Goal: Information Seeking & Learning: Learn about a topic

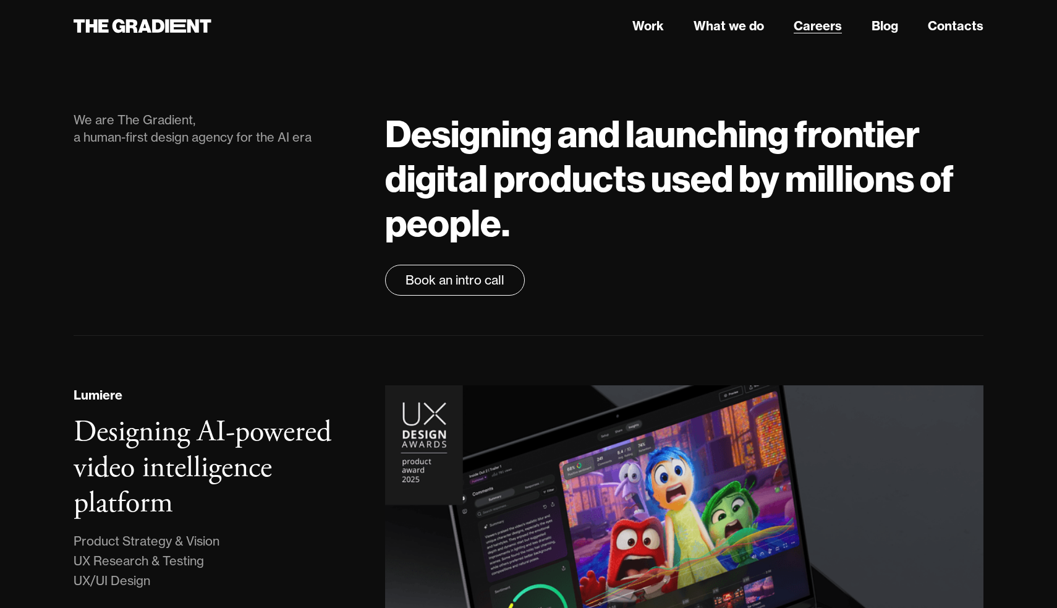
click at [837, 27] on link "Careers" at bounding box center [818, 26] width 48 height 19
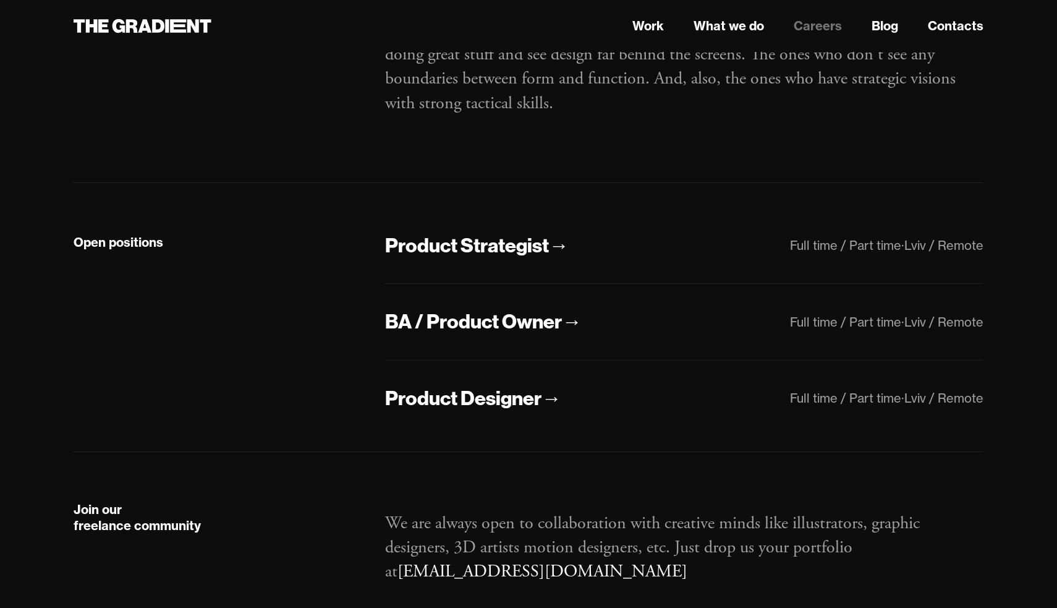
scroll to position [162, 0]
click at [534, 400] on div "Product Designer" at bounding box center [463, 398] width 156 height 26
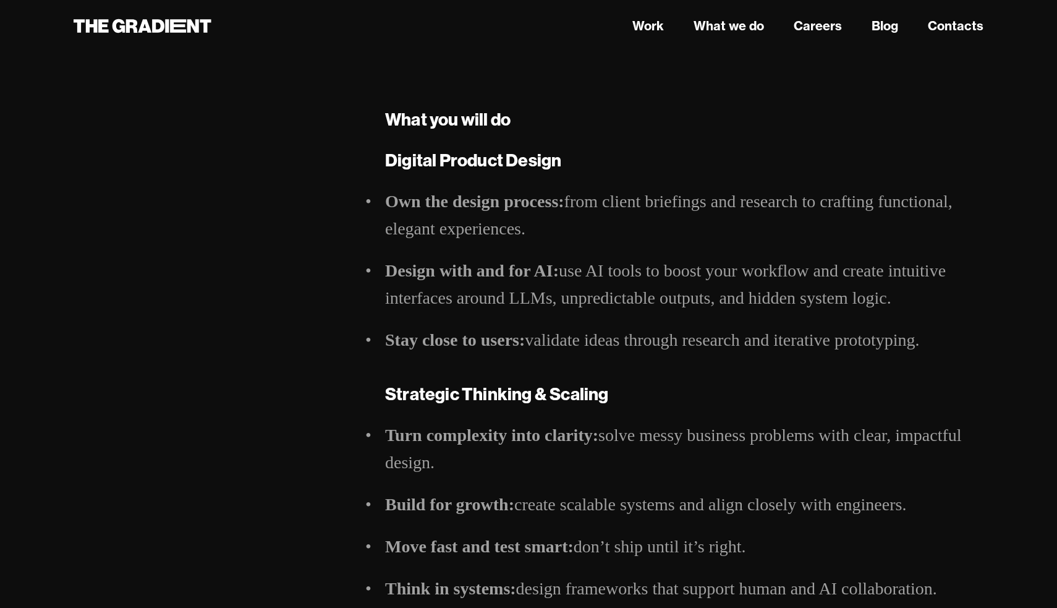
scroll to position [320, 0]
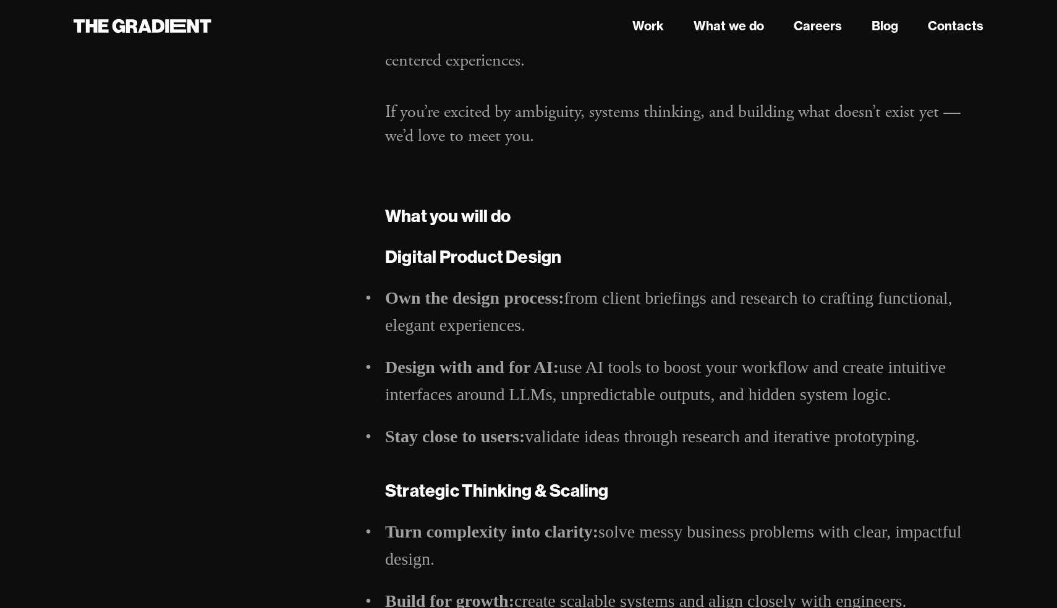
click at [506, 342] on ul "Own the design process: from client briefings and research to crafting function…" at bounding box center [684, 367] width 598 height 166
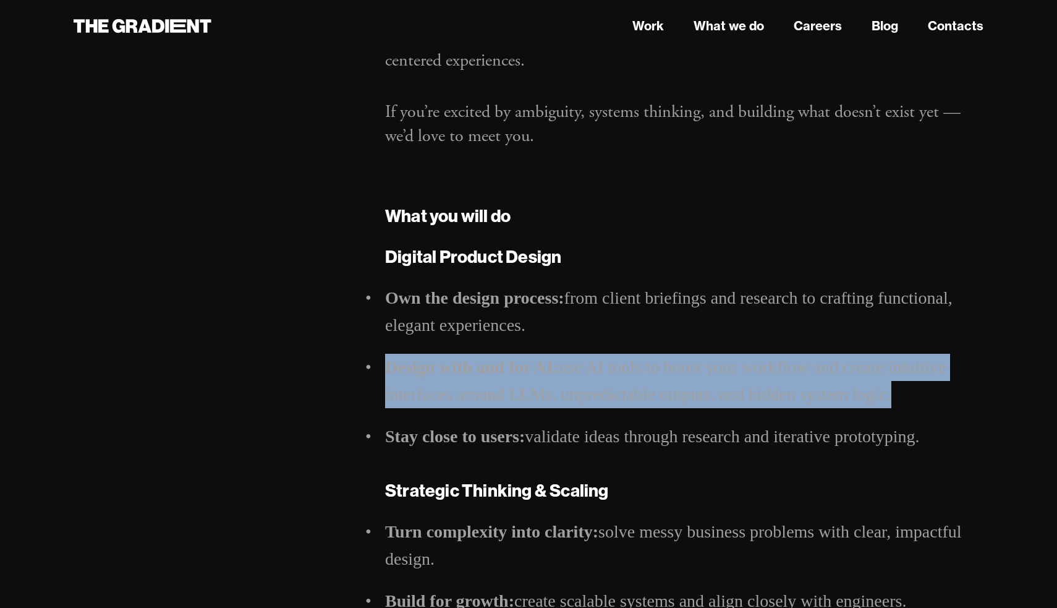
click at [510, 371] on strong "Design with and for AI:" at bounding box center [472, 366] width 174 height 19
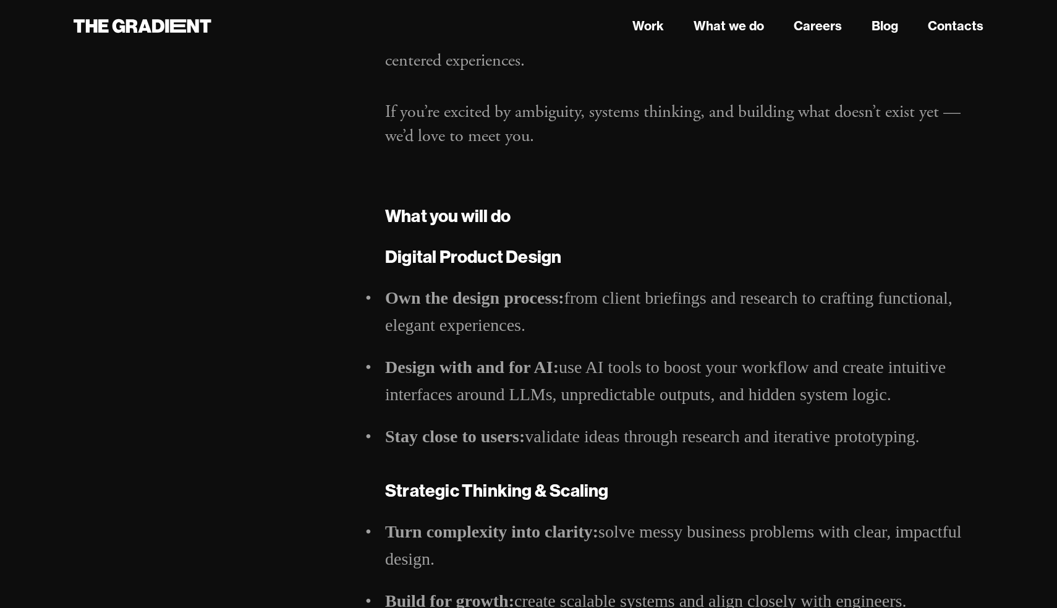
click at [510, 371] on strong "Design with and for AI:" at bounding box center [472, 366] width 174 height 19
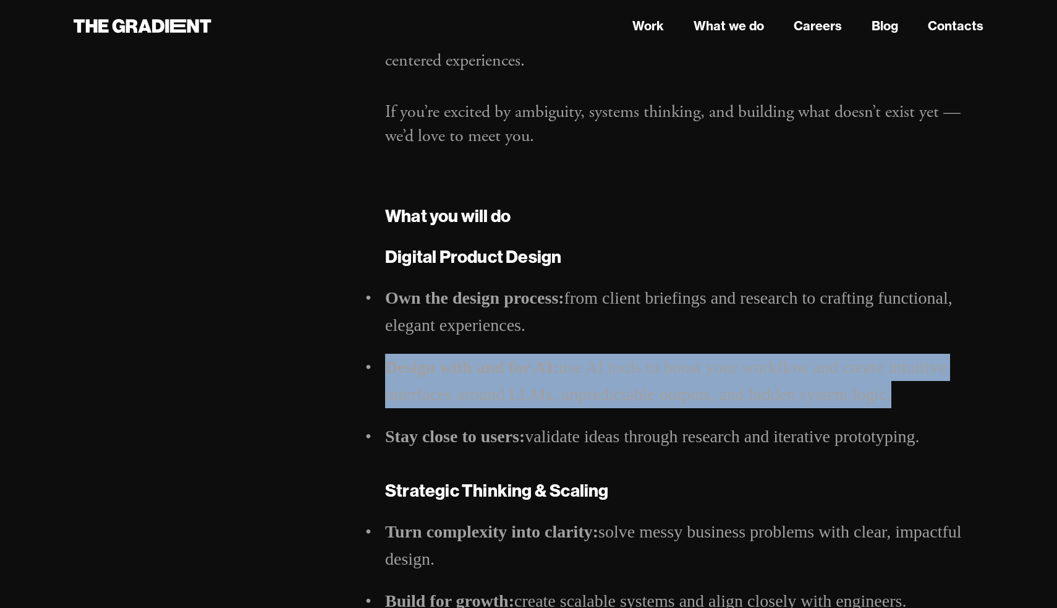
click at [509, 314] on li "Own the design process: from client briefings and research to crafting function…" at bounding box center [684, 311] width 598 height 54
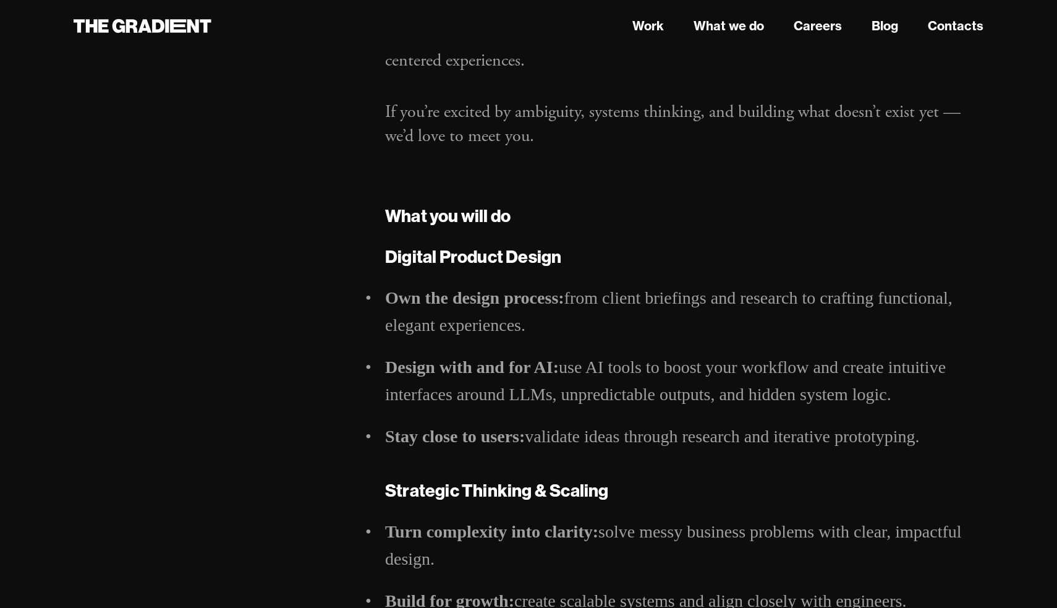
click at [509, 314] on li "Own the design process: from client briefings and research to crafting function…" at bounding box center [684, 311] width 598 height 54
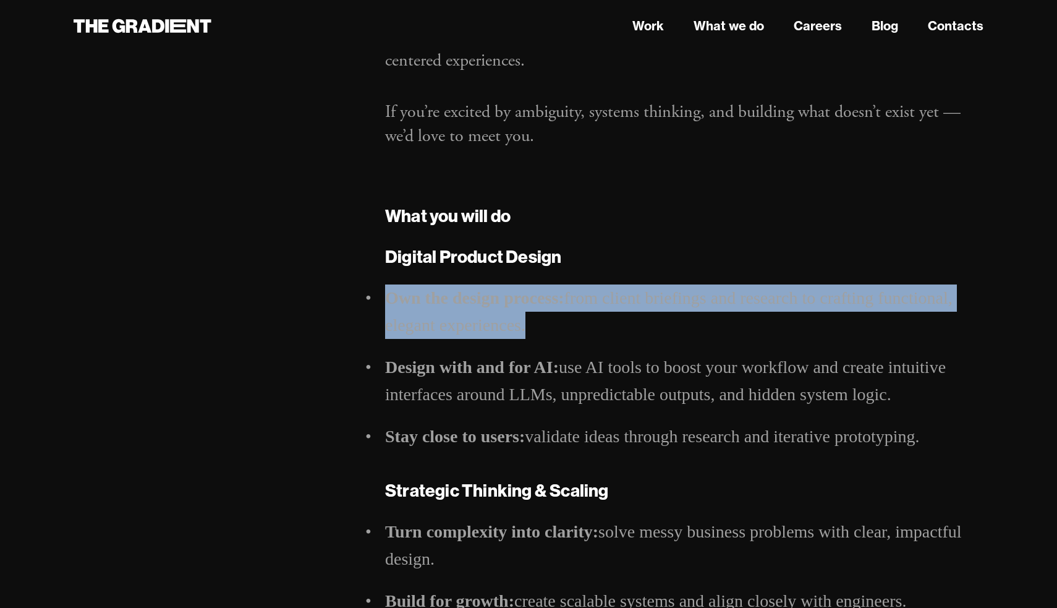
click at [515, 400] on li "Design with and for AI: use AI tools to boost your workflow and create intuitiv…" at bounding box center [684, 381] width 598 height 54
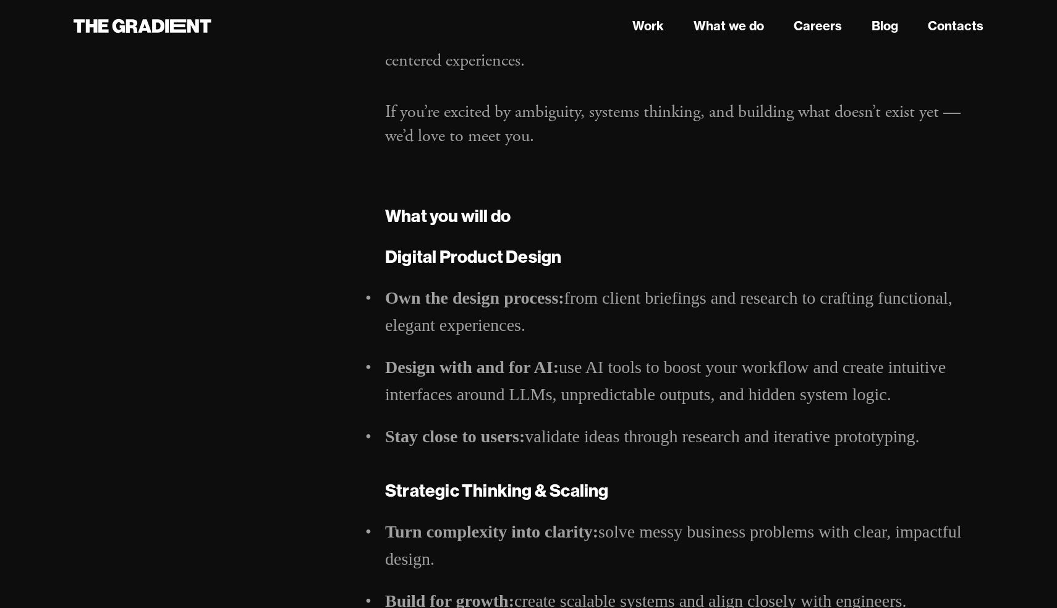
click at [515, 400] on li "Design with and for AI: use AI tools to boost your workflow and create intuitiv…" at bounding box center [684, 381] width 598 height 54
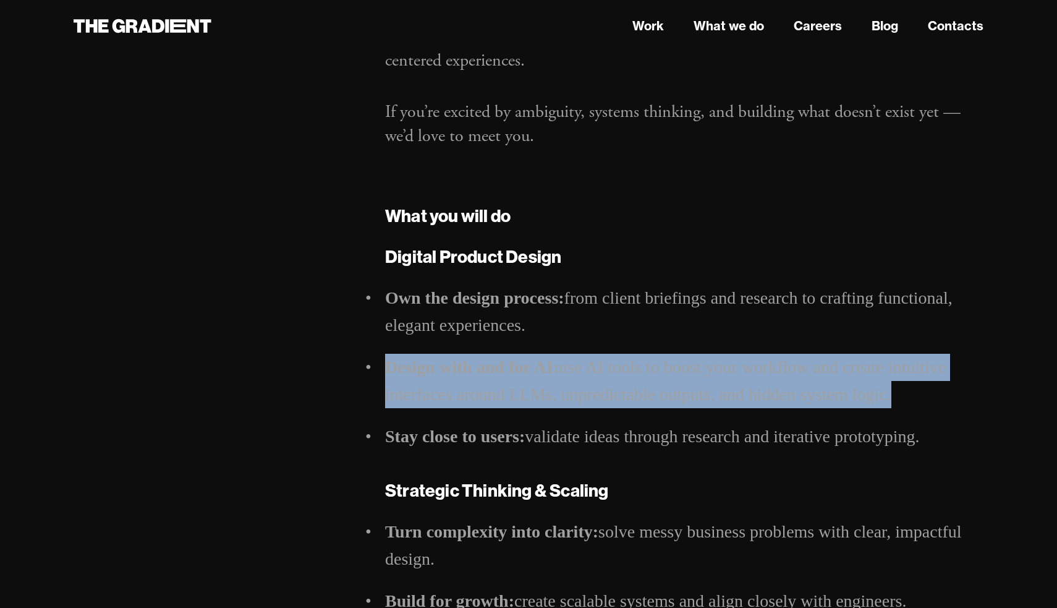
click at [514, 371] on strong "Design with and for AI:" at bounding box center [472, 366] width 174 height 19
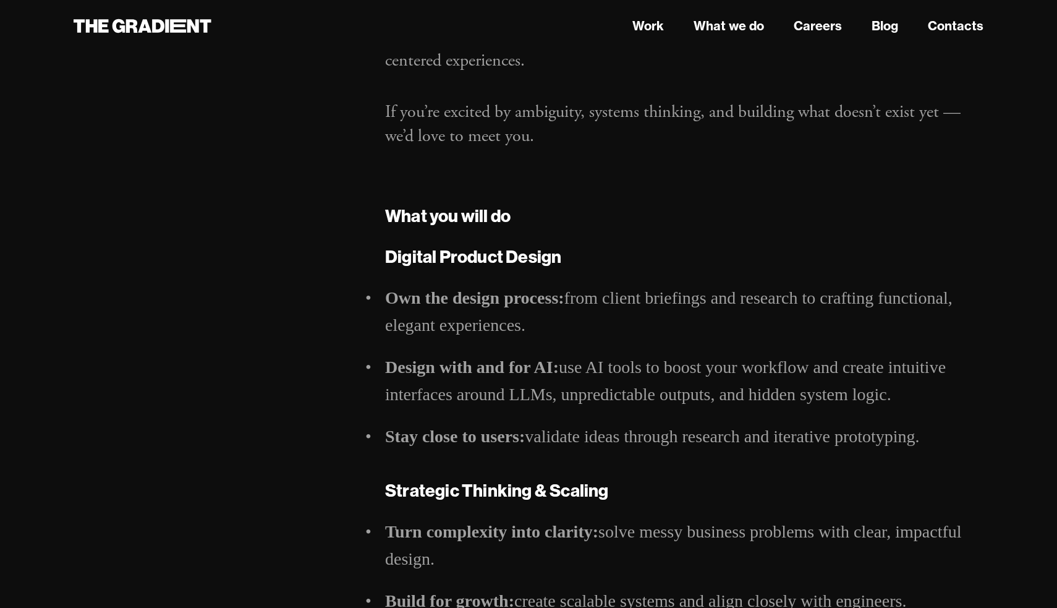
click at [514, 371] on strong "Design with and for AI:" at bounding box center [472, 366] width 174 height 19
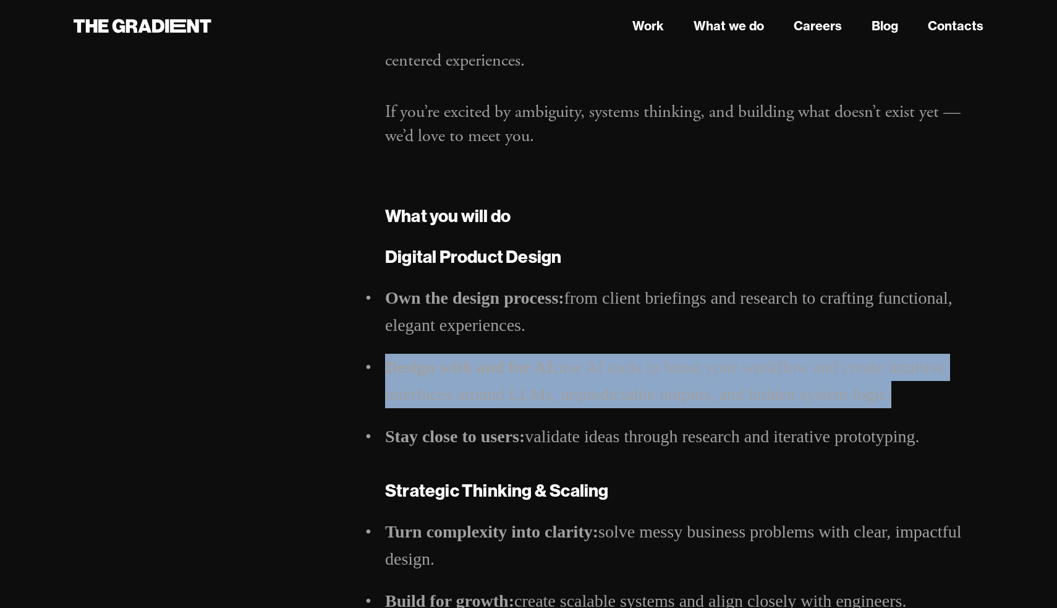
click at [519, 403] on li "Design with and for AI: use AI tools to boost your workflow and create intuitiv…" at bounding box center [684, 381] width 598 height 54
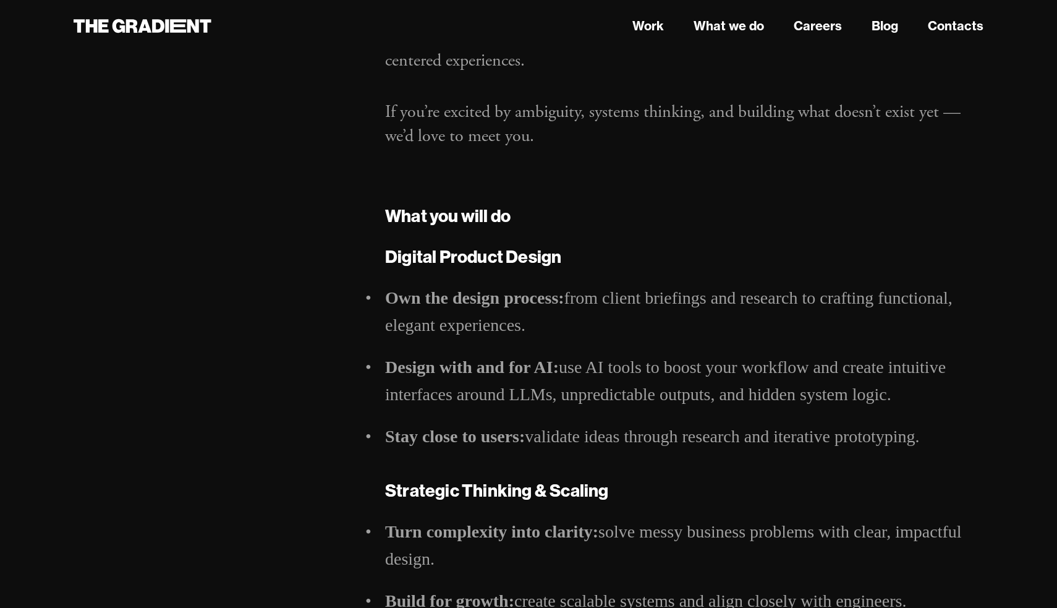
click at [519, 403] on li "Design with and for AI: use AI tools to boost your workflow and create intuitiv…" at bounding box center [684, 381] width 598 height 54
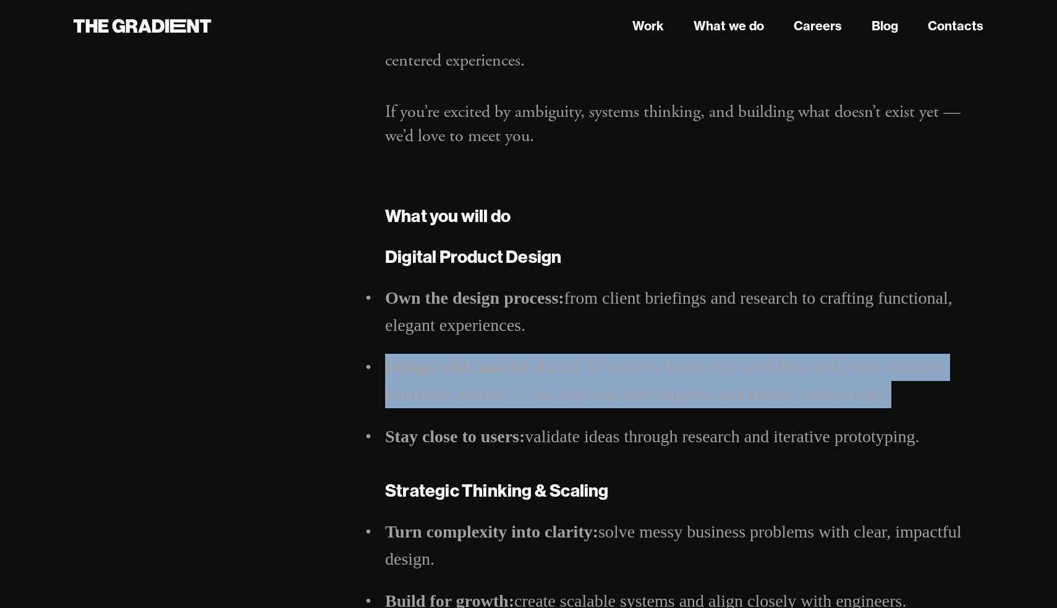
click at [517, 361] on strong "Design with and for AI:" at bounding box center [472, 366] width 174 height 19
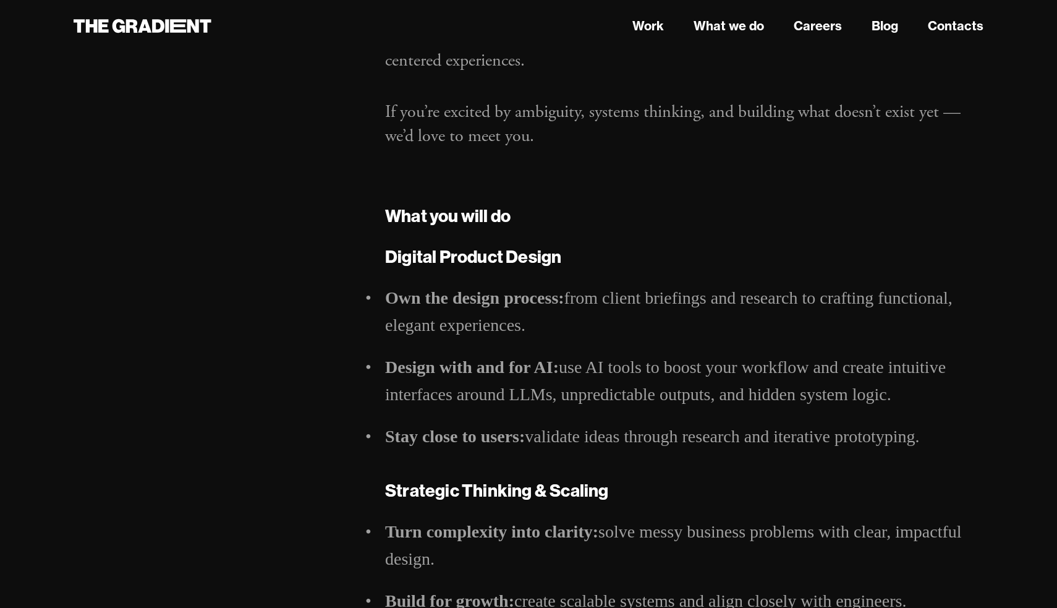
click at [517, 361] on strong "Design with and for AI:" at bounding box center [472, 366] width 174 height 19
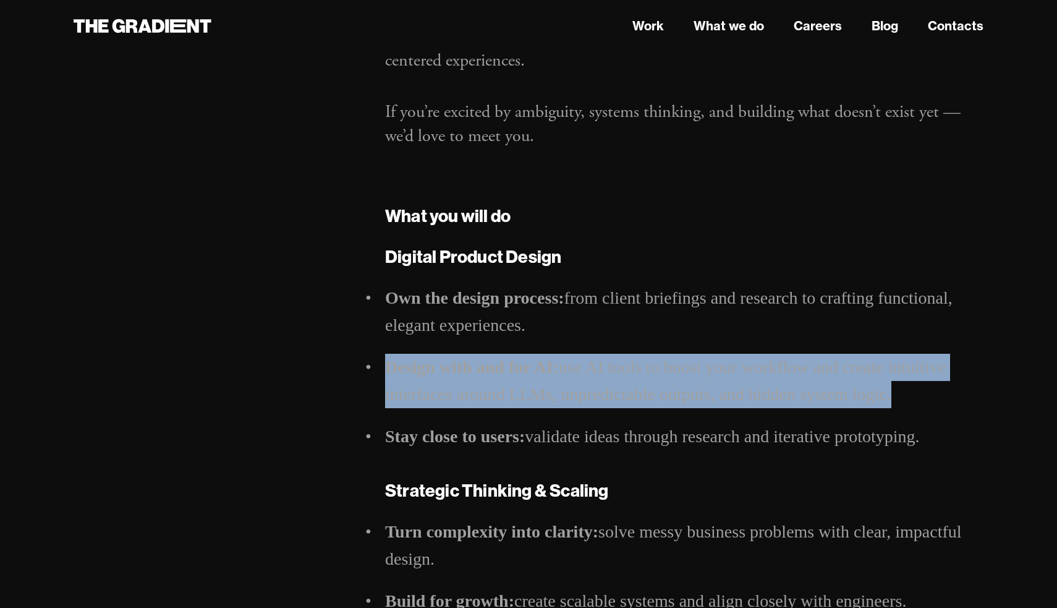
click at [524, 421] on ul "Own the design process: from client briefings and research to crafting function…" at bounding box center [684, 367] width 598 height 166
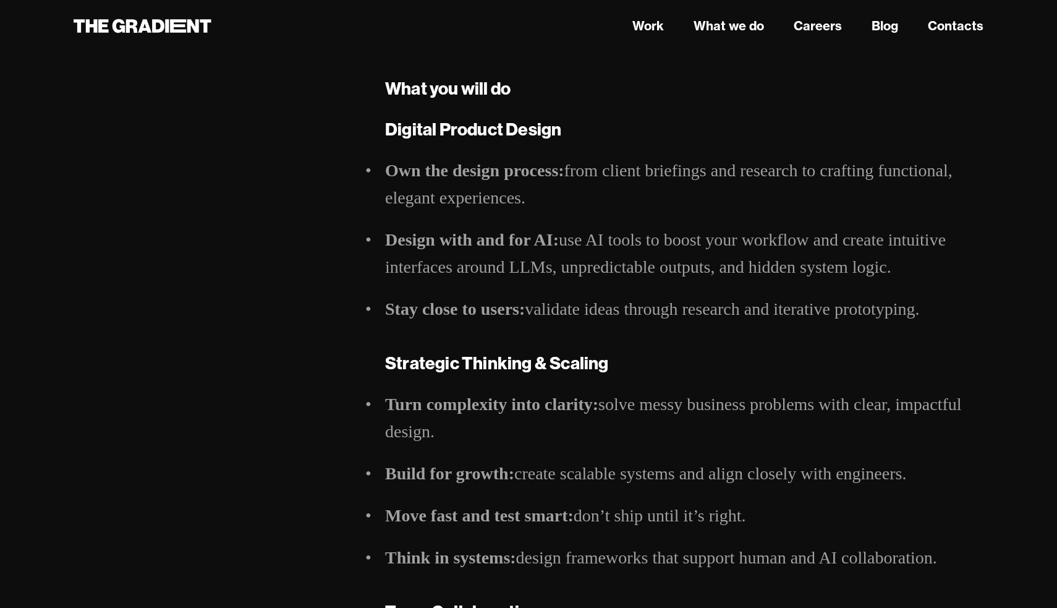
scroll to position [461, 0]
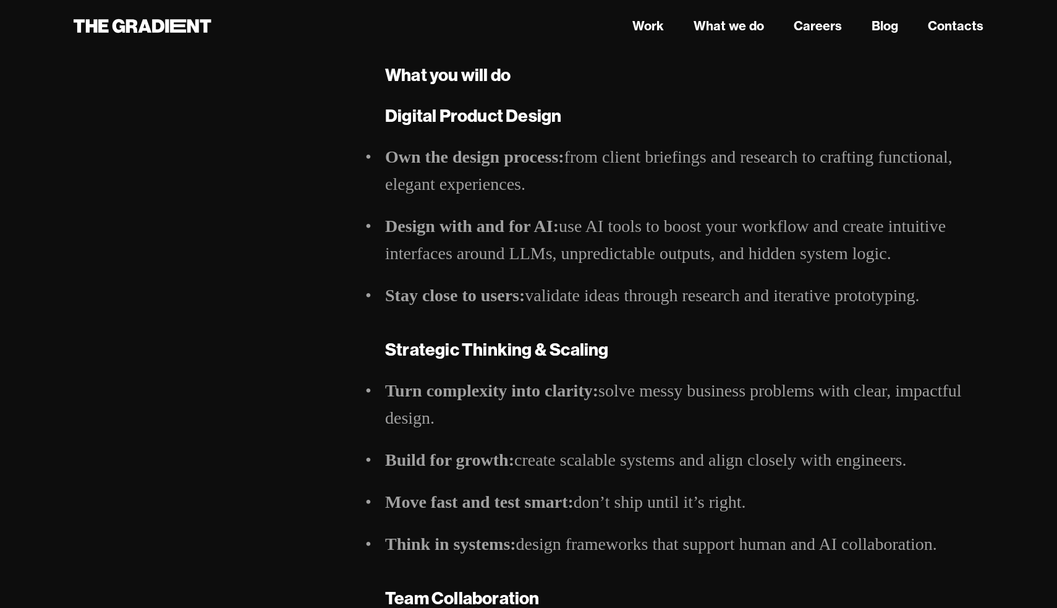
click at [503, 234] on strong "Design with and for AI:" at bounding box center [472, 225] width 174 height 19
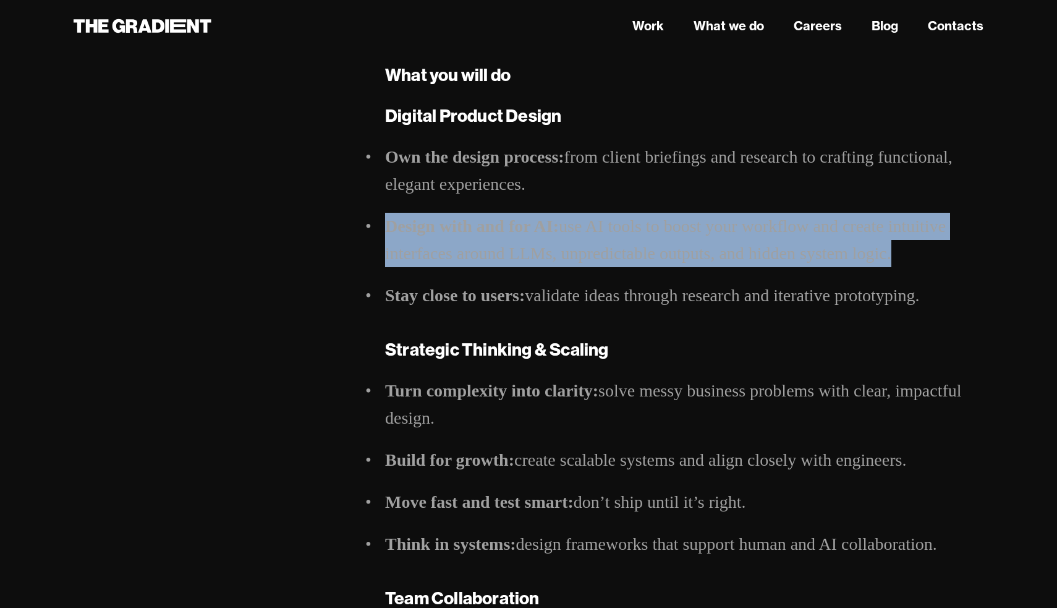
click at [503, 294] on strong "Stay close to users:" at bounding box center [455, 295] width 140 height 19
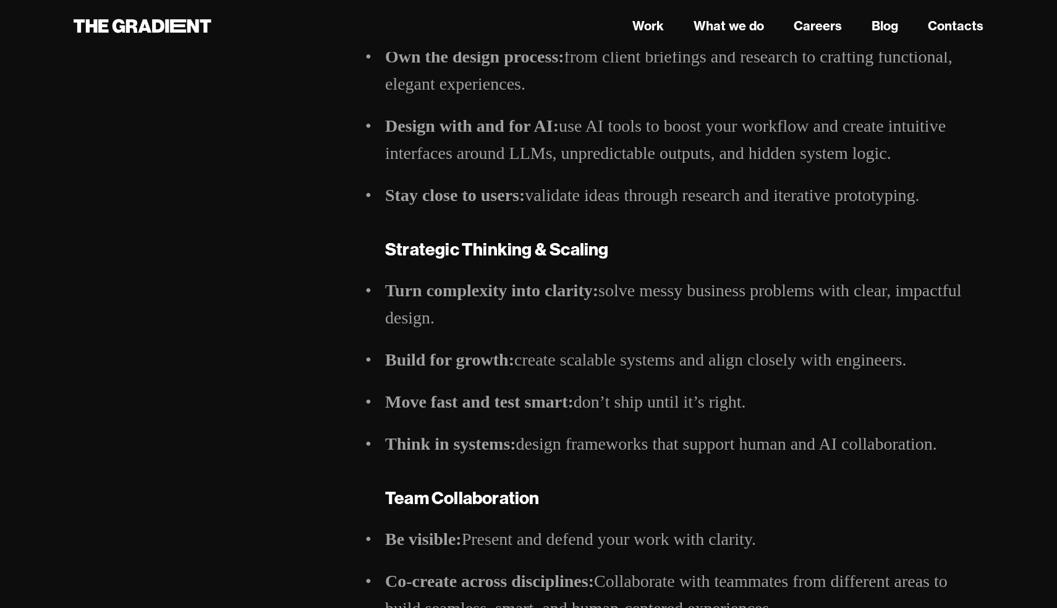
scroll to position [567, 0]
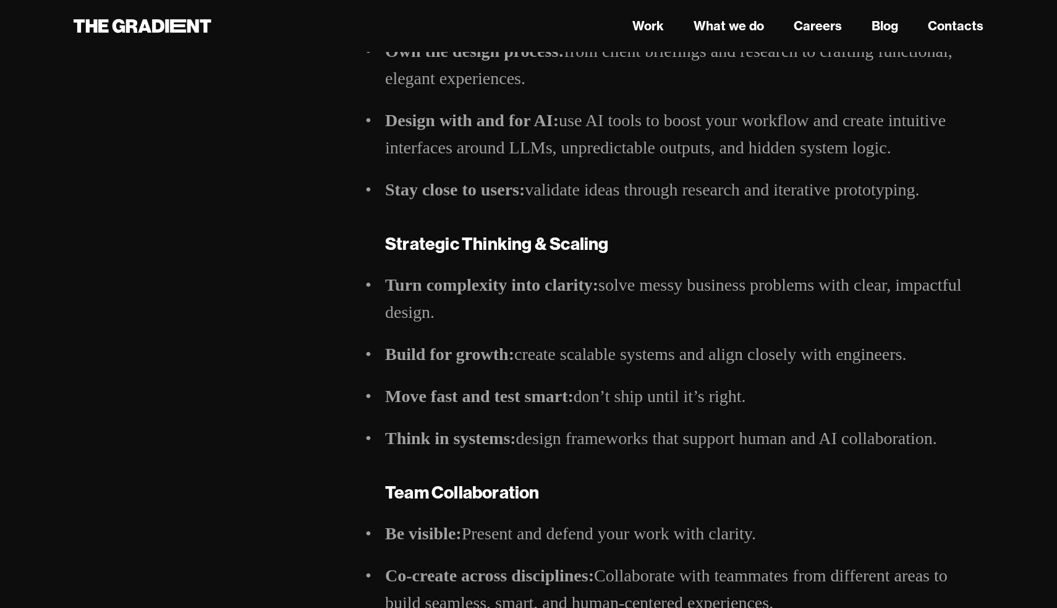
click at [491, 331] on ul "Turn complexity into clarity: solve messy business problems with clear, impactf…" at bounding box center [684, 361] width 598 height 181
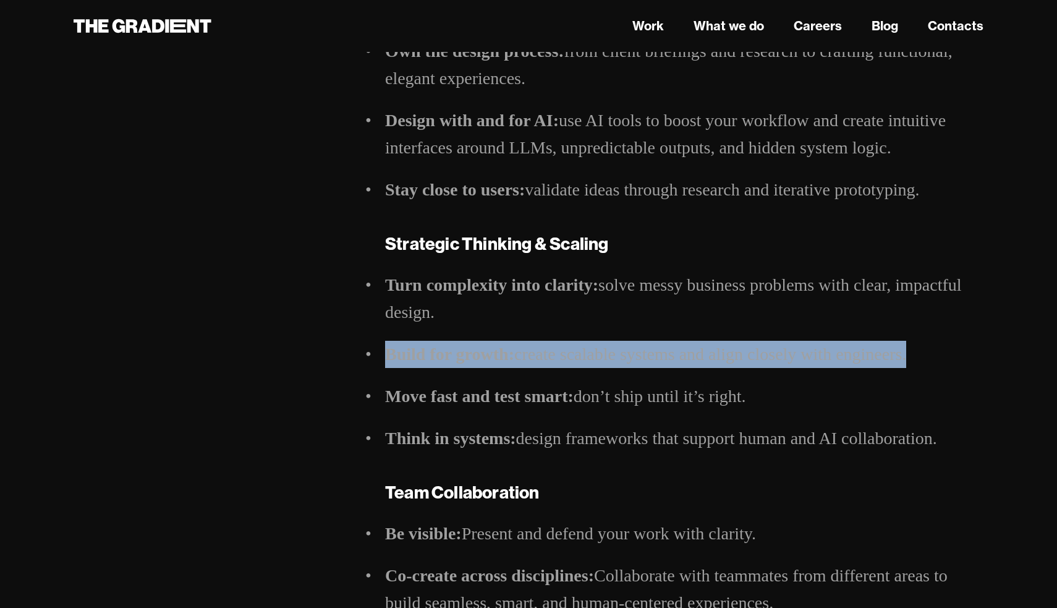
click at [493, 375] on ul "Turn complexity into clarity: solve messy business problems with clear, impactf…" at bounding box center [684, 361] width 598 height 181
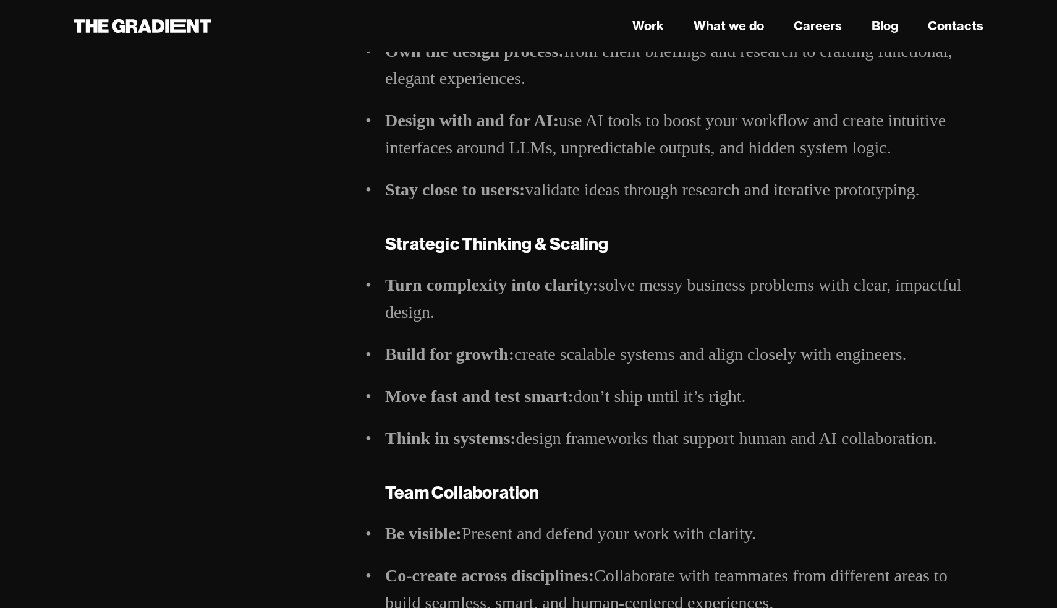
click at [493, 375] on ul "Turn complexity into clarity: solve messy business problems with clear, impactf…" at bounding box center [684, 361] width 598 height 181
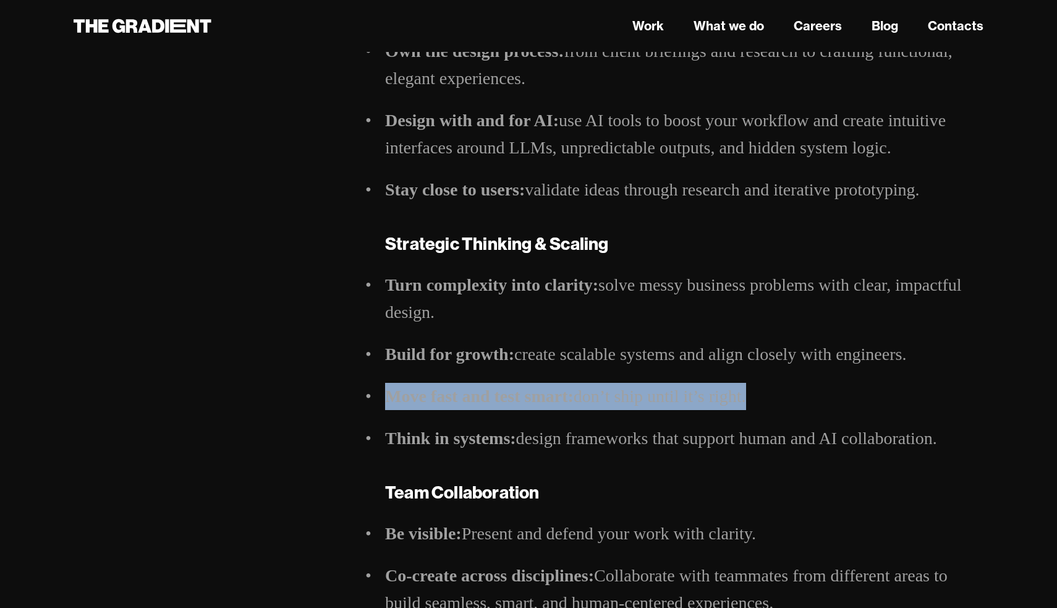
click at [498, 409] on ul "Turn complexity into clarity: solve messy business problems with clear, impactf…" at bounding box center [684, 361] width 598 height 181
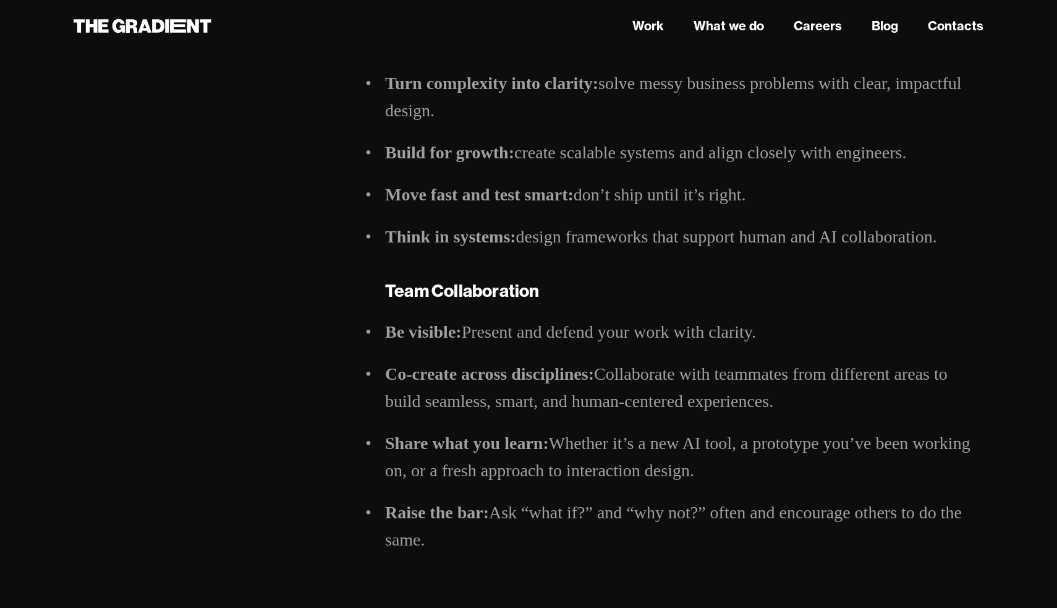
scroll to position [768, 0]
click at [477, 325] on li "Be visible: Present and defend your work with clarity." at bounding box center [684, 332] width 598 height 27
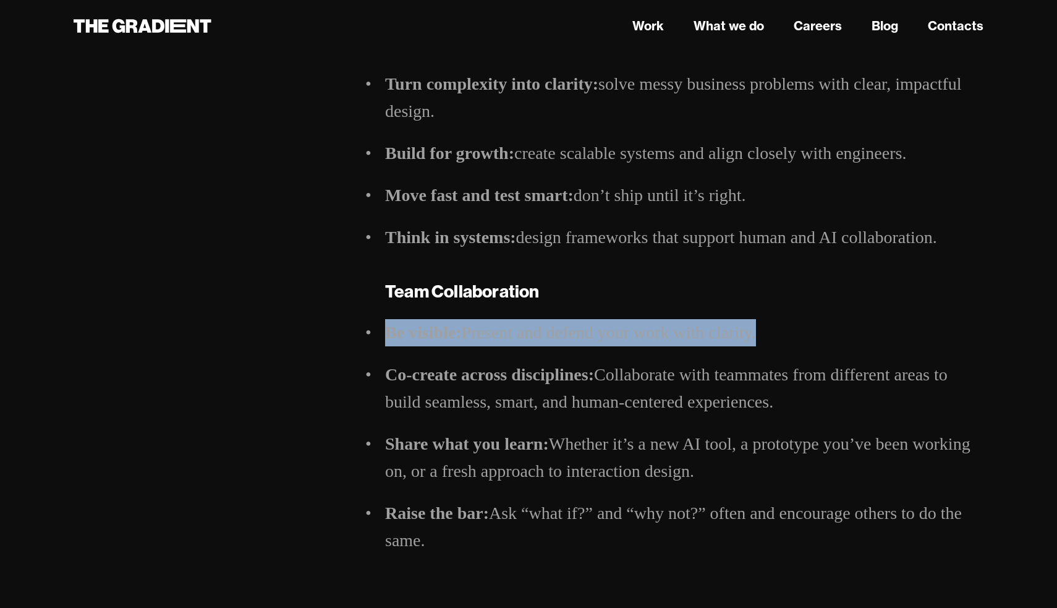
click at [484, 379] on strong "Co-create across disciplines:" at bounding box center [489, 374] width 209 height 19
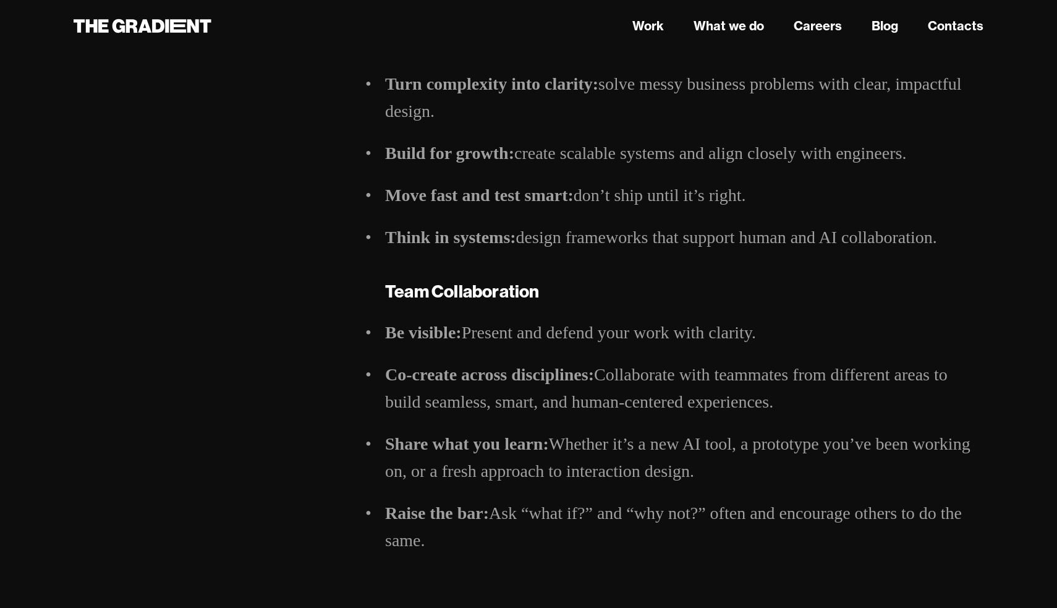
click at [484, 379] on strong "Co-create across disciplines:" at bounding box center [489, 374] width 209 height 19
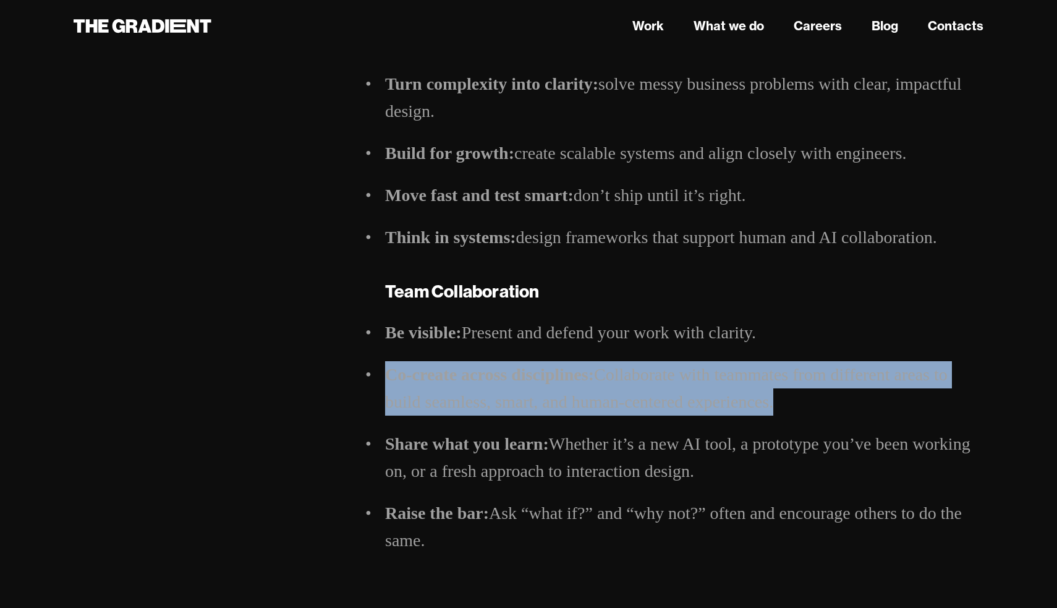
click at [487, 412] on li "Co-create across disciplines: Collaborate with teammates from different areas t…" at bounding box center [684, 388] width 598 height 54
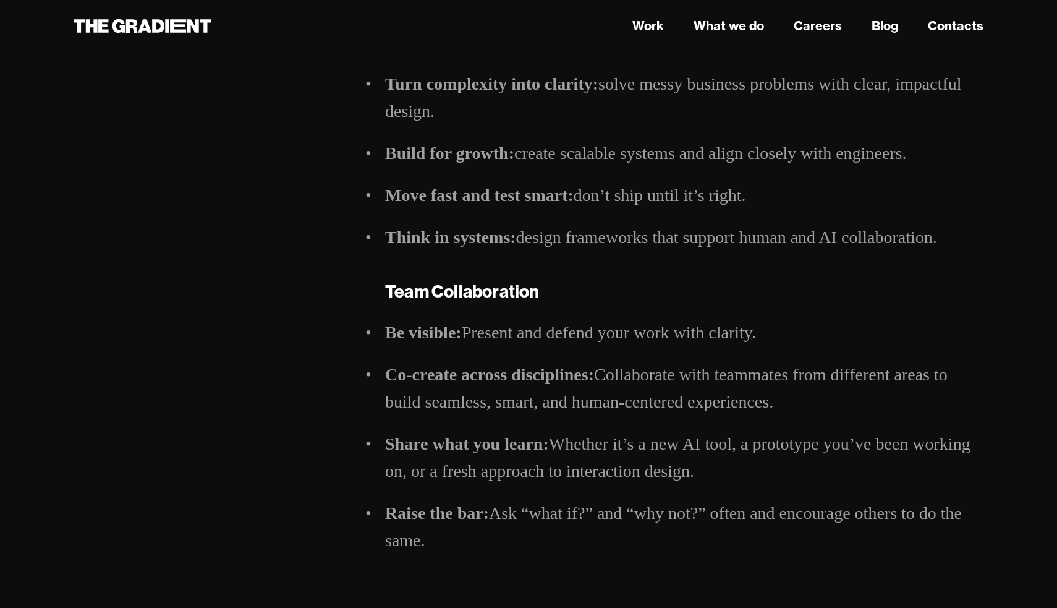
click at [487, 412] on li "Co-create across disciplines: Collaborate with teammates from different areas t…" at bounding box center [684, 388] width 598 height 54
click at [493, 480] on li "Share what you learn: Whether it’s a new AI tool, a prototype you’ve been worki…" at bounding box center [684, 457] width 598 height 54
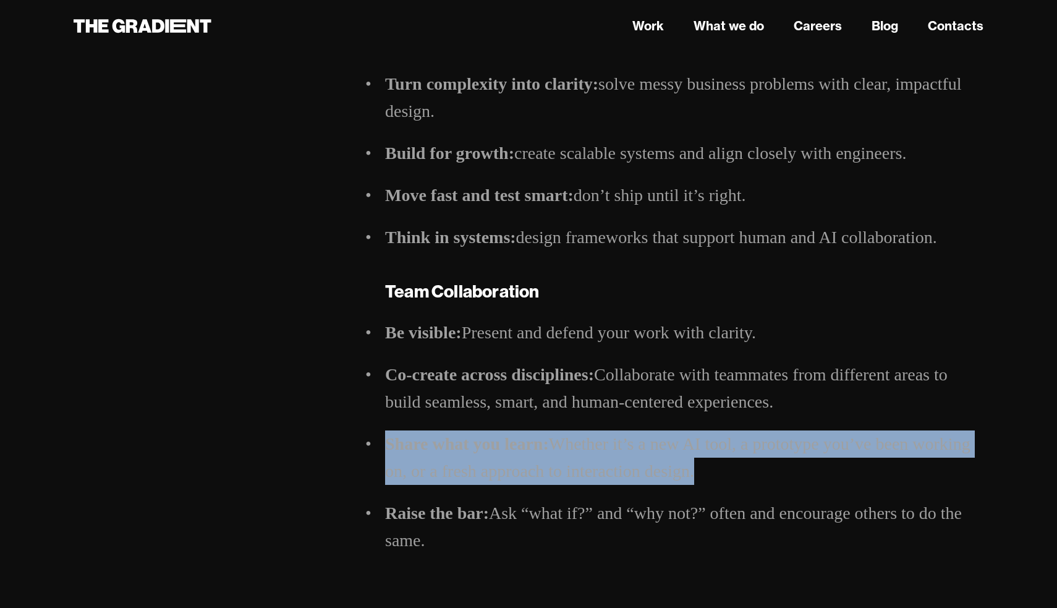
click at [485, 406] on li "Co-create across disciplines: Collaborate with teammates from different areas t…" at bounding box center [684, 388] width 598 height 54
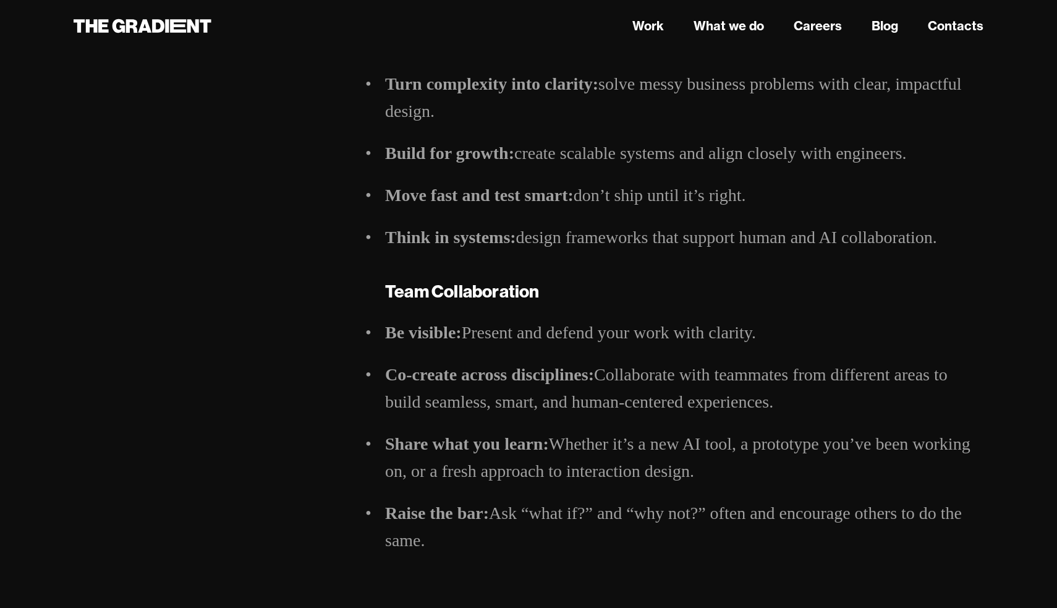
click at [485, 406] on li "Co-create across disciplines: Collaborate with teammates from different areas t…" at bounding box center [684, 388] width 598 height 54
click at [489, 482] on li "Share what you learn: Whether it’s a new AI tool, a prototype you’ve been worki…" at bounding box center [684, 457] width 598 height 54
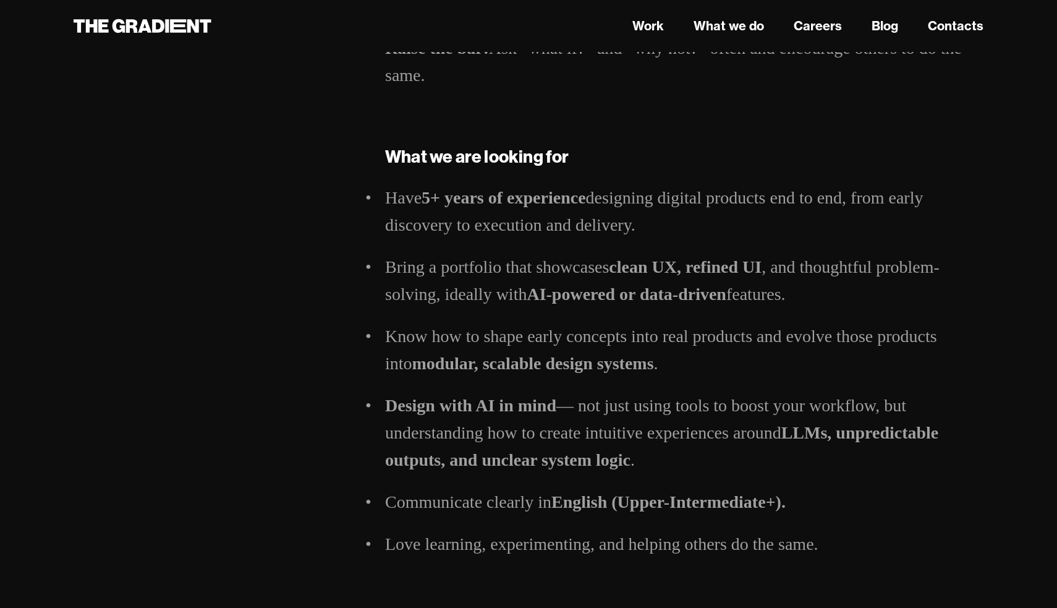
scroll to position [1236, 0]
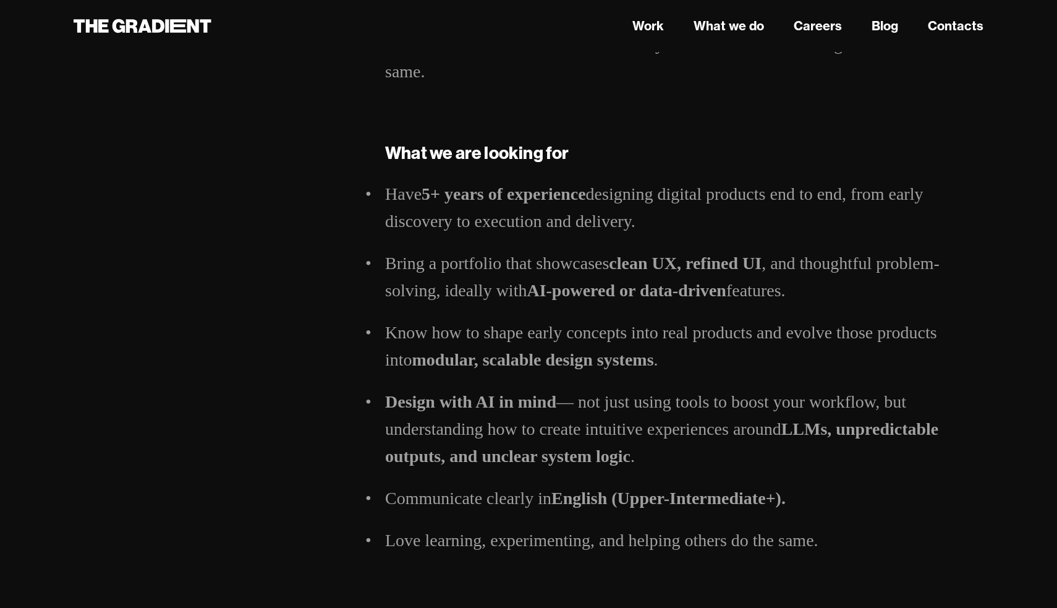
click at [571, 305] on ul "Have 5+ years of experience designing digital products end to end, from early d…" at bounding box center [684, 367] width 598 height 373
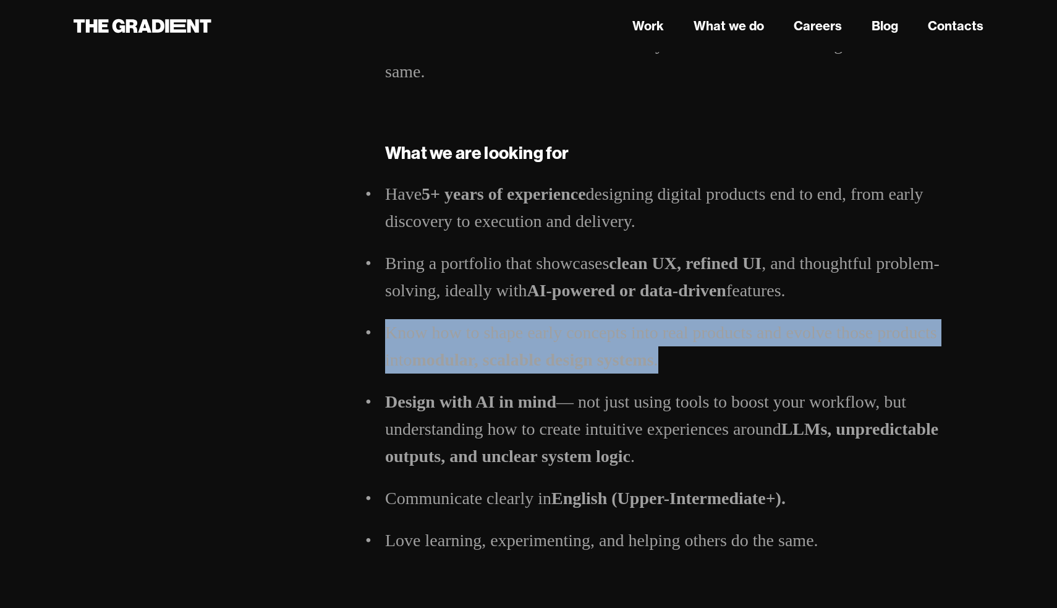
click at [571, 342] on li "Know how to shape early concepts into real products and evolve those products i…" at bounding box center [684, 346] width 598 height 54
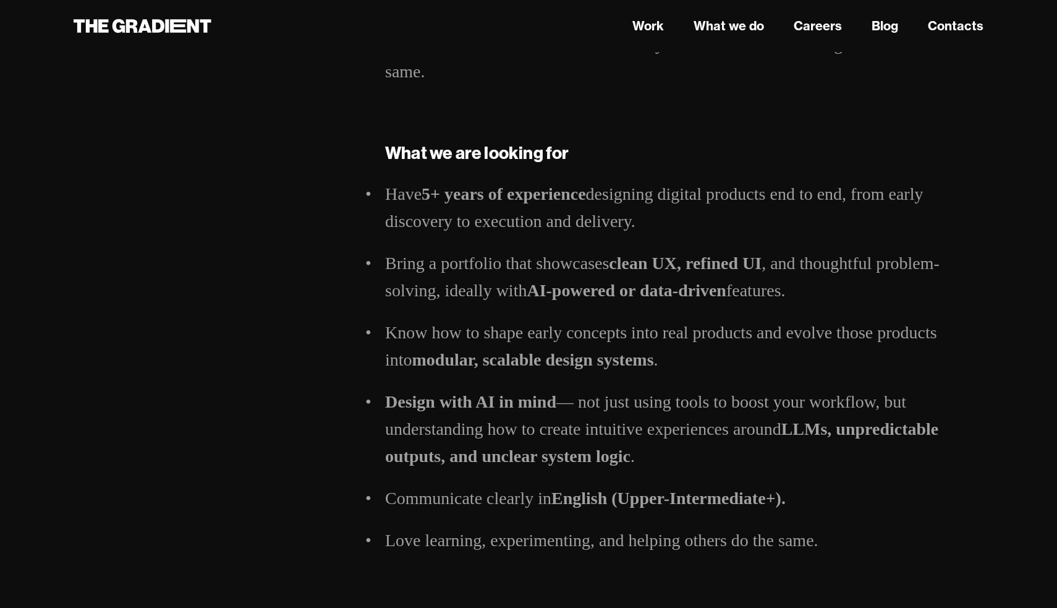
click at [571, 342] on li "Know how to shape early concepts into real products and evolve those products i…" at bounding box center [684, 346] width 598 height 54
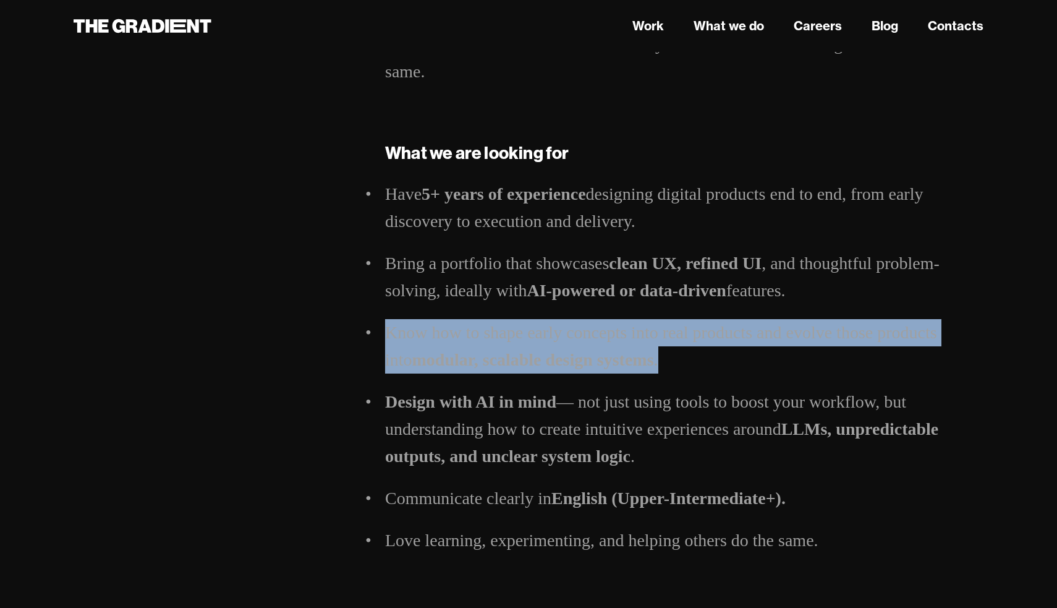
click at [567, 313] on ul "Have 5+ years of experience designing digital products end to end, from early d…" at bounding box center [684, 367] width 598 height 373
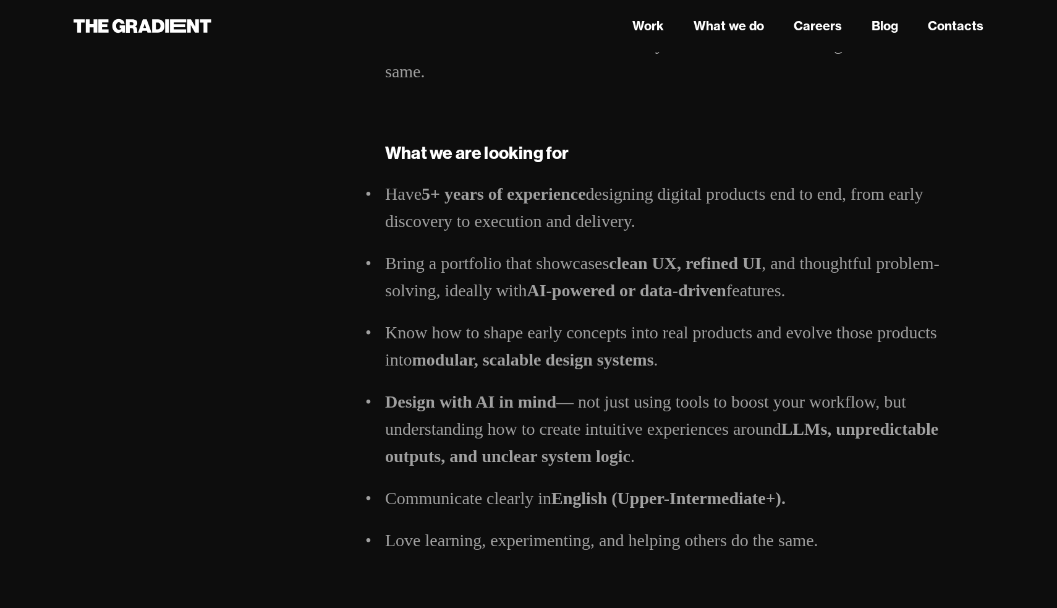
click at [567, 313] on ul "Have 5+ years of experience designing digital products end to end, from early d…" at bounding box center [684, 367] width 598 height 373
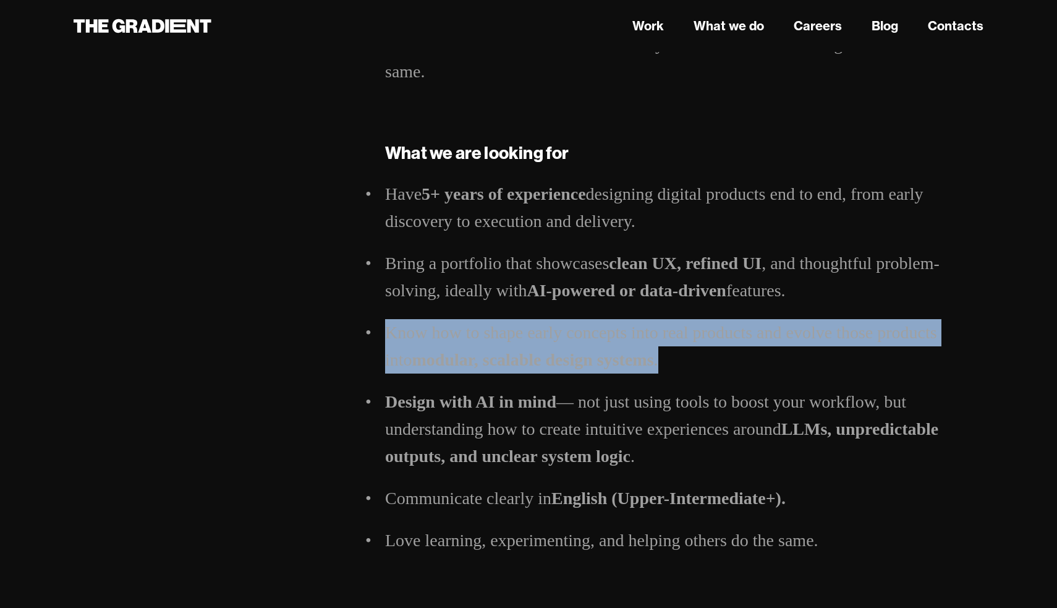
click at [573, 350] on strong "modular, scalable design systems" at bounding box center [533, 359] width 242 height 19
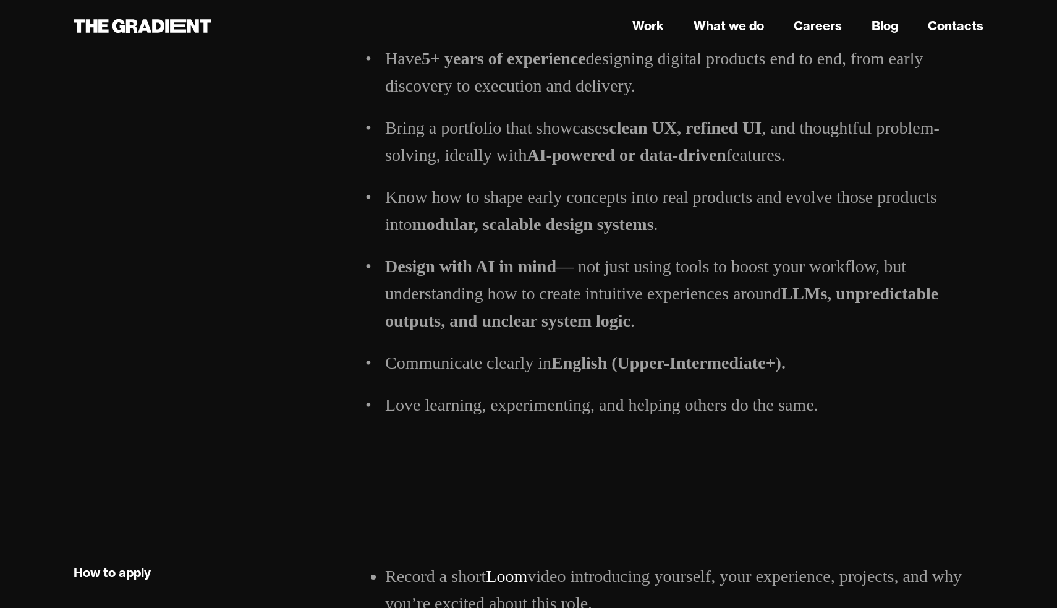
scroll to position [1371, 0]
click at [573, 350] on li "Communicate clearly in English (Upper-Intermediate+)." at bounding box center [684, 363] width 598 height 27
click at [547, 271] on strong "Design with AI in mind" at bounding box center [470, 266] width 171 height 19
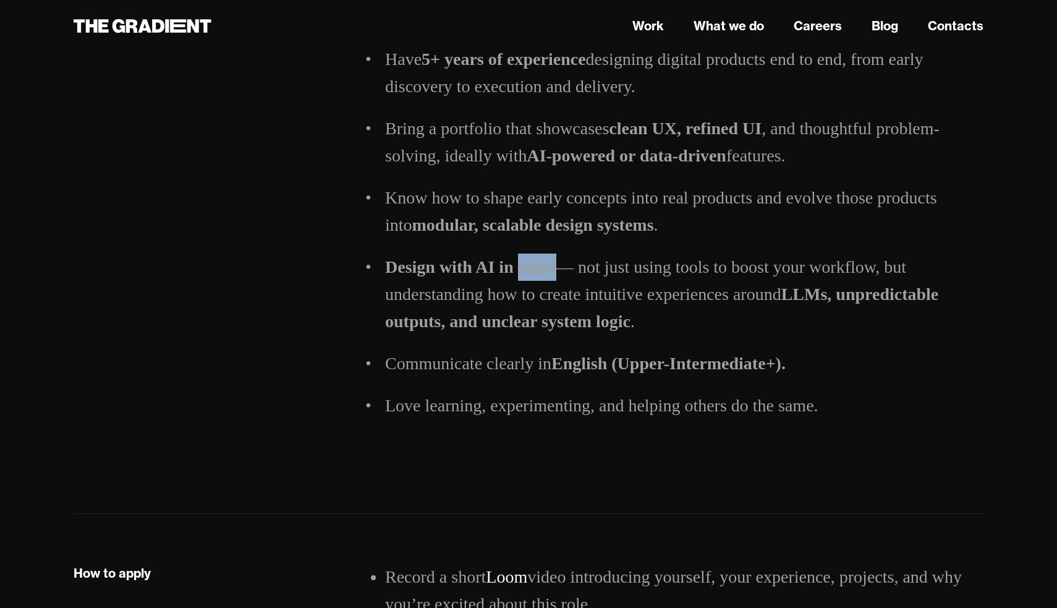
click at [547, 271] on strong "Design with AI in mind" at bounding box center [470, 266] width 171 height 19
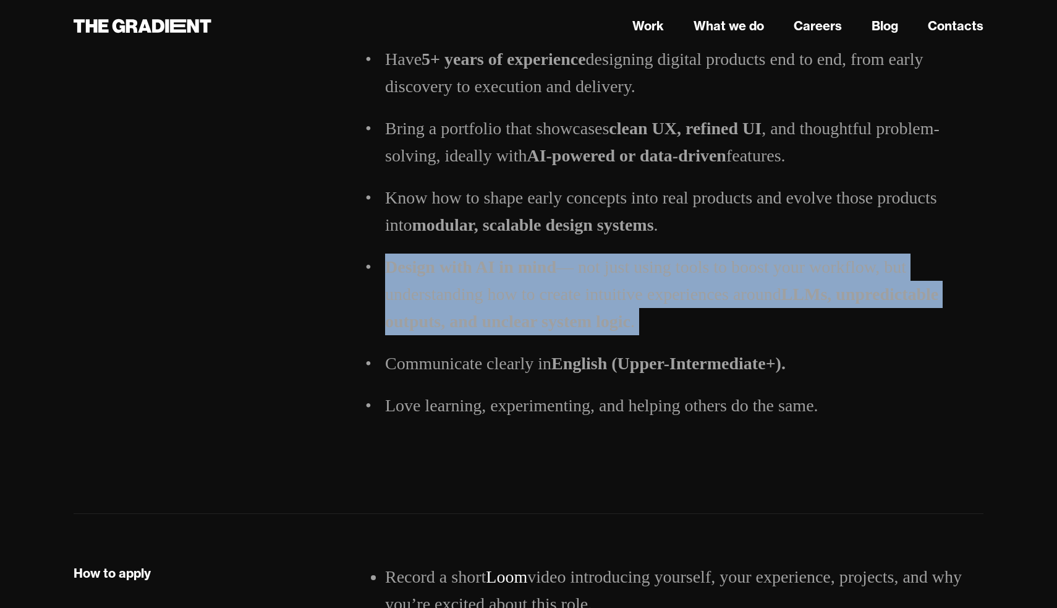
click at [550, 312] on strong "LLMs, unpredictable outputs, and unclear system logic" at bounding box center [661, 307] width 553 height 46
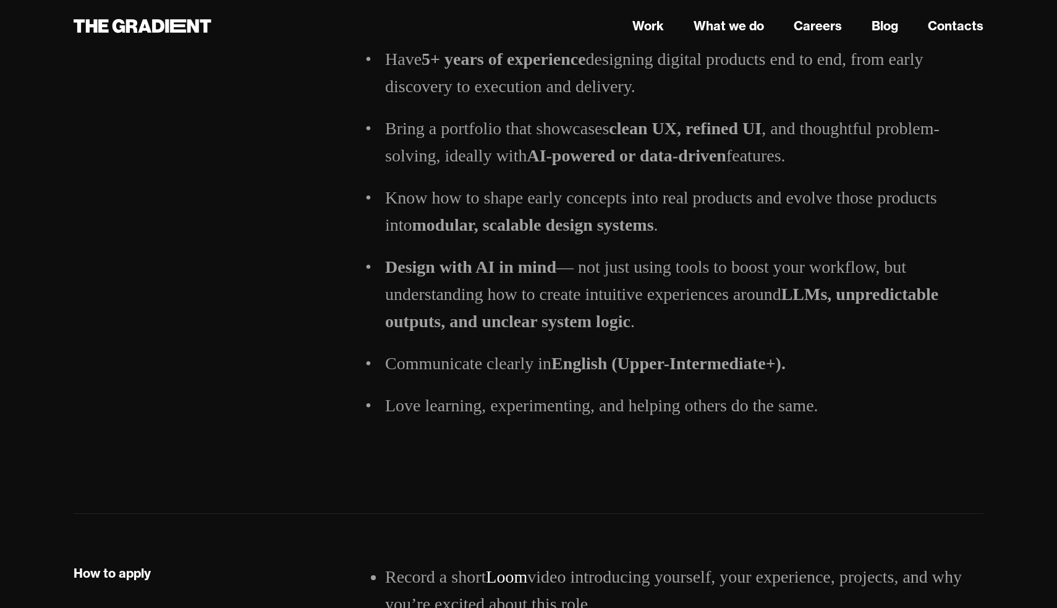
click at [550, 312] on strong "LLMs, unpredictable outputs, and unclear system logic" at bounding box center [661, 307] width 553 height 46
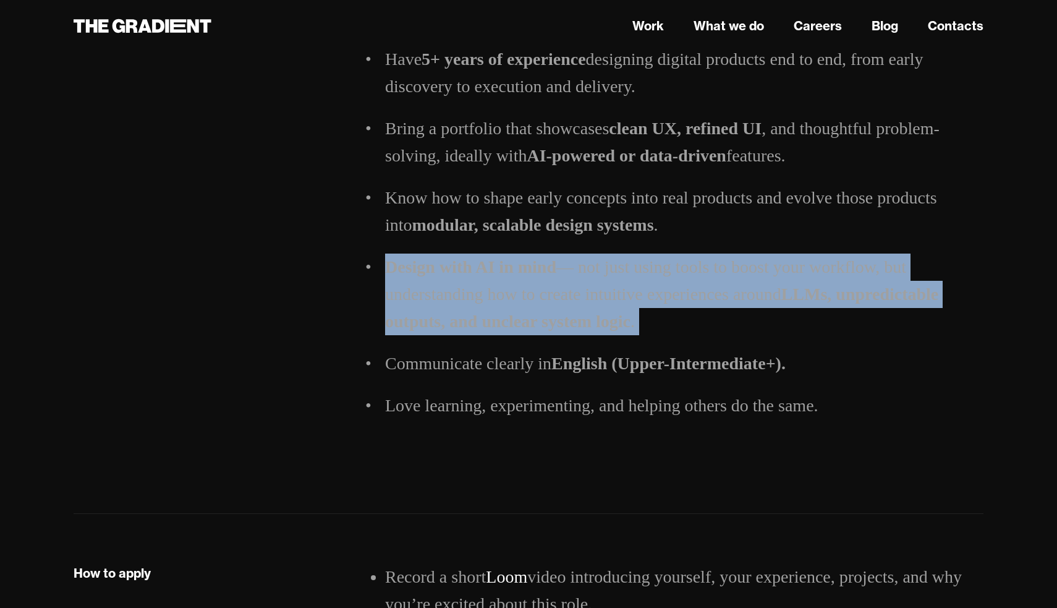
click at [558, 360] on strong "English (Upper-Intermediate+)." at bounding box center [668, 363] width 234 height 19
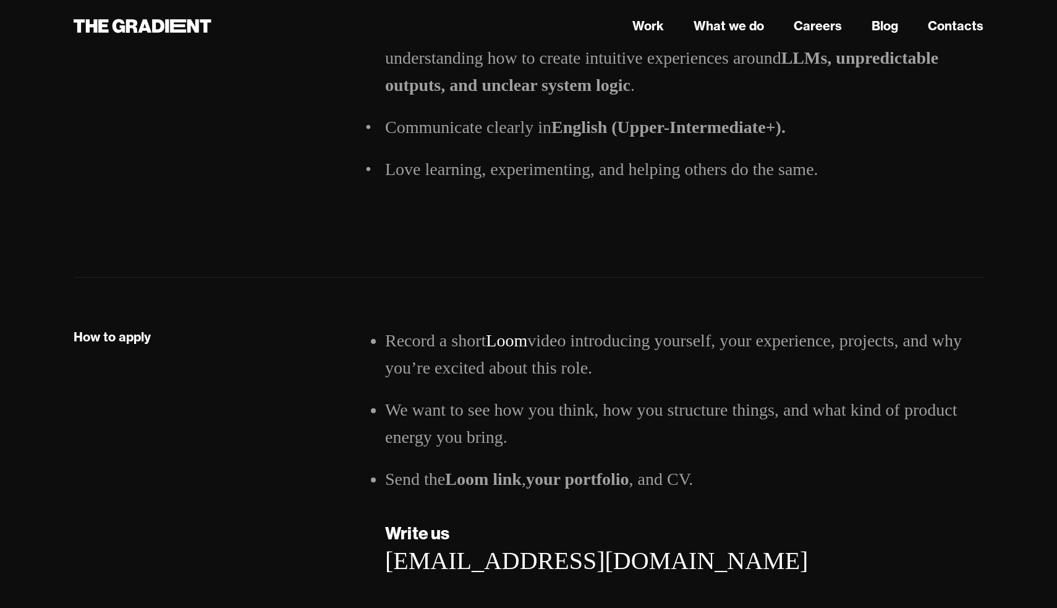
scroll to position [1611, 0]
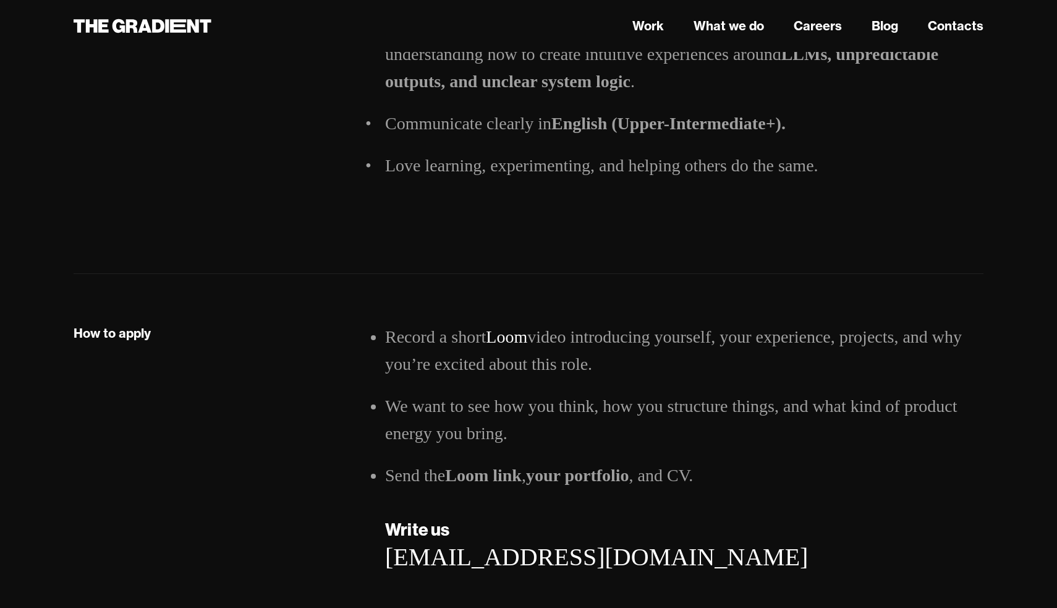
click at [538, 444] on li "We want to see how you think, how you structure things, and what kind of produc…" at bounding box center [684, 420] width 598 height 54
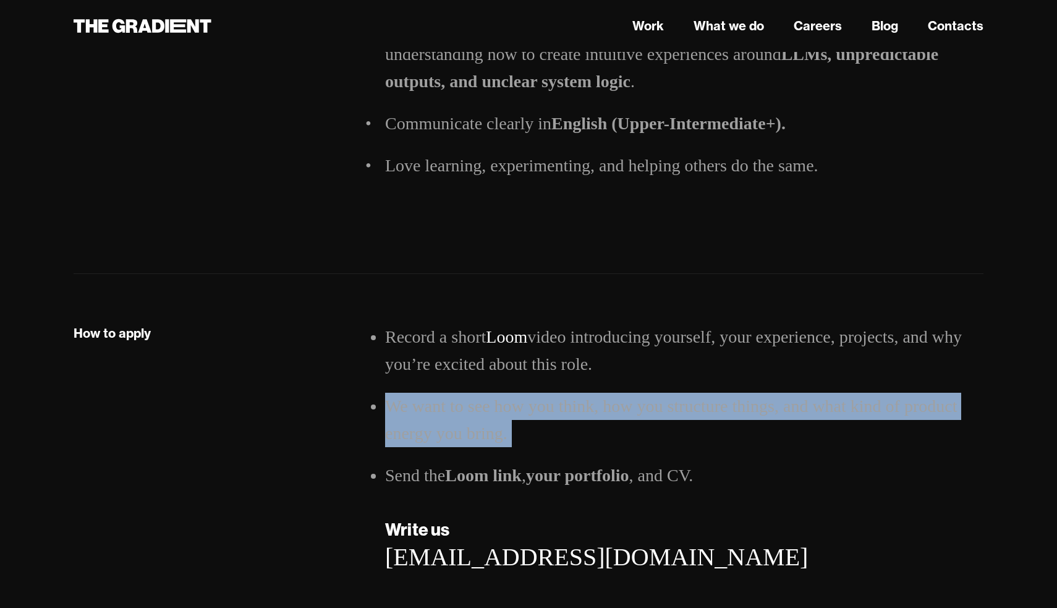
click at [535, 401] on li "We want to see how you think, how you structure things, and what kind of produc…" at bounding box center [684, 420] width 598 height 54
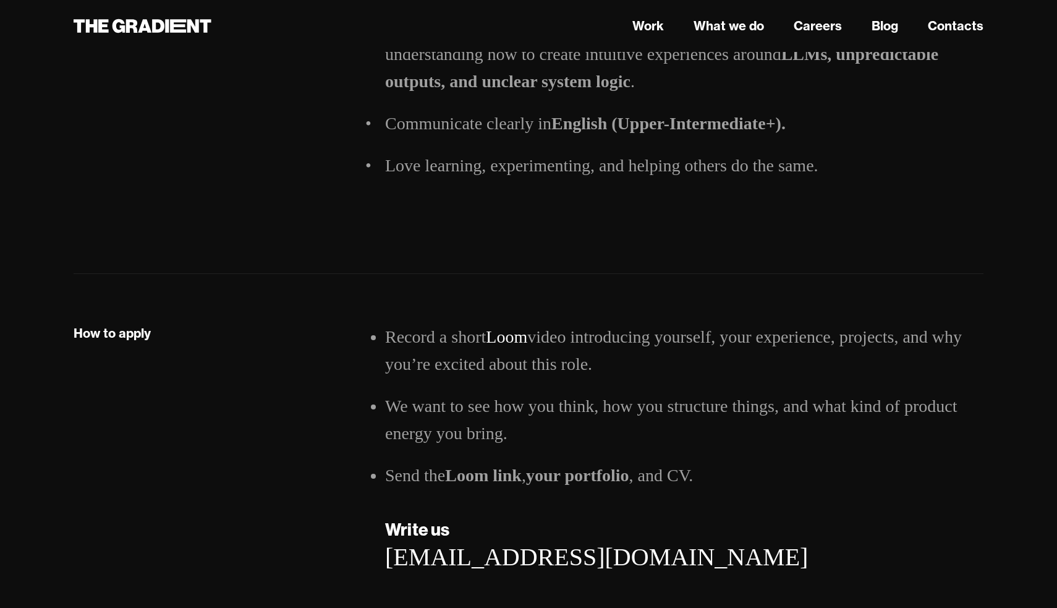
click at [535, 401] on li "We want to see how you think, how you structure things, and what kind of produc…" at bounding box center [684, 420] width 598 height 54
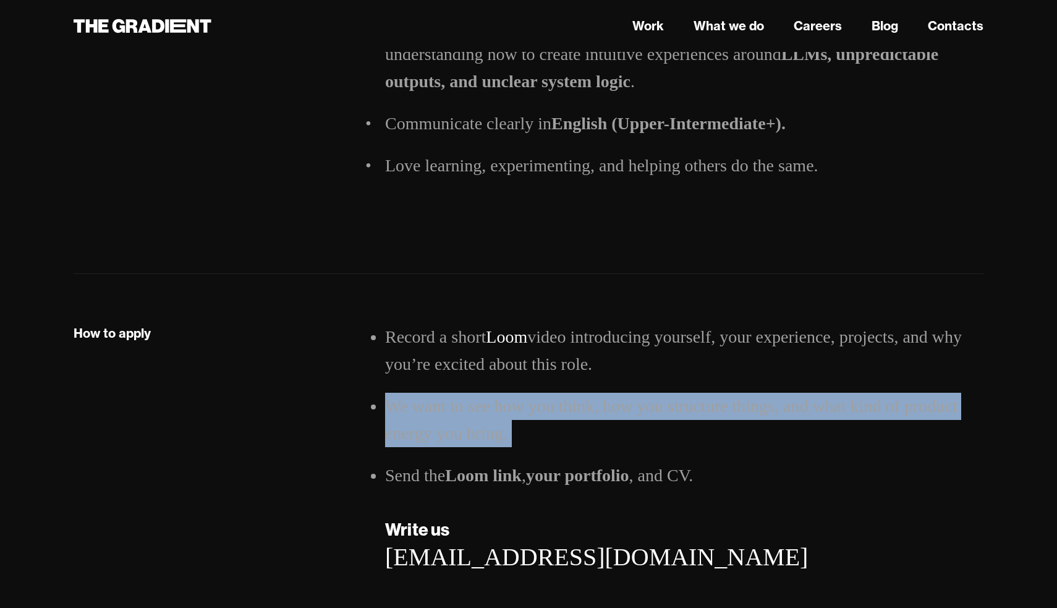
click at [535, 433] on li "We want to see how you think, how you structure things, and what kind of produc…" at bounding box center [684, 420] width 598 height 54
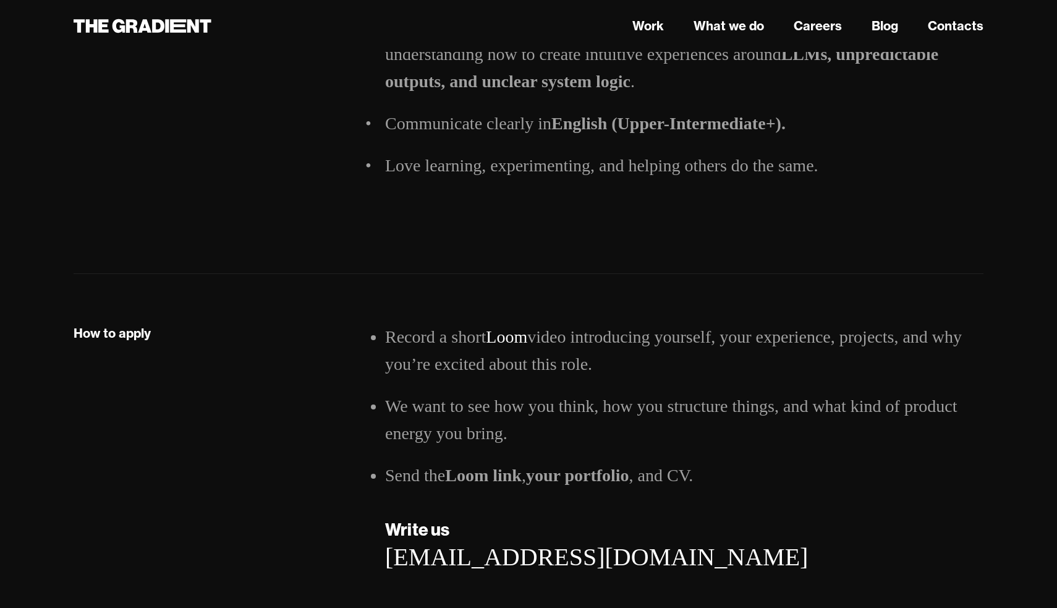
click at [535, 433] on li "We want to see how you think, how you structure things, and what kind of produc…" at bounding box center [684, 420] width 598 height 54
click at [514, 319] on div "How to apply Record a short Loom video introducing yourself, your experience, p…" at bounding box center [529, 455] width 910 height 363
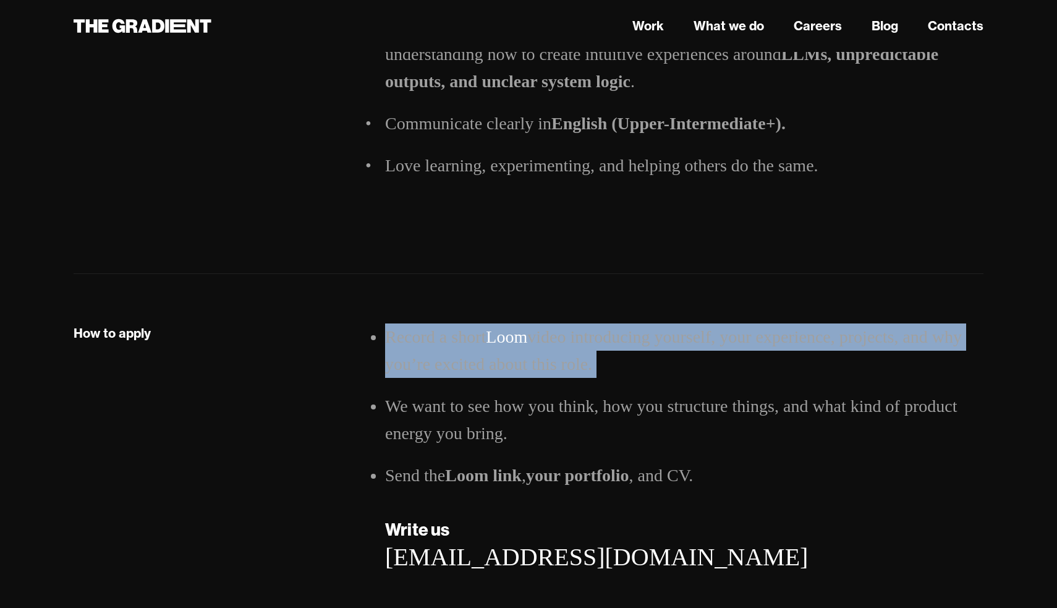
click at [517, 372] on li "Record a short Loom video introducing yourself, your experience, projects, and …" at bounding box center [684, 350] width 598 height 54
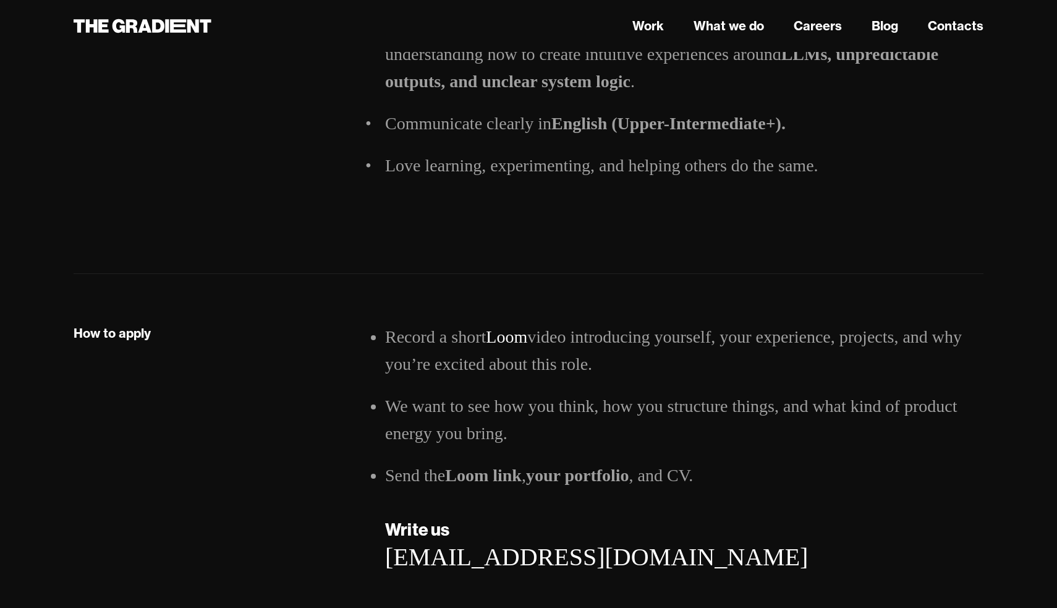
click at [517, 372] on li "Record a short Loom video introducing yourself, your experience, projects, and …" at bounding box center [684, 350] width 598 height 54
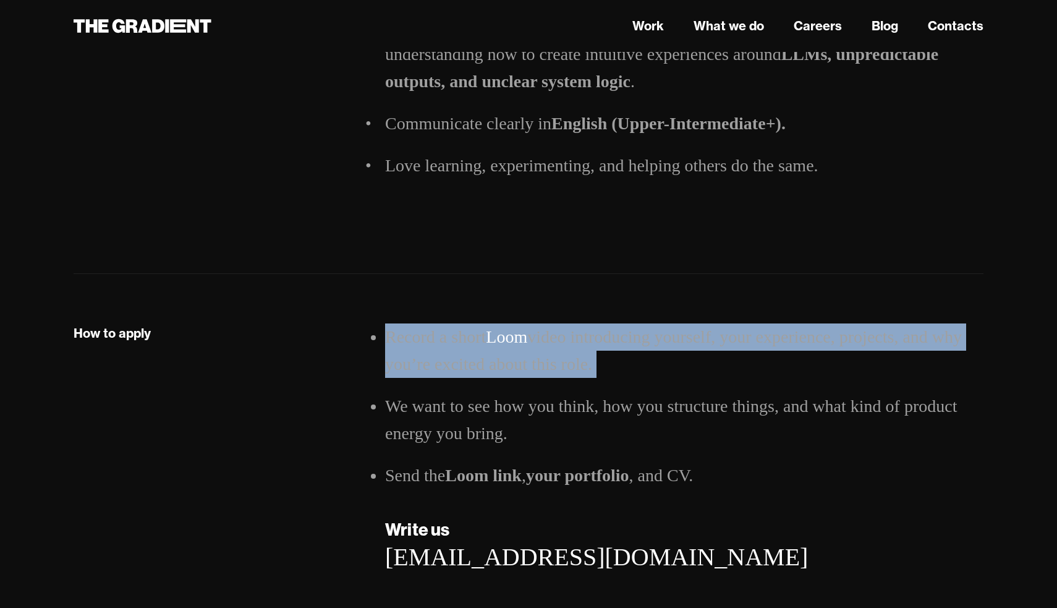
click at [529, 376] on li "Record a short Loom video introducing yourself, your experience, projects, and …" at bounding box center [684, 350] width 598 height 54
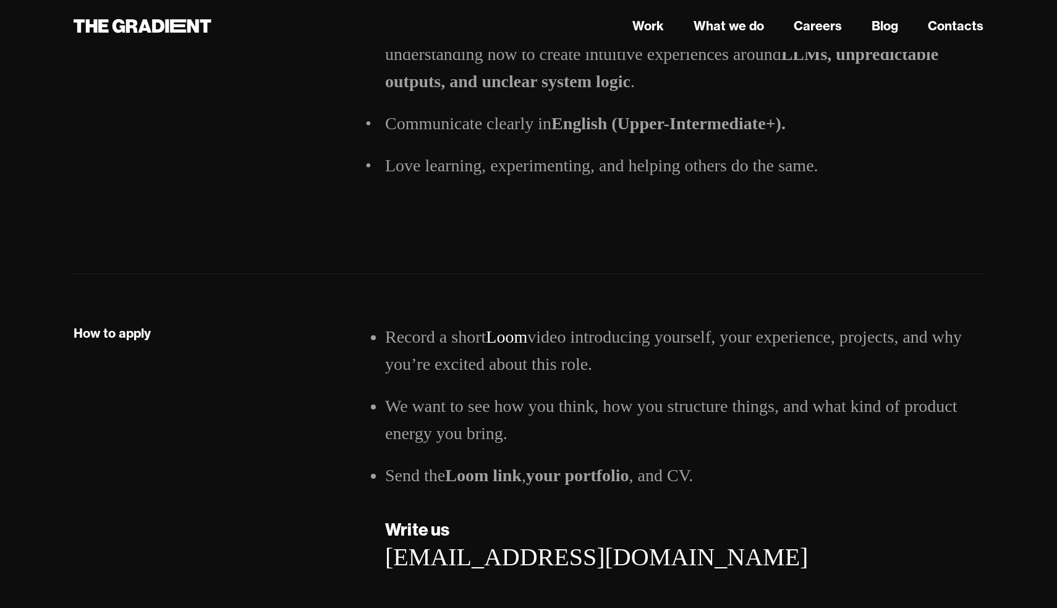
click at [648, 358] on li "Record a short Loom video introducing yourself, your experience, projects, and …" at bounding box center [684, 350] width 598 height 54
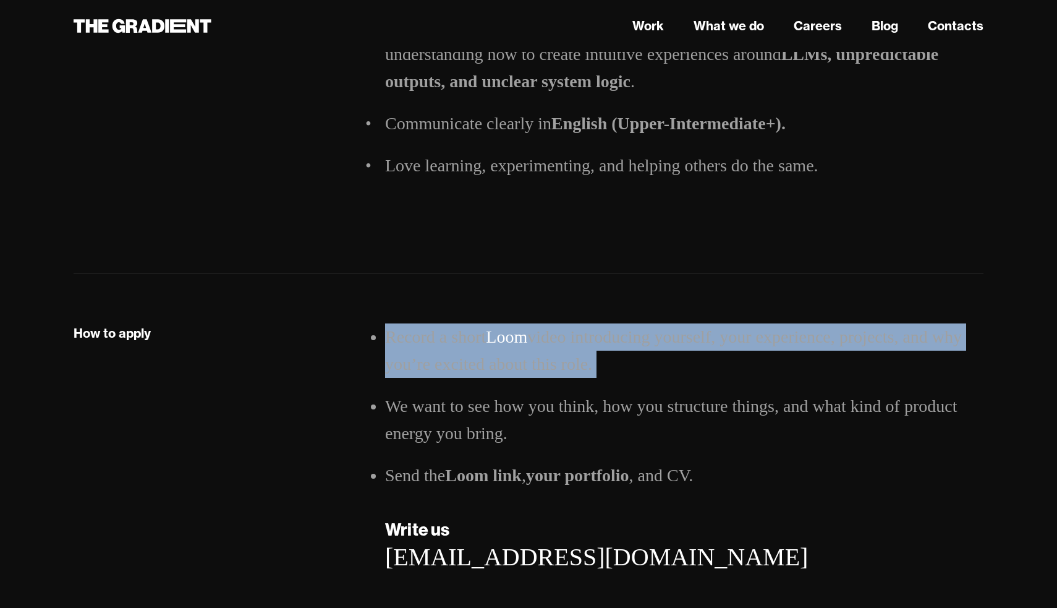
click at [649, 337] on li "Record a short Loom video introducing yourself, your experience, projects, and …" at bounding box center [684, 350] width 598 height 54
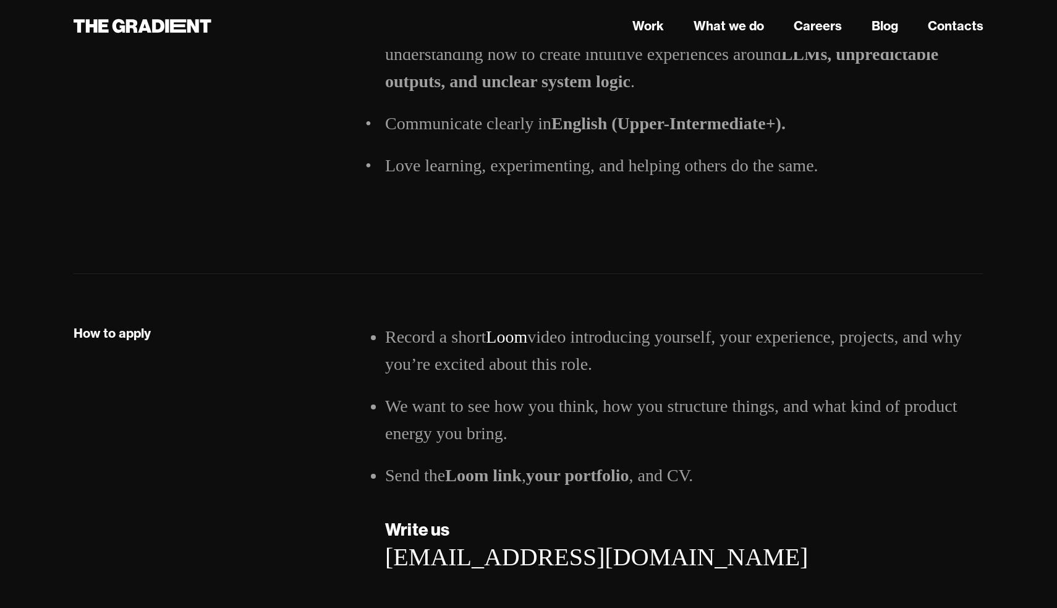
click at [649, 337] on li "Record a short Loom video introducing yourself, your experience, projects, and …" at bounding box center [684, 350] width 598 height 54
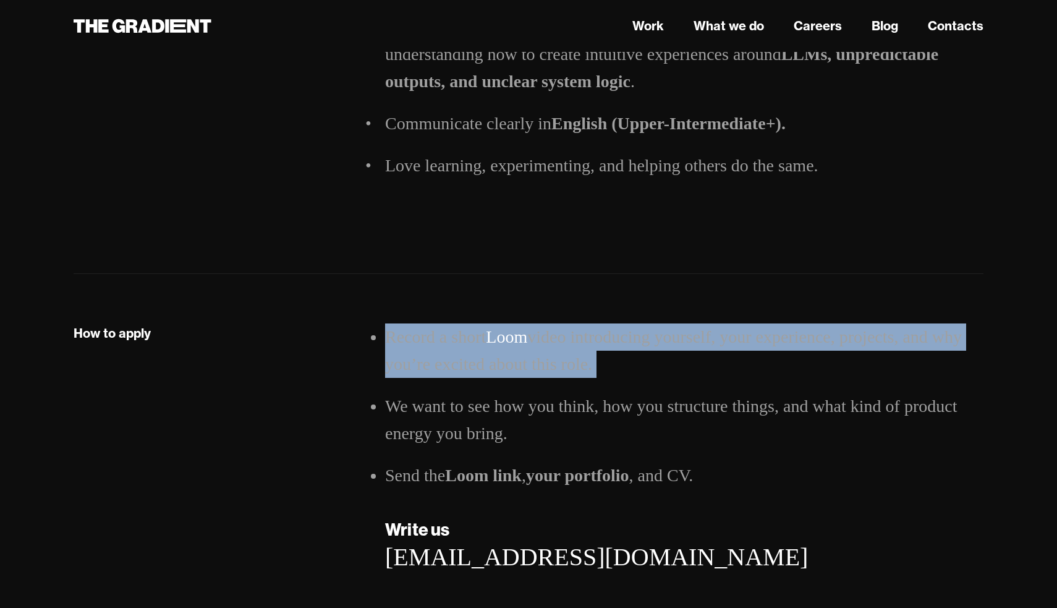
click at [647, 379] on ul "Record a short Loom video introducing yourself, your experience, projects, and …" at bounding box center [684, 406] width 598 height 166
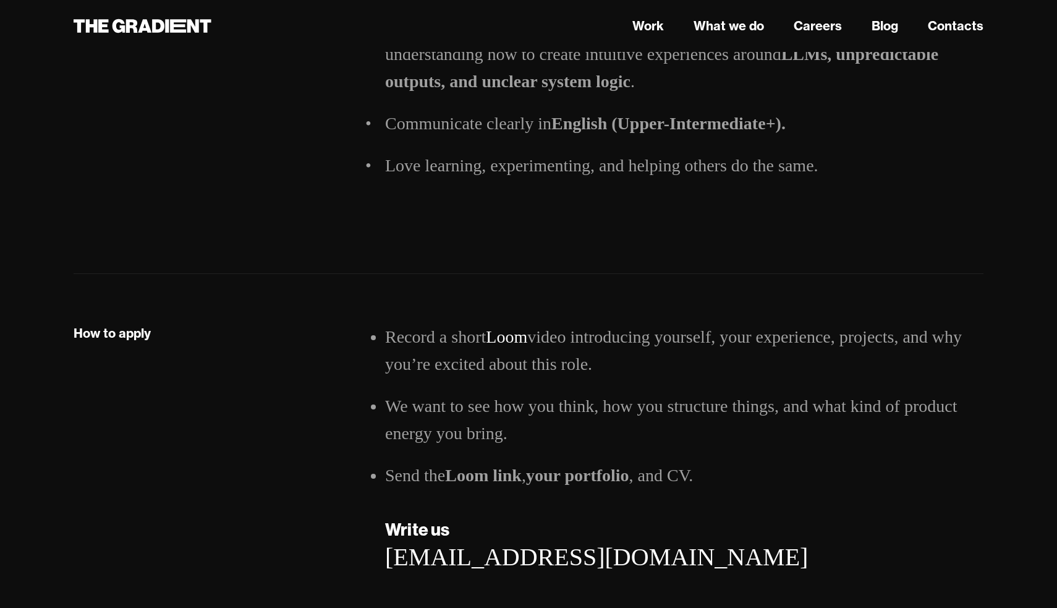
click at [647, 379] on ul "Record a short Loom video introducing yourself, your experience, projects, and …" at bounding box center [684, 406] width 598 height 166
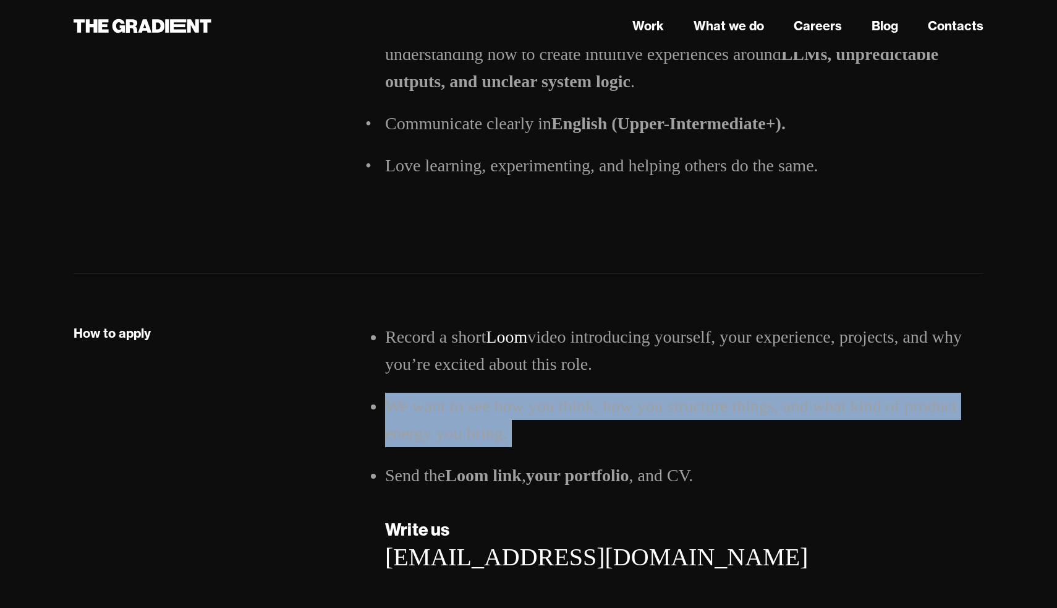
click at [643, 336] on li "Record a short Loom video introducing yourself, your experience, projects, and …" at bounding box center [684, 350] width 598 height 54
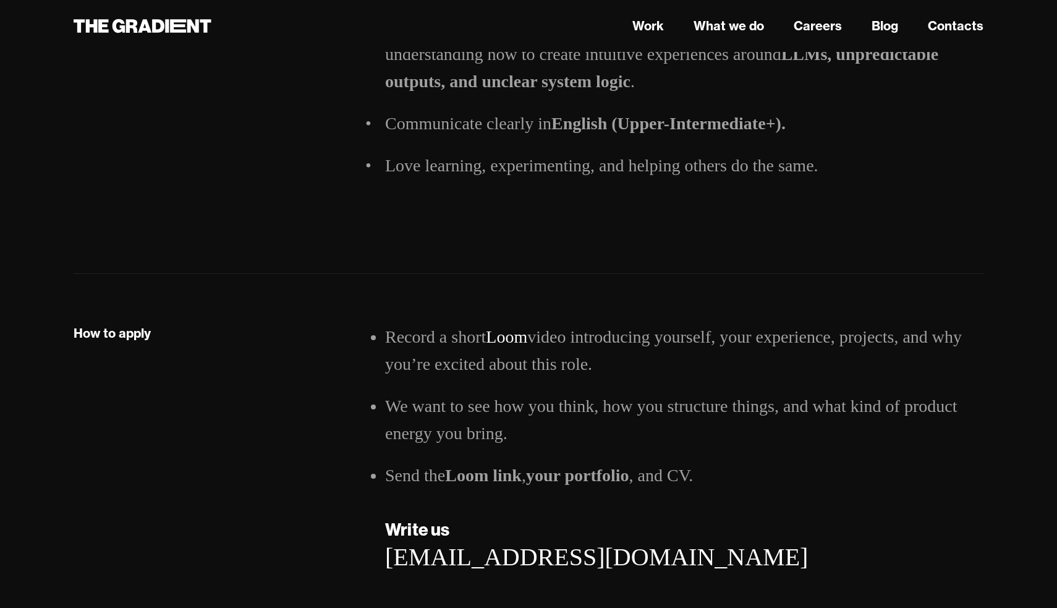
click at [643, 336] on li "Record a short Loom video introducing yourself, your experience, projects, and …" at bounding box center [684, 350] width 598 height 54
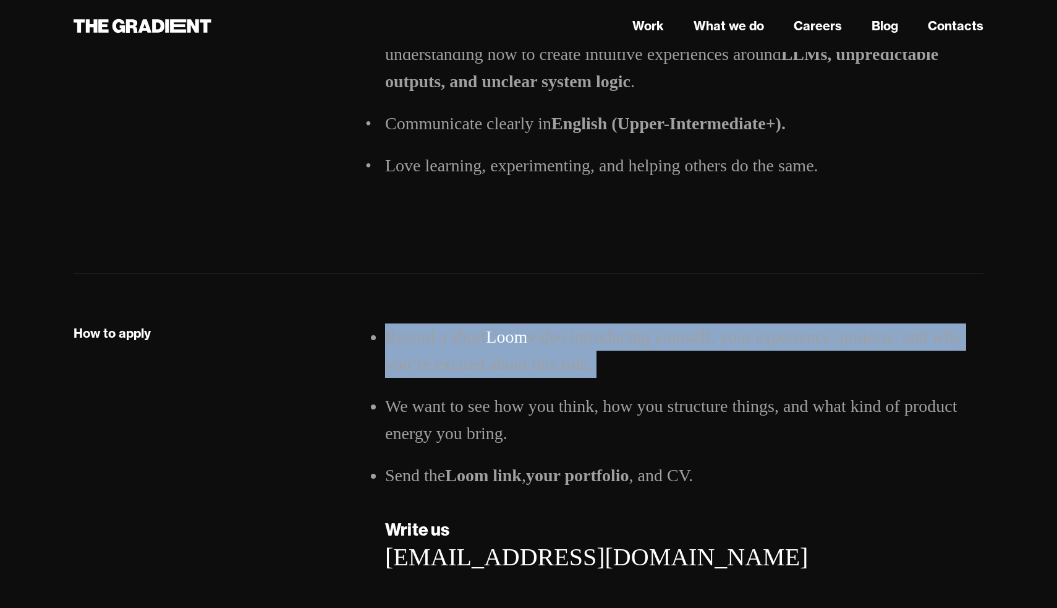
click at [643, 367] on li "Record a short Loom video introducing yourself, your experience, projects, and …" at bounding box center [684, 350] width 598 height 54
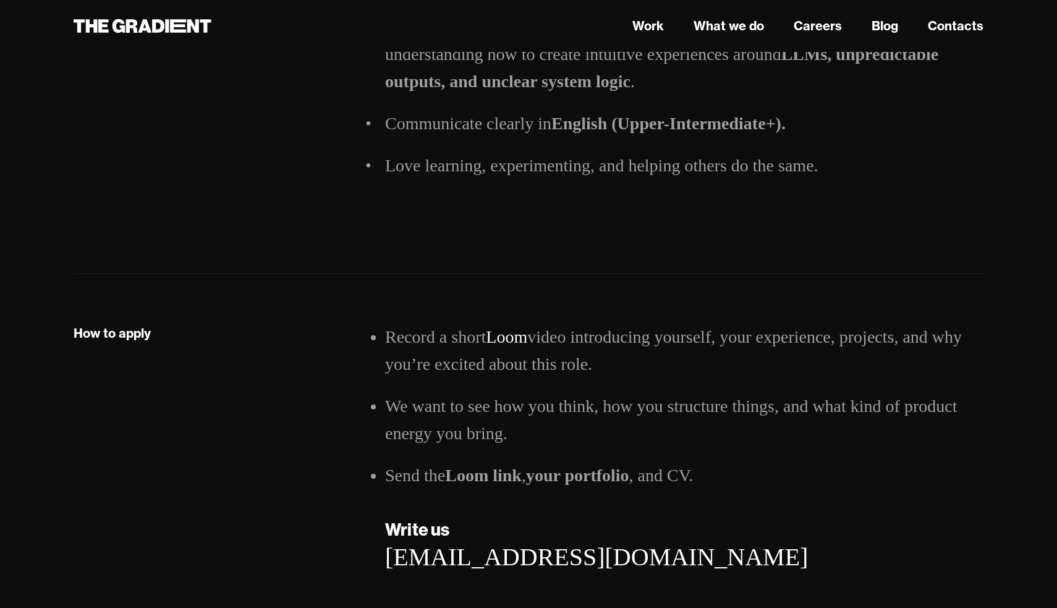
click at [643, 367] on li "Record a short Loom video introducing yourself, your experience, projects, and …" at bounding box center [684, 350] width 598 height 54
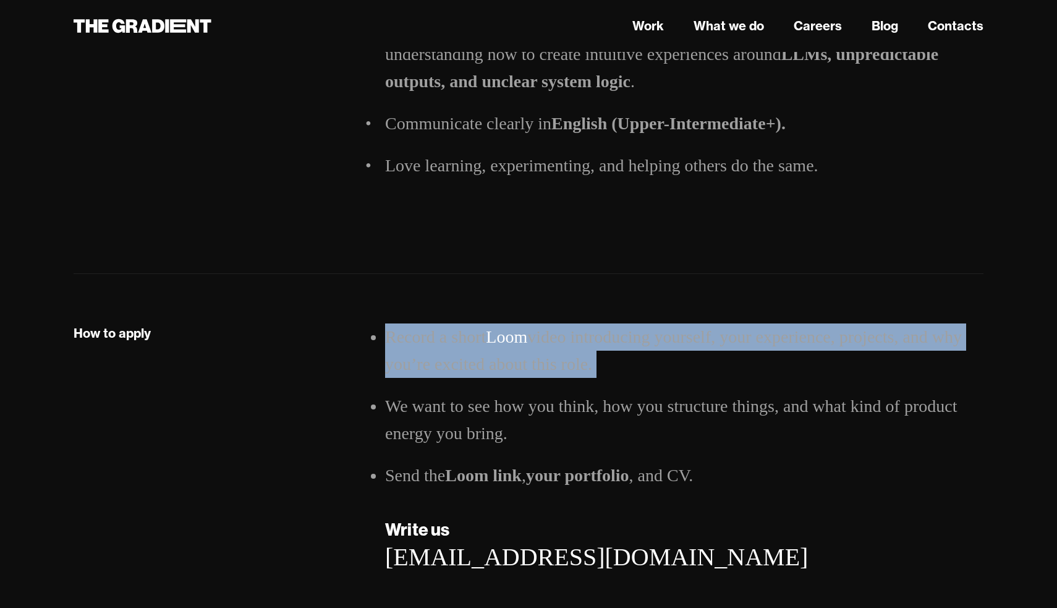
click at [643, 367] on li "Record a short Loom video introducing yourself, your experience, projects, and …" at bounding box center [684, 350] width 598 height 54
click at [641, 331] on li "Record a short Loom video introducing yourself, your experience, projects, and …" at bounding box center [684, 350] width 598 height 54
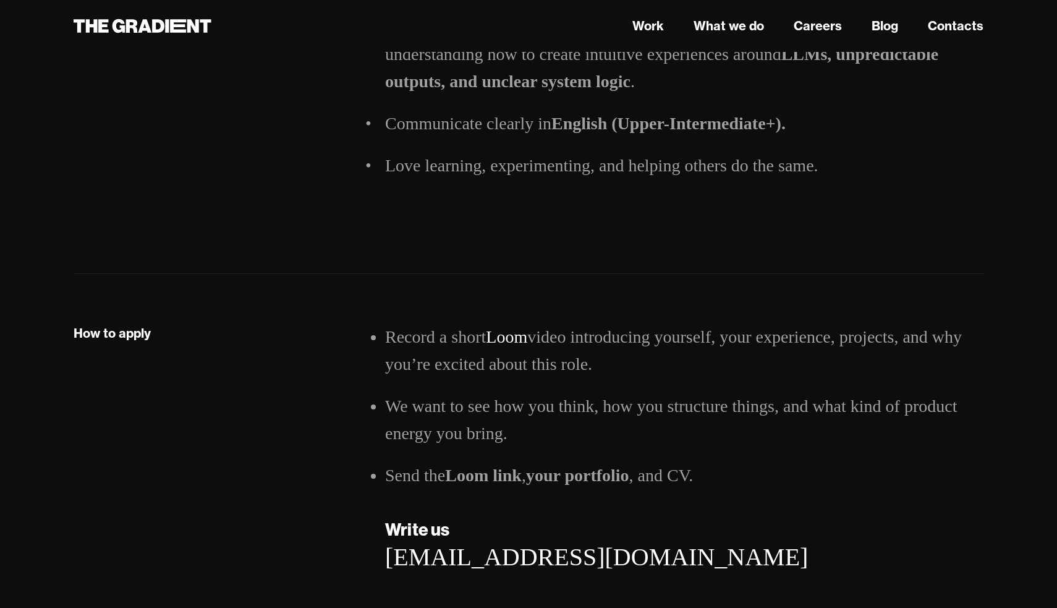
click at [641, 331] on li "Record a short Loom video introducing yourself, your experience, projects, and …" at bounding box center [684, 350] width 598 height 54
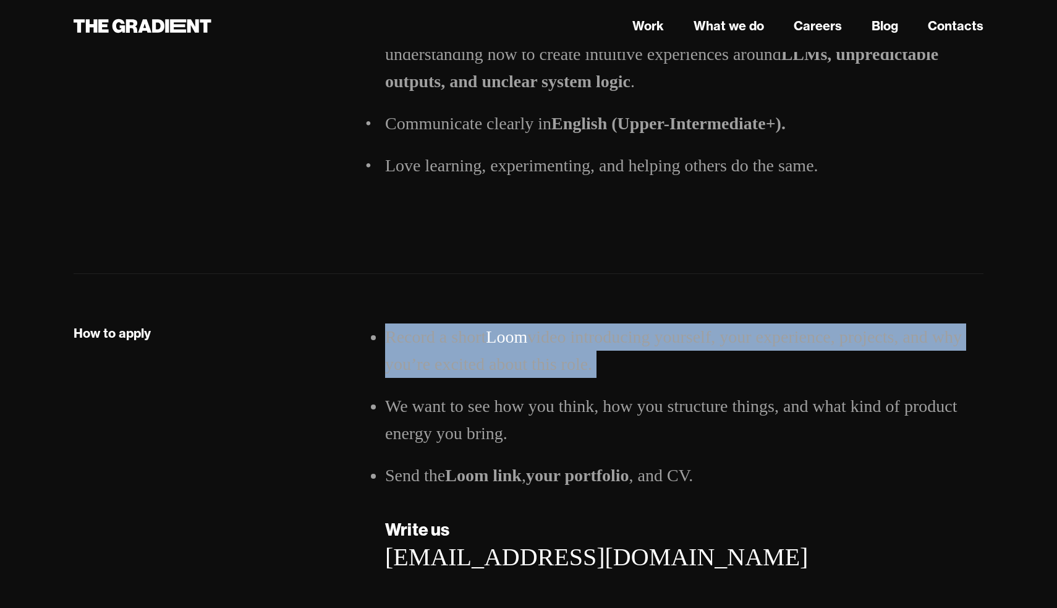
click at [643, 374] on li "Record a short Loom video introducing yourself, your experience, projects, and …" at bounding box center [684, 350] width 598 height 54
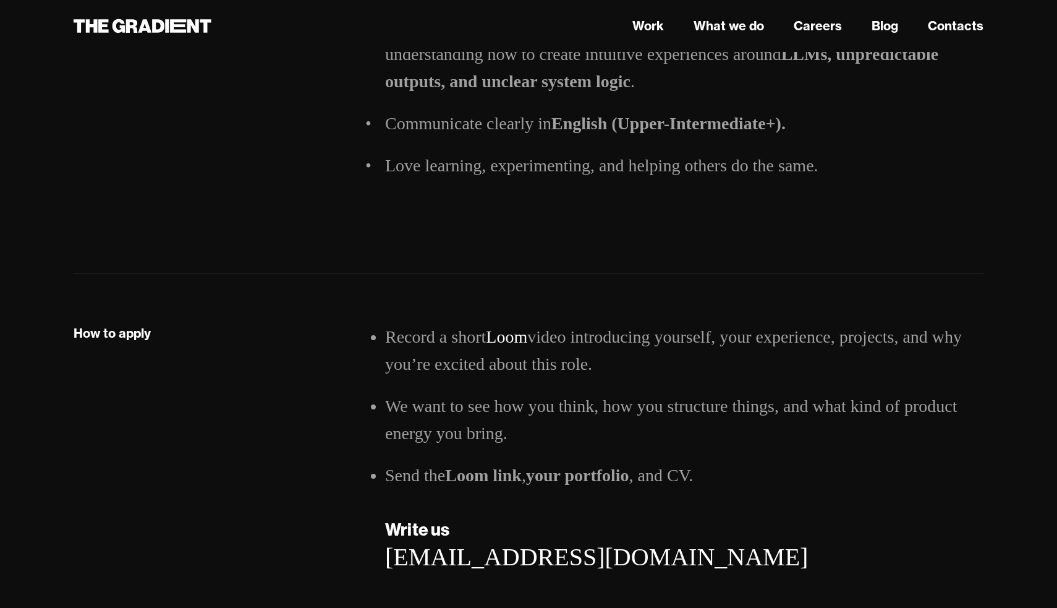
click at [643, 374] on li "Record a short Loom video introducing yourself, your experience, projects, and …" at bounding box center [684, 350] width 598 height 54
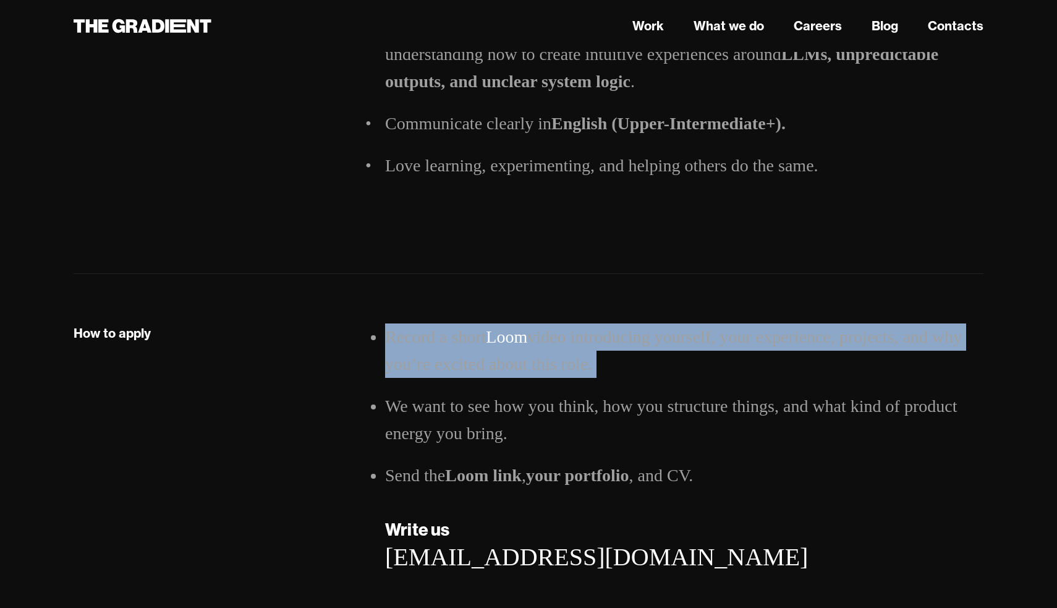
click at [640, 335] on li "Record a short Loom video introducing yourself, your experience, projects, and …" at bounding box center [684, 350] width 598 height 54
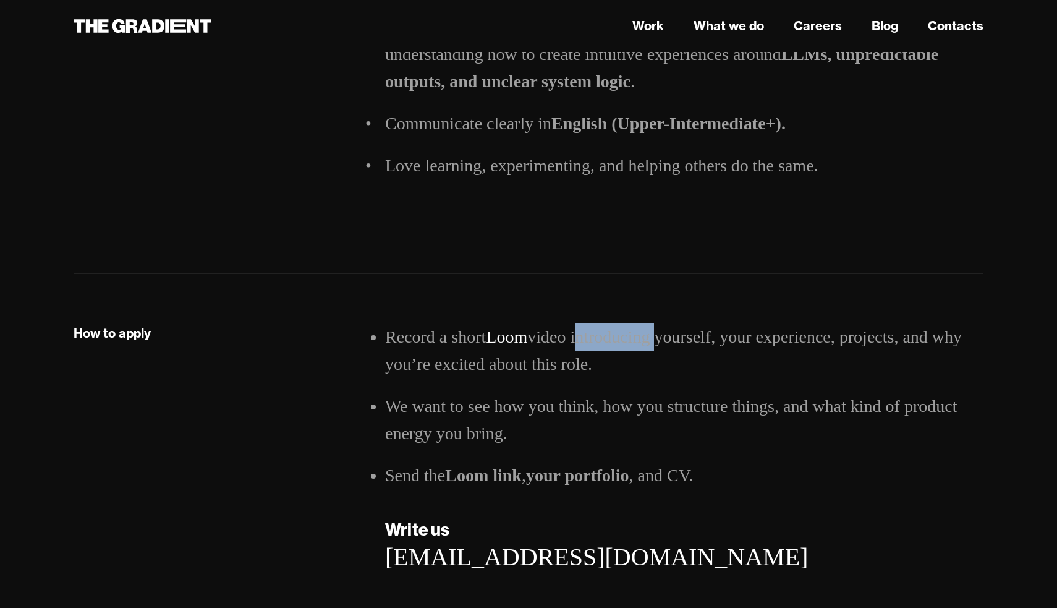
click at [640, 335] on li "Record a short Loom video introducing yourself, your experience, projects, and …" at bounding box center [684, 350] width 598 height 54
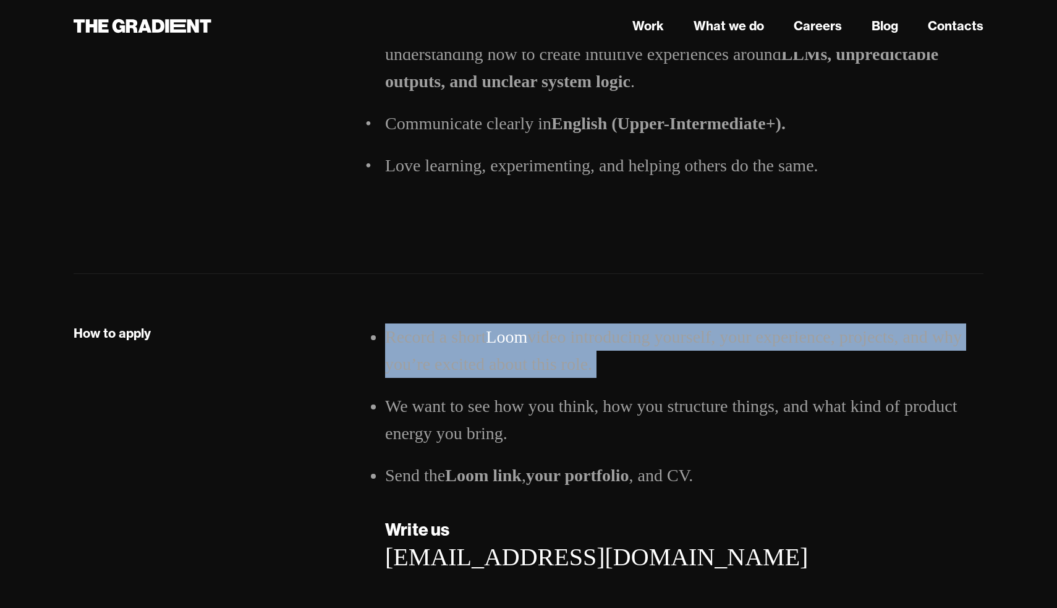
click at [642, 370] on li "Record a short Loom video introducing yourself, your experience, projects, and …" at bounding box center [684, 350] width 598 height 54
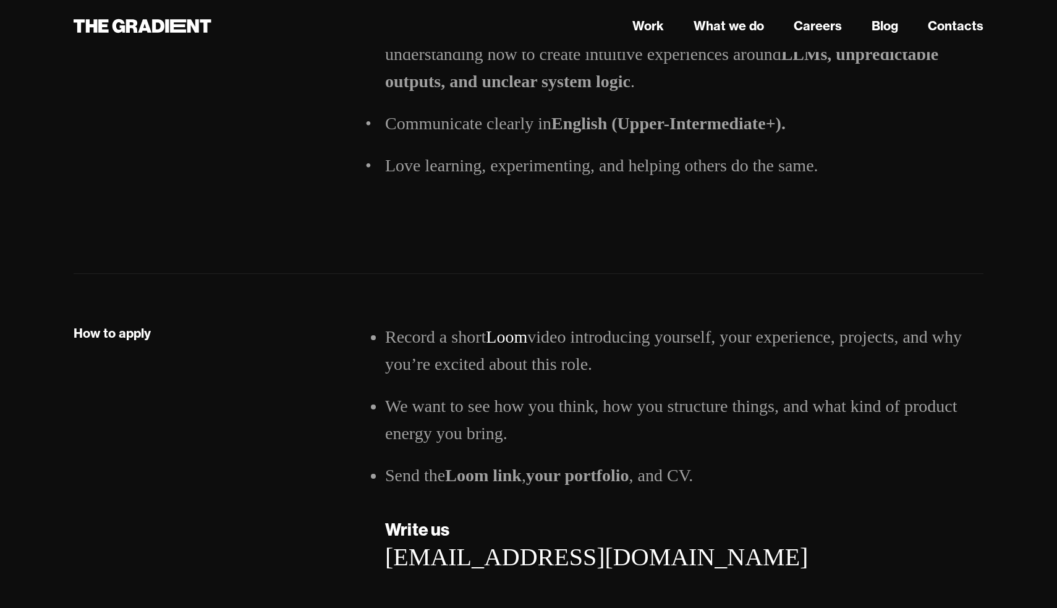
click at [642, 370] on li "Record a short Loom video introducing yourself, your experience, projects, and …" at bounding box center [684, 350] width 598 height 54
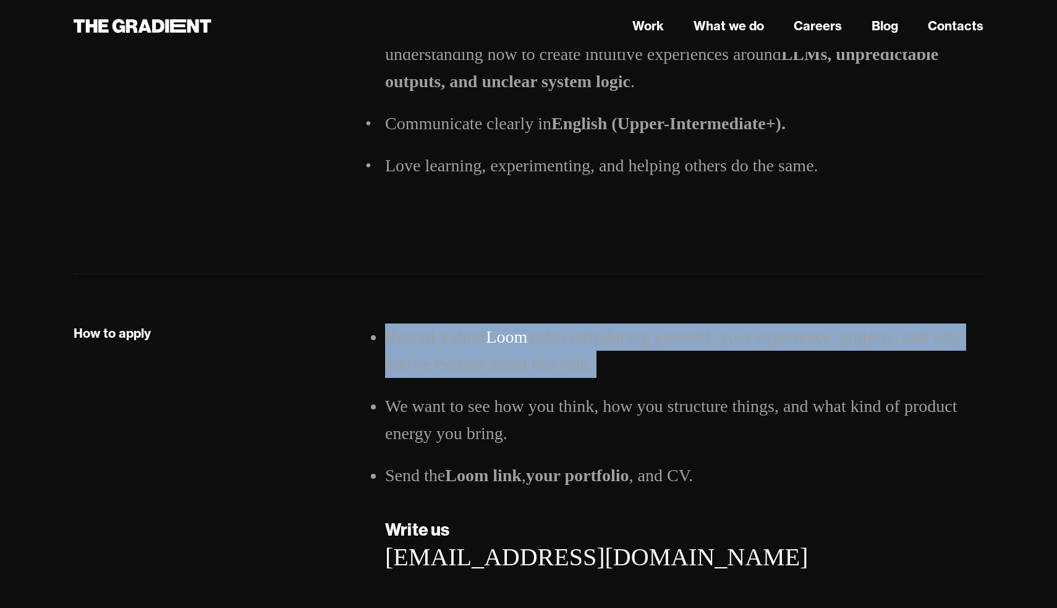
click at [642, 370] on li "Record a short Loom video introducing yourself, your experience, projects, and …" at bounding box center [684, 350] width 598 height 54
click at [639, 333] on li "Record a short Loom video introducing yourself, your experience, projects, and …" at bounding box center [684, 350] width 598 height 54
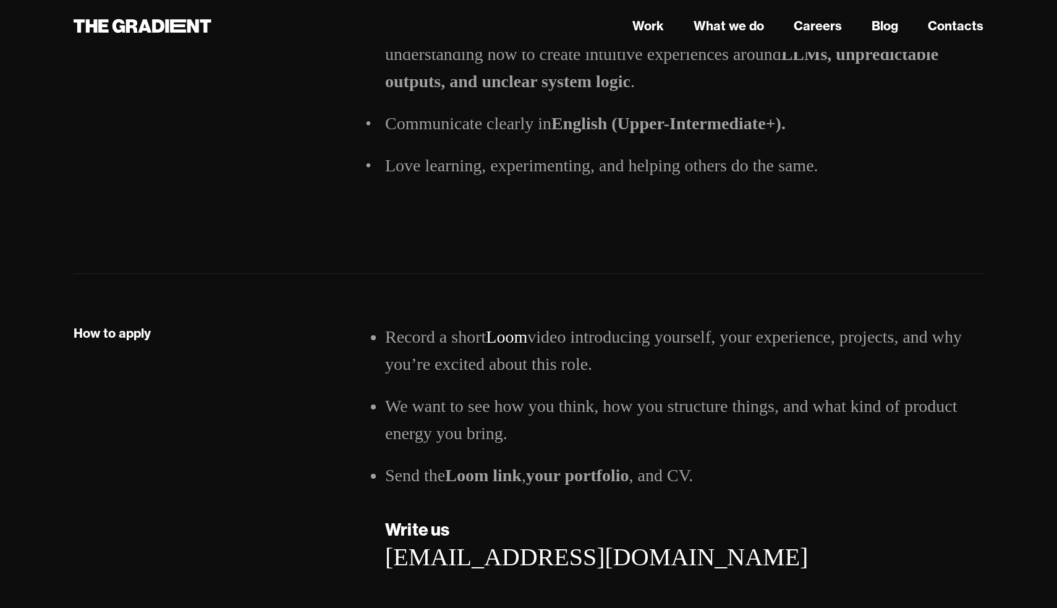
click at [616, 418] on li "We want to see how you think, how you structure things, and what kind of produc…" at bounding box center [684, 420] width 598 height 54
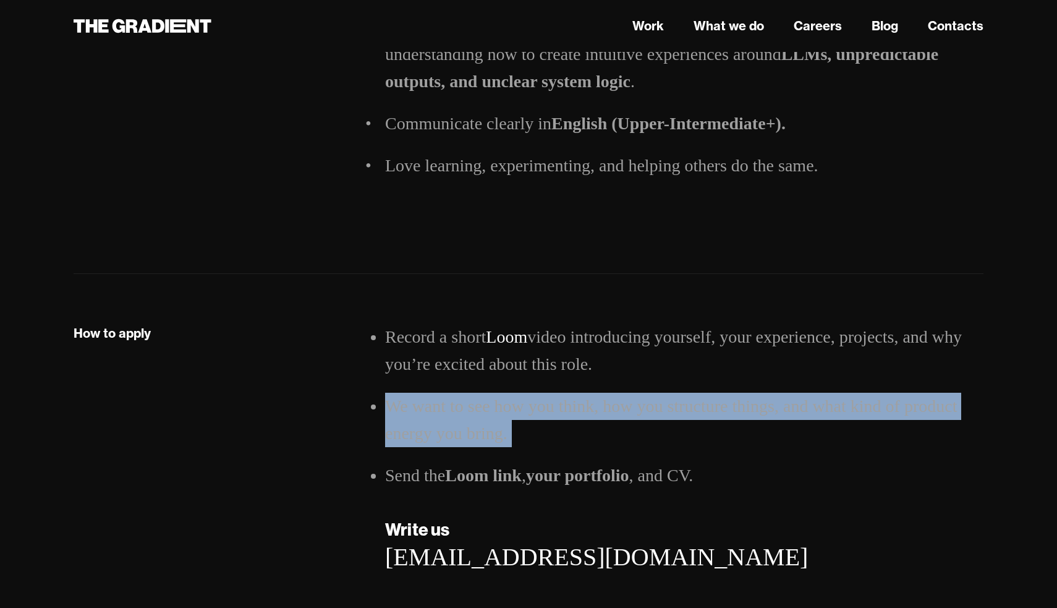
click at [619, 398] on li "We want to see how you think, how you structure things, and what kind of produc…" at bounding box center [684, 420] width 598 height 54
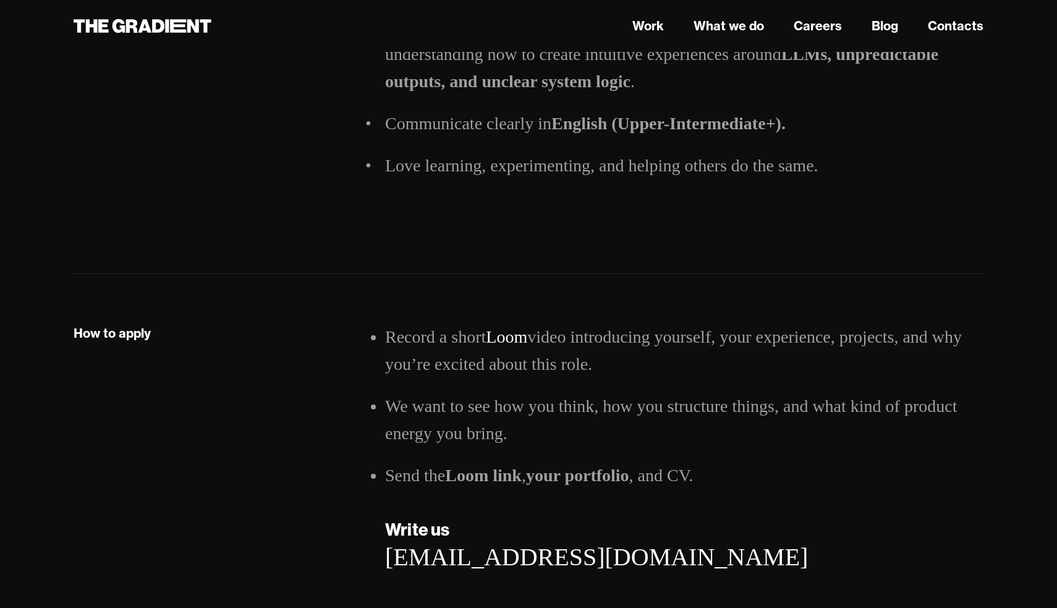
click at [619, 398] on li "We want to see how you think, how you structure things, and what kind of produc…" at bounding box center [684, 420] width 598 height 54
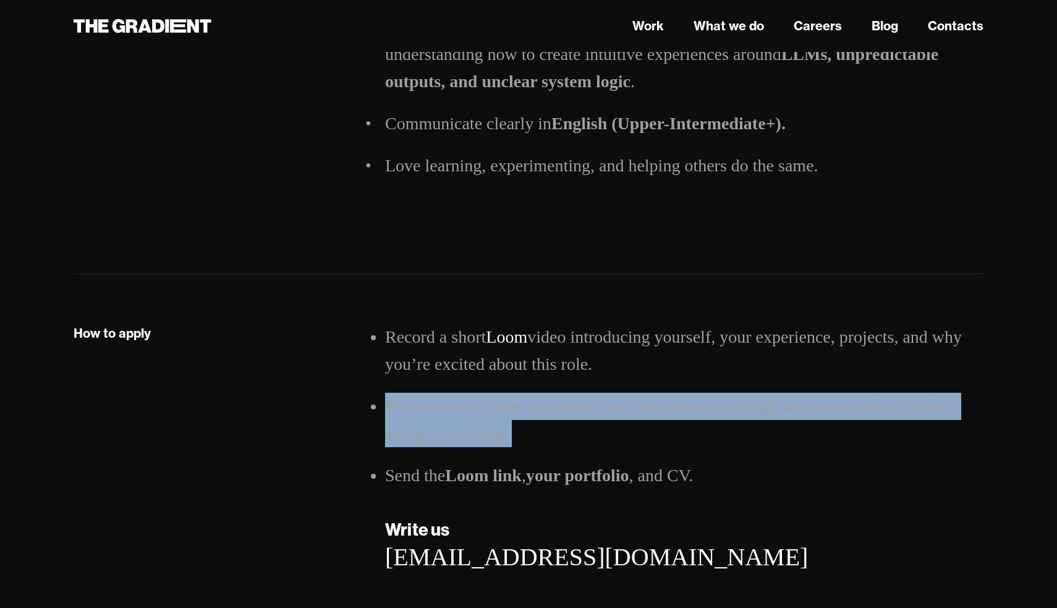
click at [620, 419] on li "We want to see how you think, how you structure things, and what kind of produc…" at bounding box center [684, 420] width 598 height 54
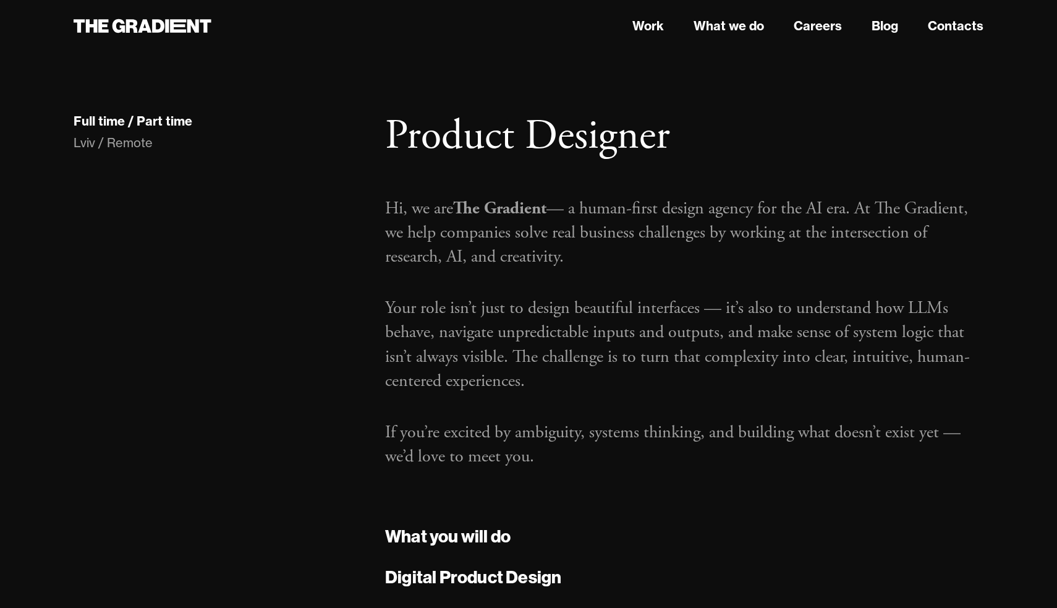
scroll to position [4, 0]
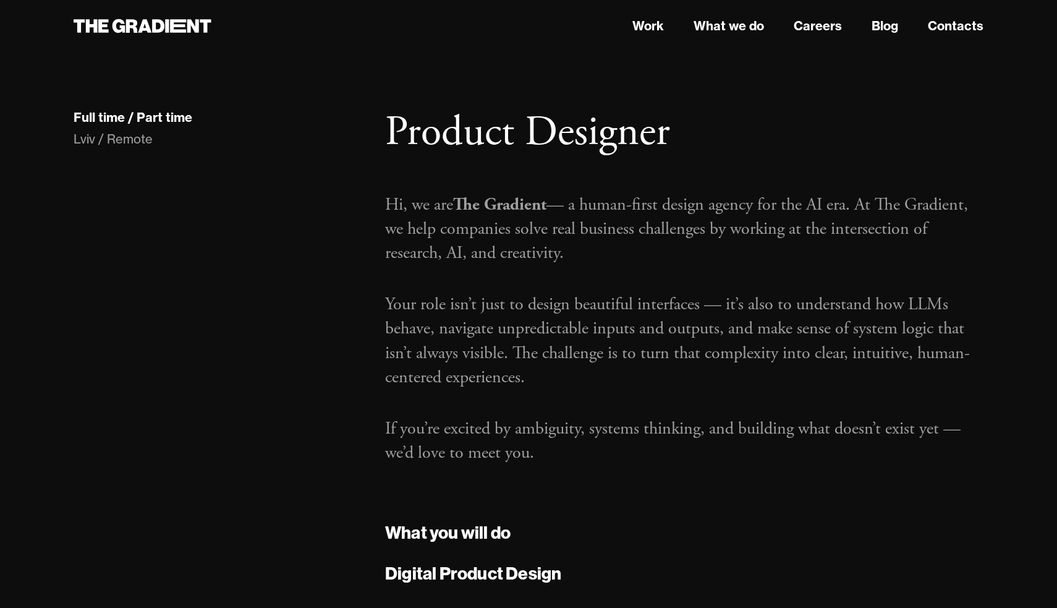
click at [715, 276] on div "Hi, we are The Gradient — a human-first design agency for the AI era. At The Gr…" at bounding box center [684, 338] width 598 height 310
click at [701, 384] on p "Your role isn’t just to design beautiful interfaces — it’s also to understand h…" at bounding box center [684, 340] width 598 height 97
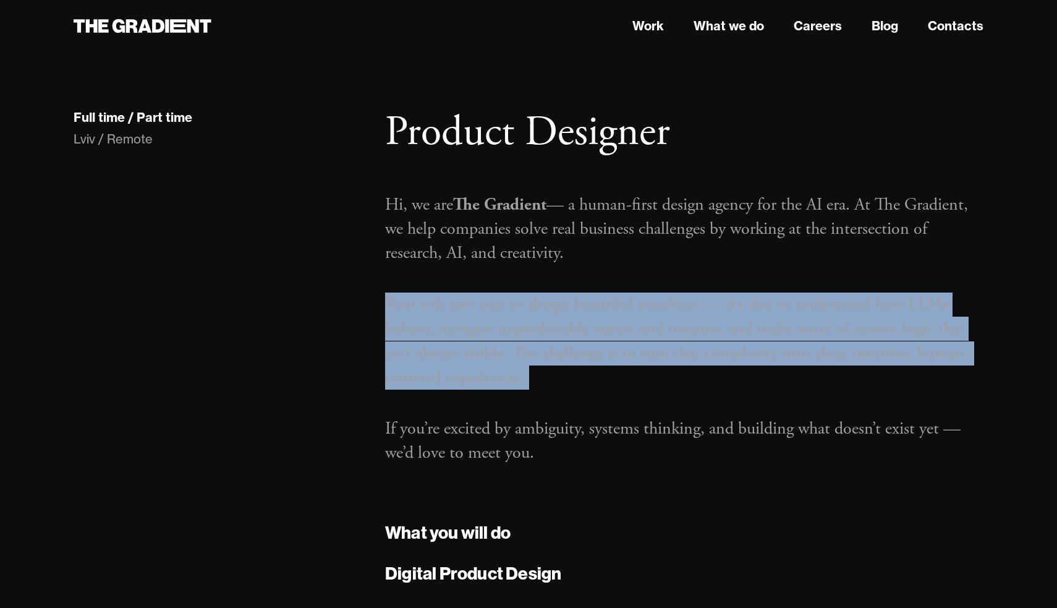
click at [689, 320] on p "Your role isn’t just to design beautiful interfaces — it’s also to understand h…" at bounding box center [684, 340] width 598 height 97
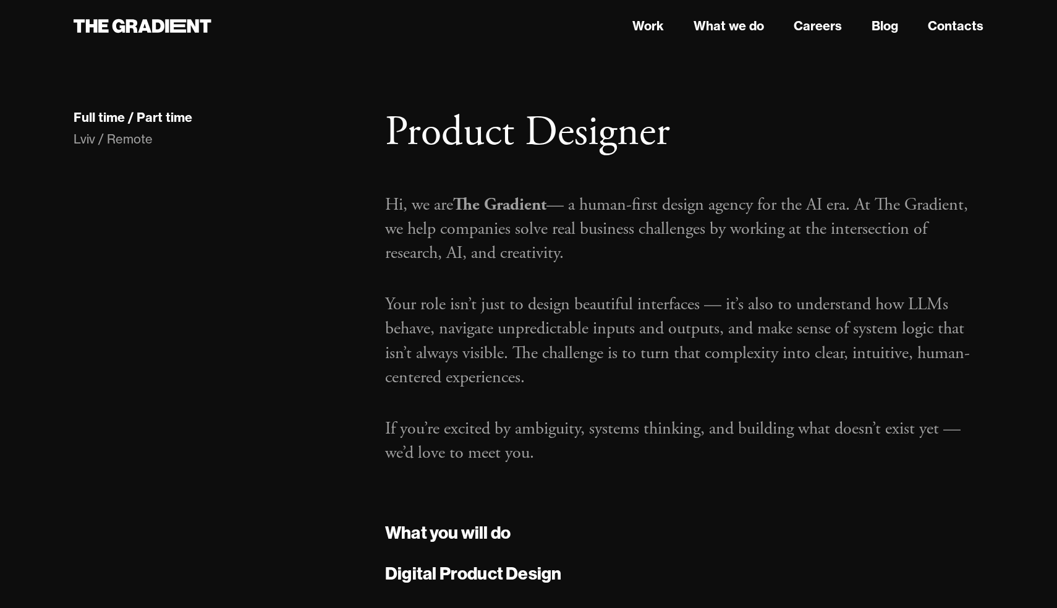
click at [689, 320] on p "Your role isn’t just to design beautiful interfaces — it’s also to understand h…" at bounding box center [684, 340] width 598 height 97
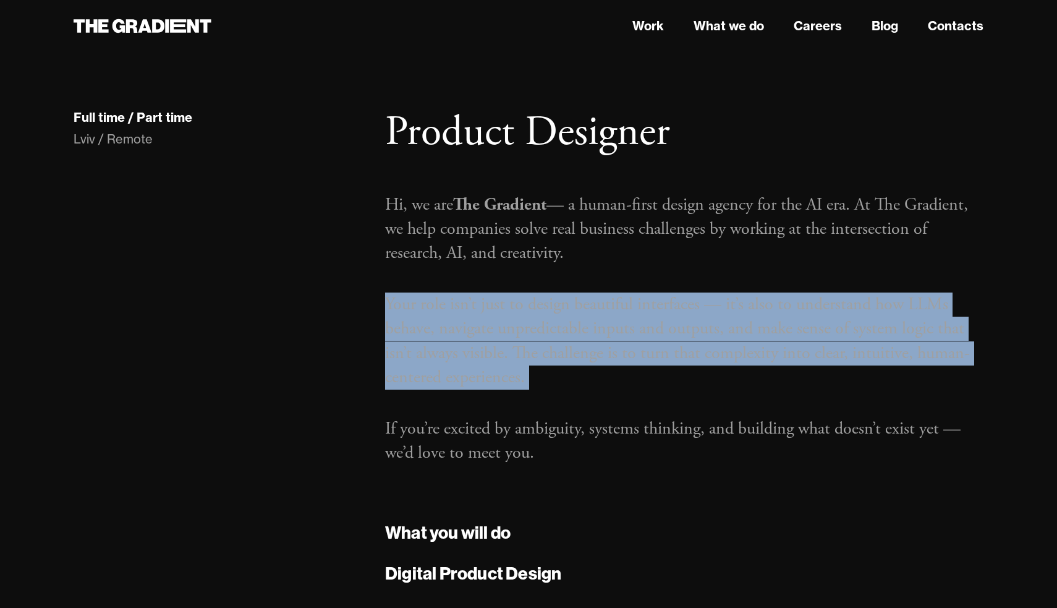
click at [696, 382] on p "Your role isn’t just to design beautiful interfaces — it’s also to understand h…" at bounding box center [684, 340] width 598 height 97
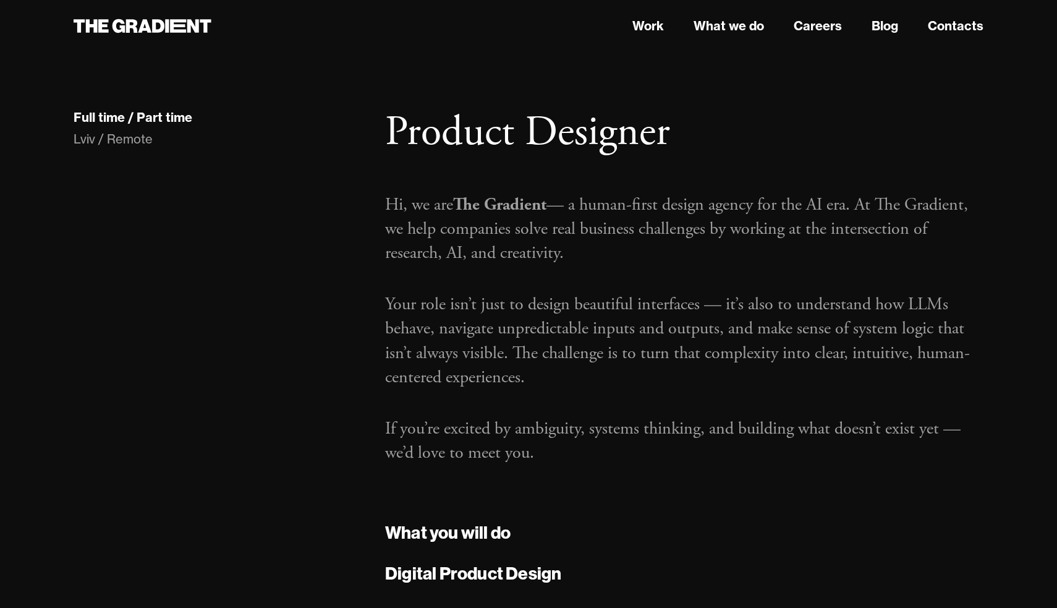
click at [696, 382] on p "Your role isn’t just to design beautiful interfaces — it’s also to understand h…" at bounding box center [684, 340] width 598 height 97
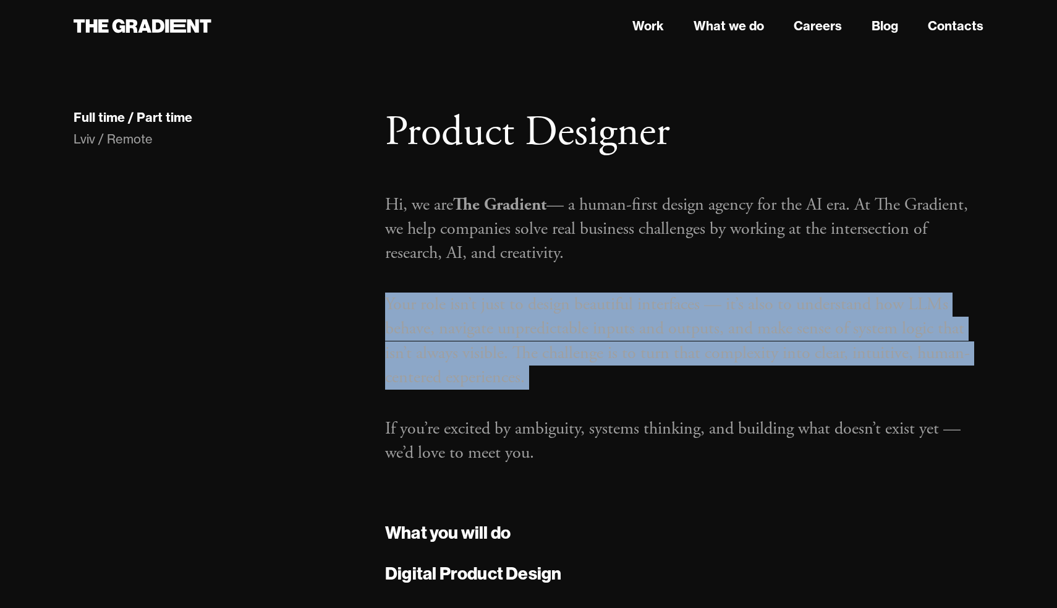
click at [689, 316] on p "Your role isn’t just to design beautiful interfaces — it’s also to understand h…" at bounding box center [684, 340] width 598 height 97
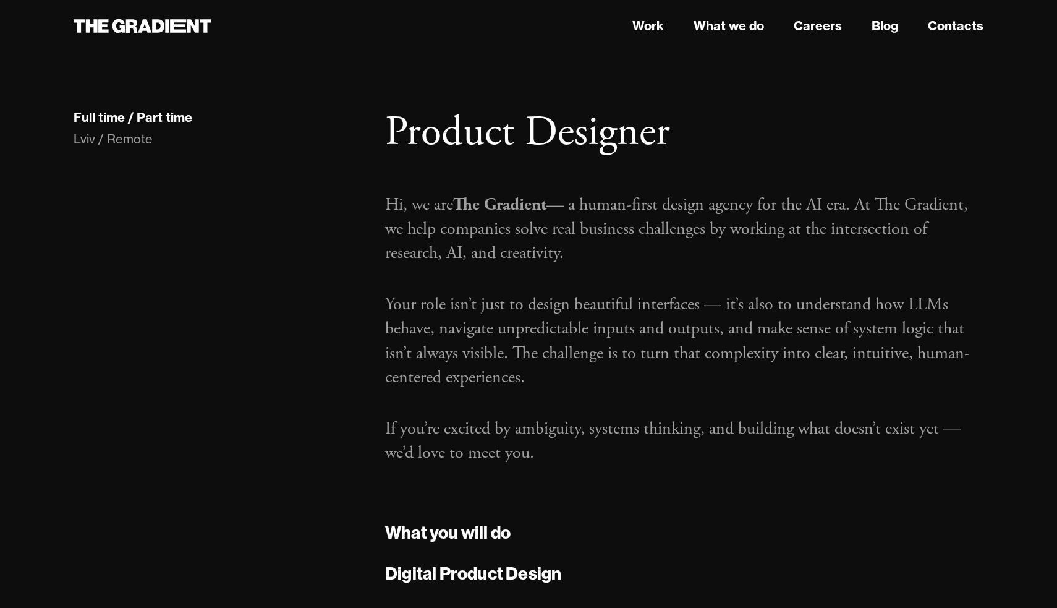
click at [689, 316] on p "Your role isn’t just to design beautiful interfaces — it’s also to understand h…" at bounding box center [684, 340] width 598 height 97
click at [688, 409] on div "Hi, we are The Gradient — a human-first design agency for the AI era. At The Gr…" at bounding box center [684, 338] width 598 height 310
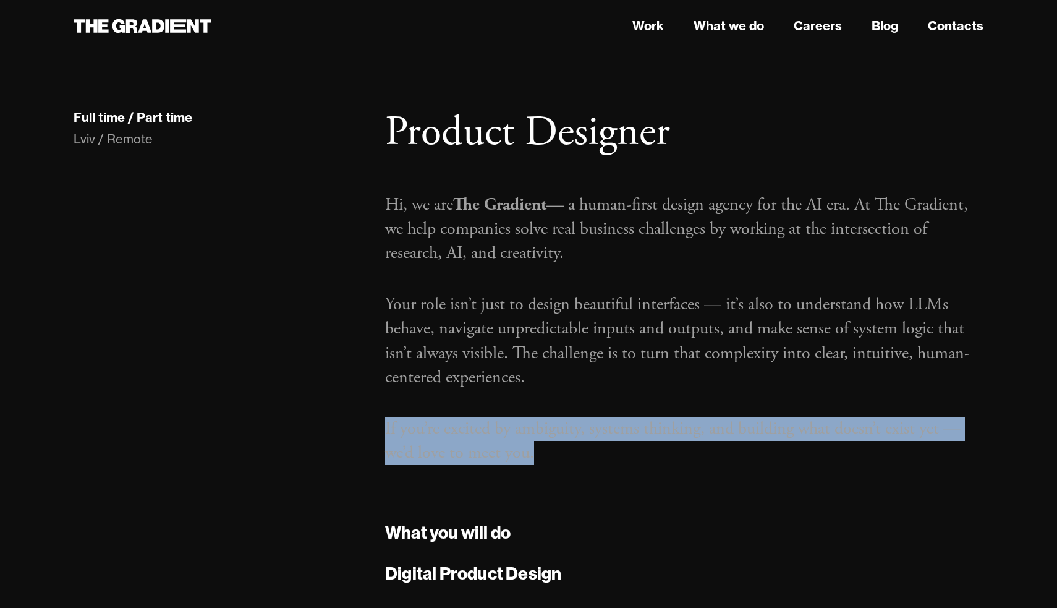
click at [683, 336] on p "Your role isn’t just to design beautiful interfaces — it’s also to understand h…" at bounding box center [684, 340] width 598 height 97
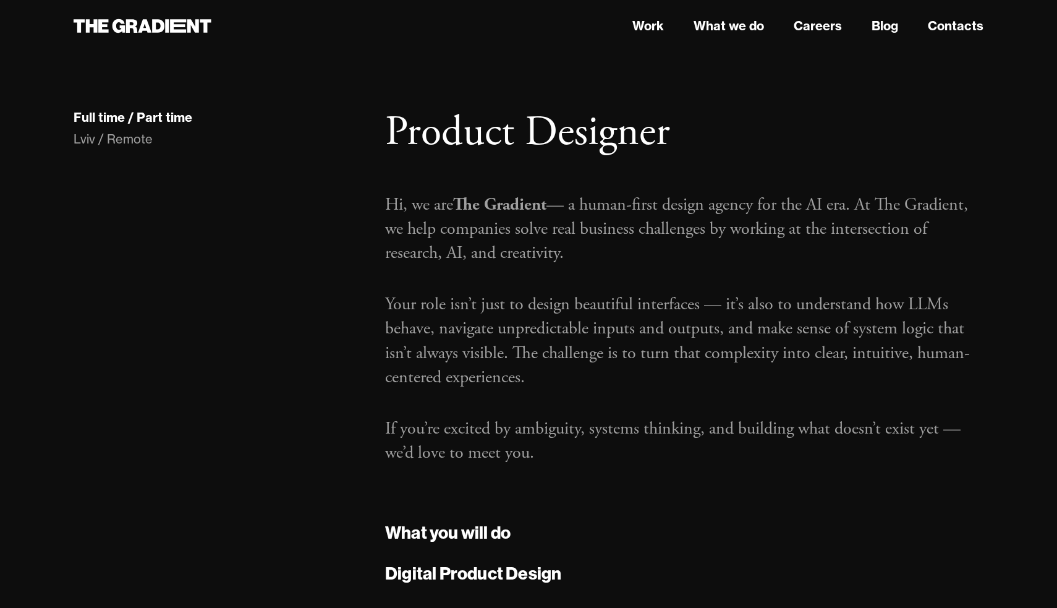
click at [683, 336] on p "Your role isn’t just to design beautiful interfaces — it’s also to understand h…" at bounding box center [684, 340] width 598 height 97
click at [699, 395] on div "Hi, we are The Gradient — a human-first design agency for the AI era. At The Gr…" at bounding box center [684, 338] width 598 height 310
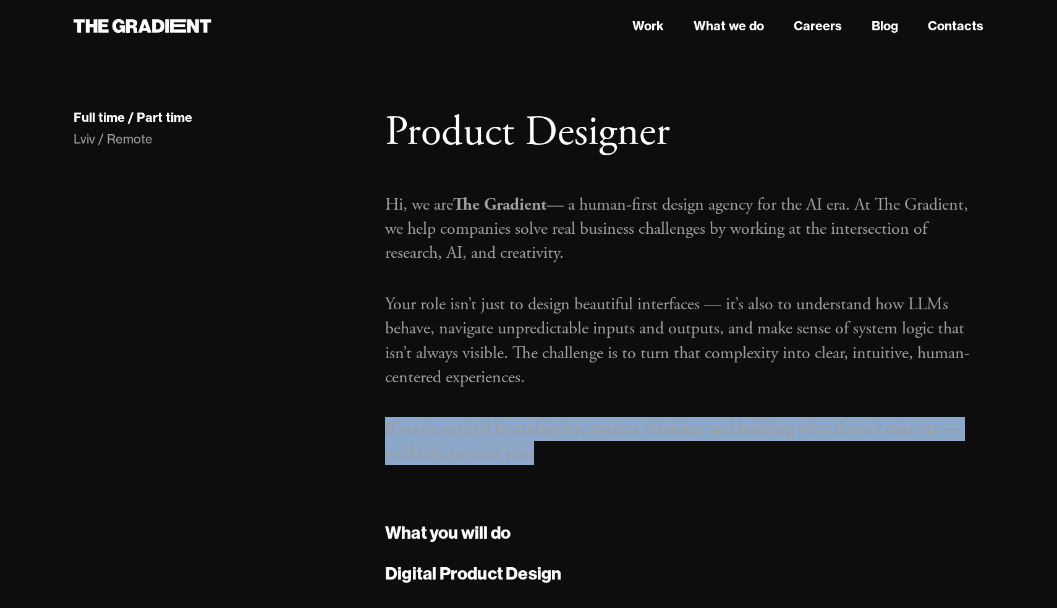
click at [686, 315] on p "Your role isn’t just to design beautiful interfaces — it’s also to understand h…" at bounding box center [684, 340] width 598 height 97
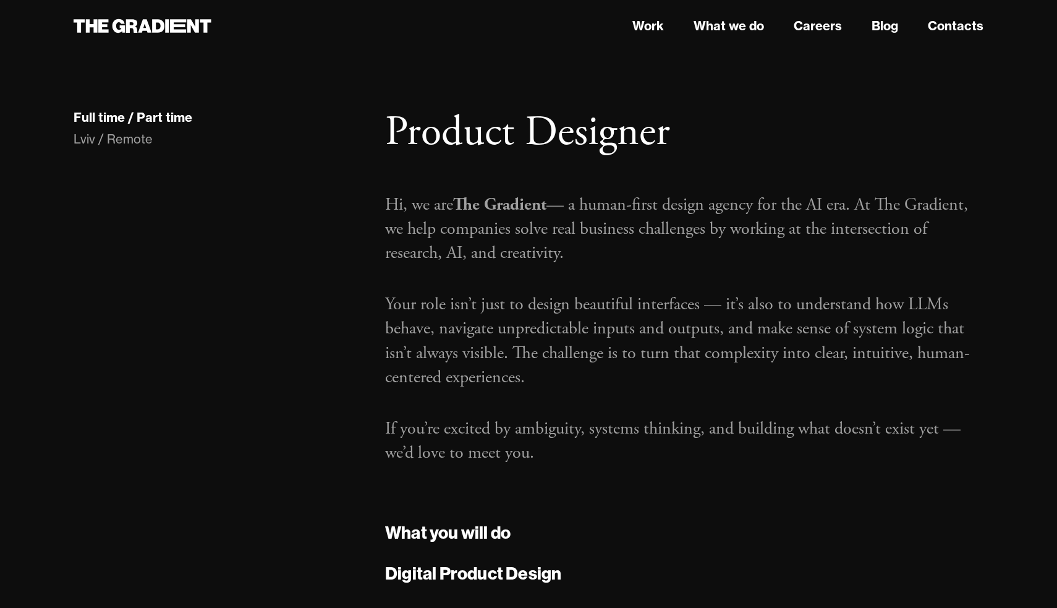
click at [686, 315] on p "Your role isn’t just to design beautiful interfaces — it’s also to understand h…" at bounding box center [684, 340] width 598 height 97
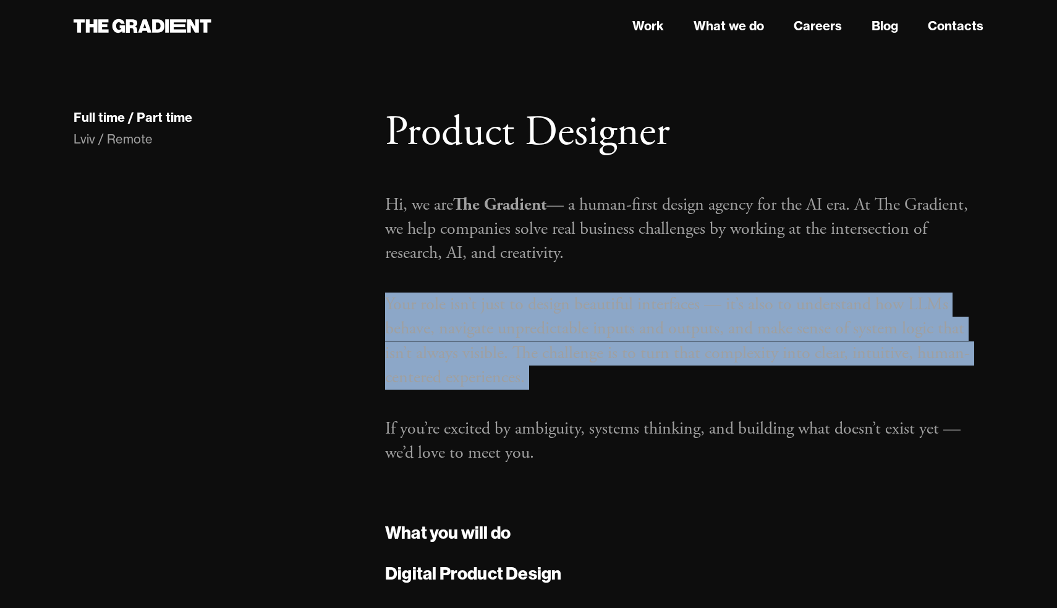
click at [684, 359] on p "Your role isn’t just to design beautiful interfaces — it’s also to understand h…" at bounding box center [684, 340] width 598 height 97
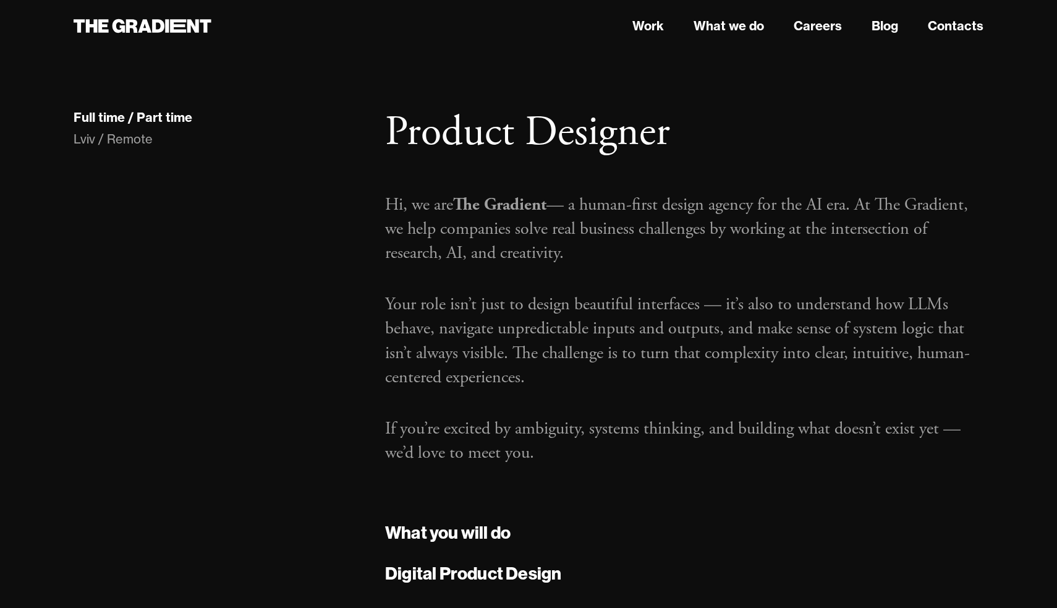
click at [684, 359] on p "Your role isn’t just to design beautiful interfaces — it’s also to understand h…" at bounding box center [684, 340] width 598 height 97
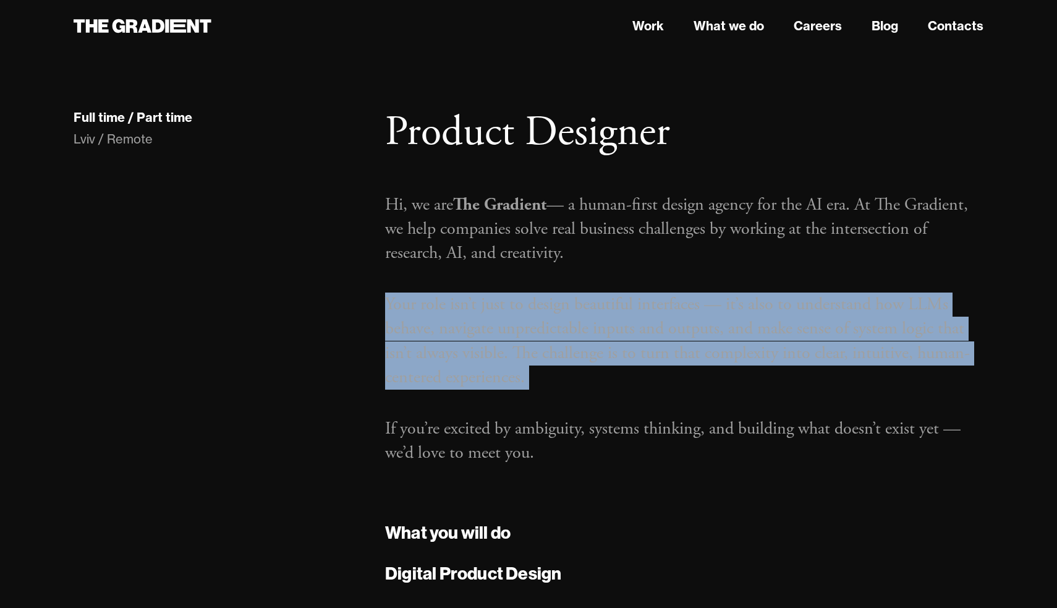
click at [683, 325] on p "Your role isn’t just to design beautiful interfaces — it’s also to understand h…" at bounding box center [684, 340] width 598 height 97
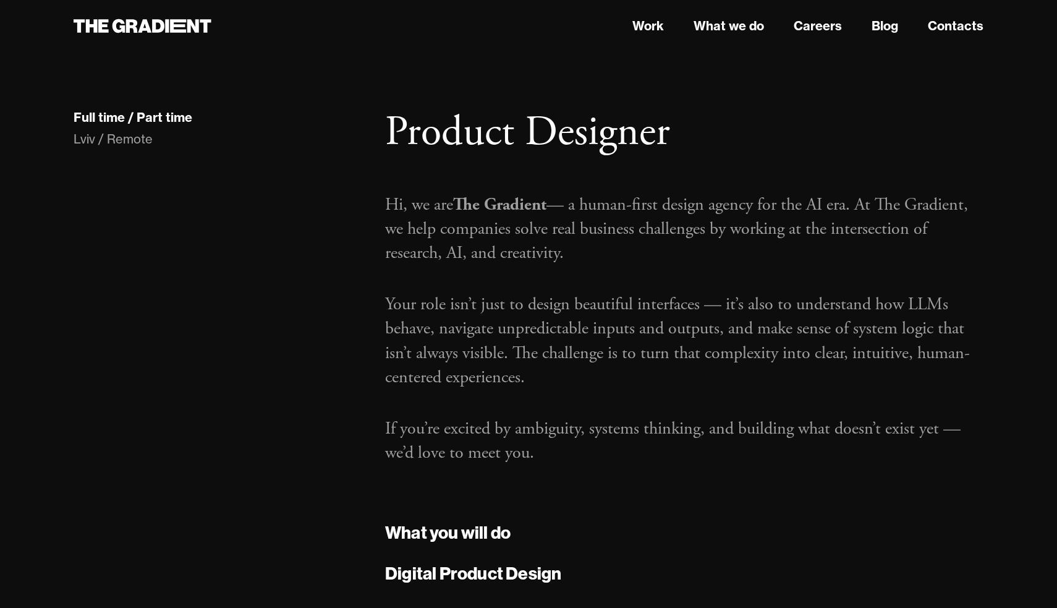
click at [683, 325] on p "Your role isn’t just to design beautiful interfaces — it’s also to understand h…" at bounding box center [684, 340] width 598 height 97
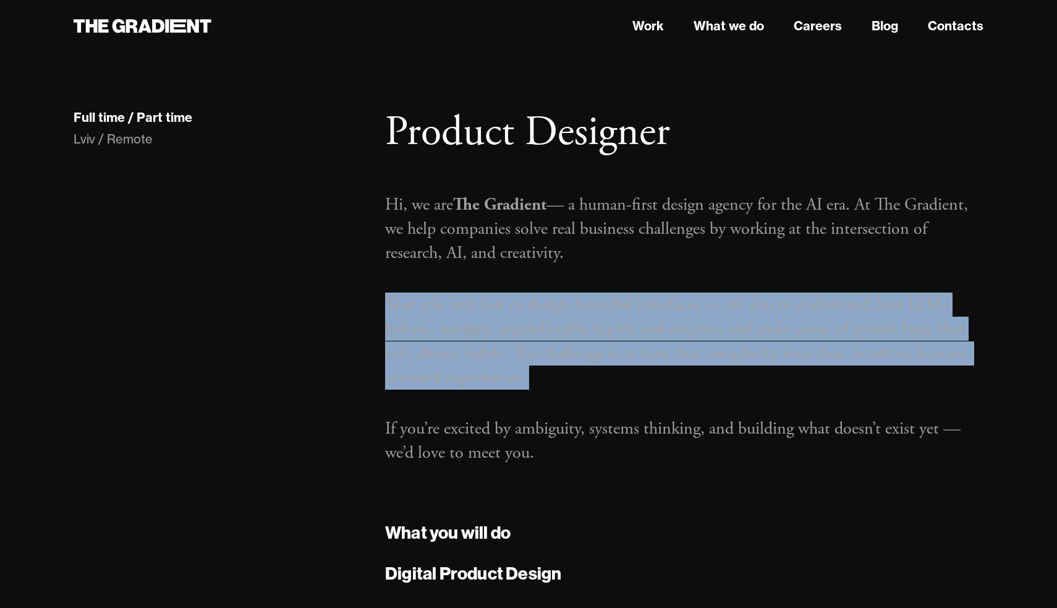
click at [689, 365] on p "Your role isn’t just to design beautiful interfaces — it’s also to understand h…" at bounding box center [684, 340] width 598 height 97
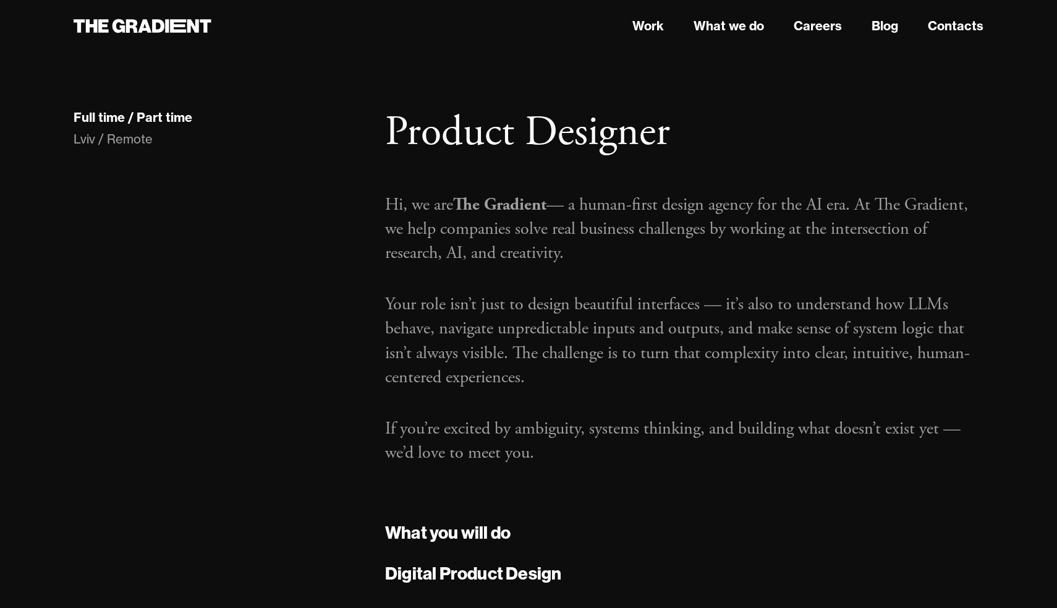
click at [689, 365] on p "Your role isn’t just to design beautiful interfaces — it’s also to understand h…" at bounding box center [684, 340] width 598 height 97
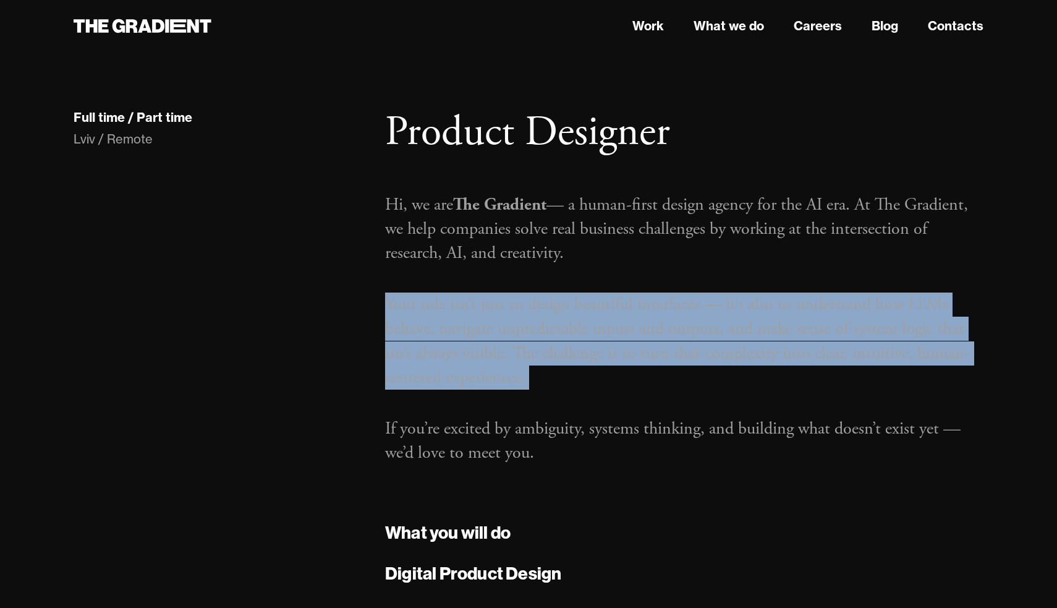
click at [685, 310] on p "Your role isn’t just to design beautiful interfaces — it’s also to understand h…" at bounding box center [684, 340] width 598 height 97
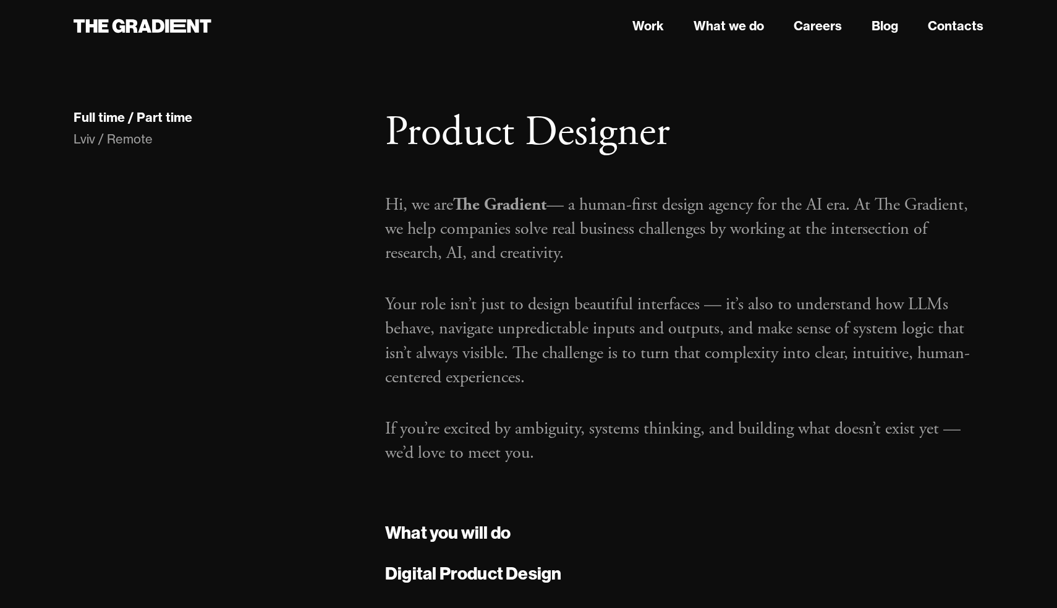
click at [638, 440] on p "If you’re excited by ambiguity, systems thinking, and building what doesn’t exi…" at bounding box center [684, 441] width 598 height 48
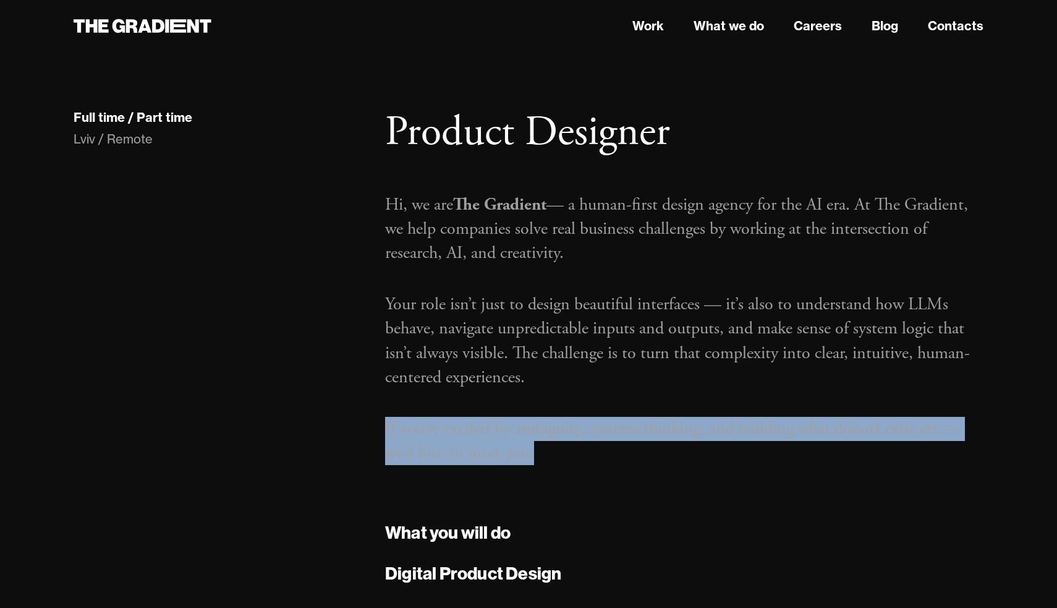
click at [641, 428] on p "If you’re excited by ambiguity, systems thinking, and building what doesn’t exi…" at bounding box center [684, 441] width 598 height 48
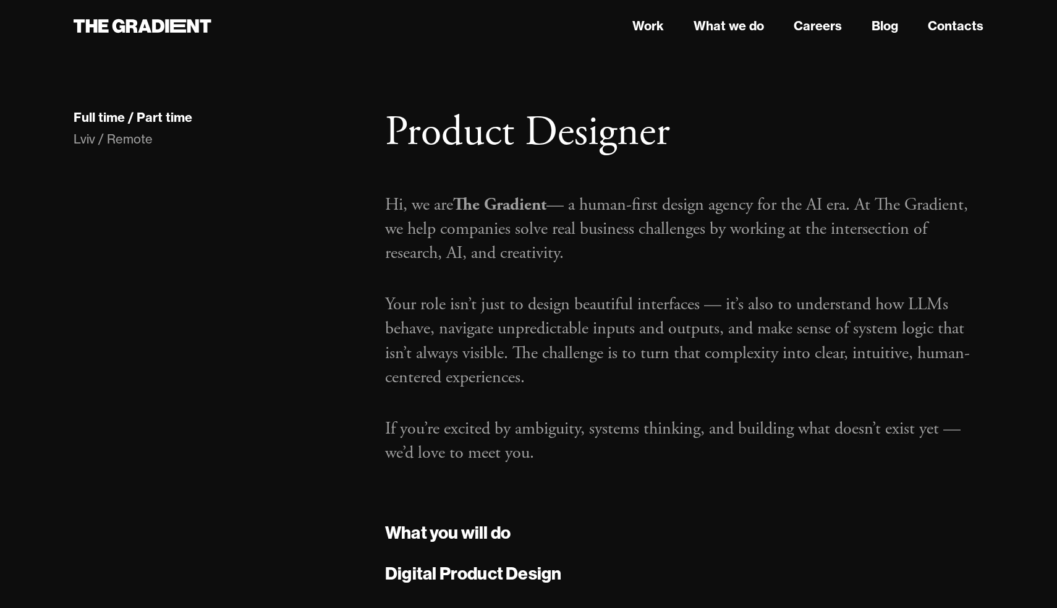
click at [641, 428] on p "If you’re excited by ambiguity, systems thinking, and building what doesn’t exi…" at bounding box center [684, 441] width 598 height 48
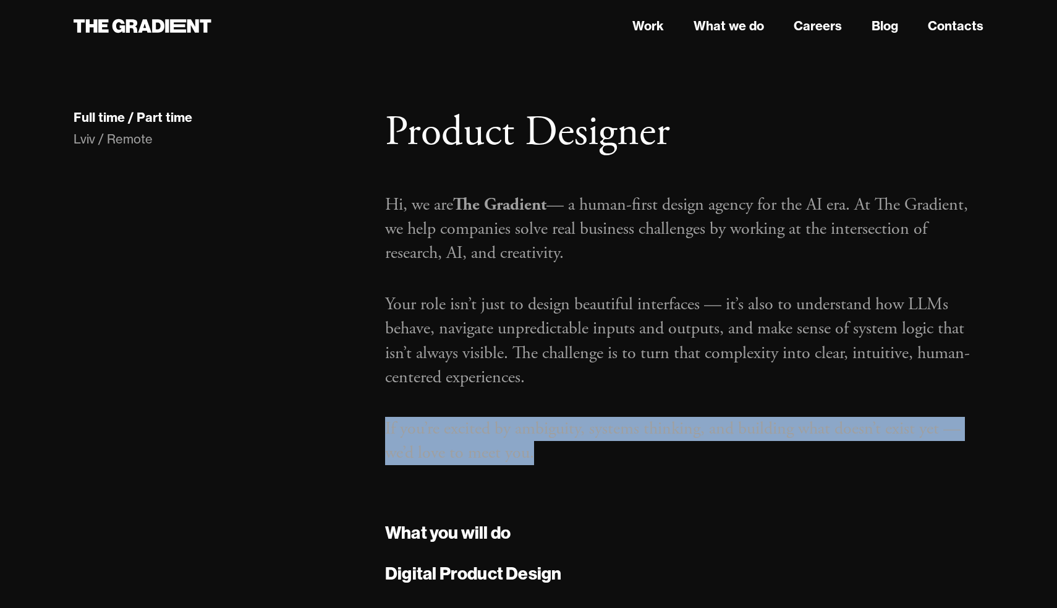
click at [642, 453] on p "If you’re excited by ambiguity, systems thinking, and building what doesn’t exi…" at bounding box center [684, 441] width 598 height 48
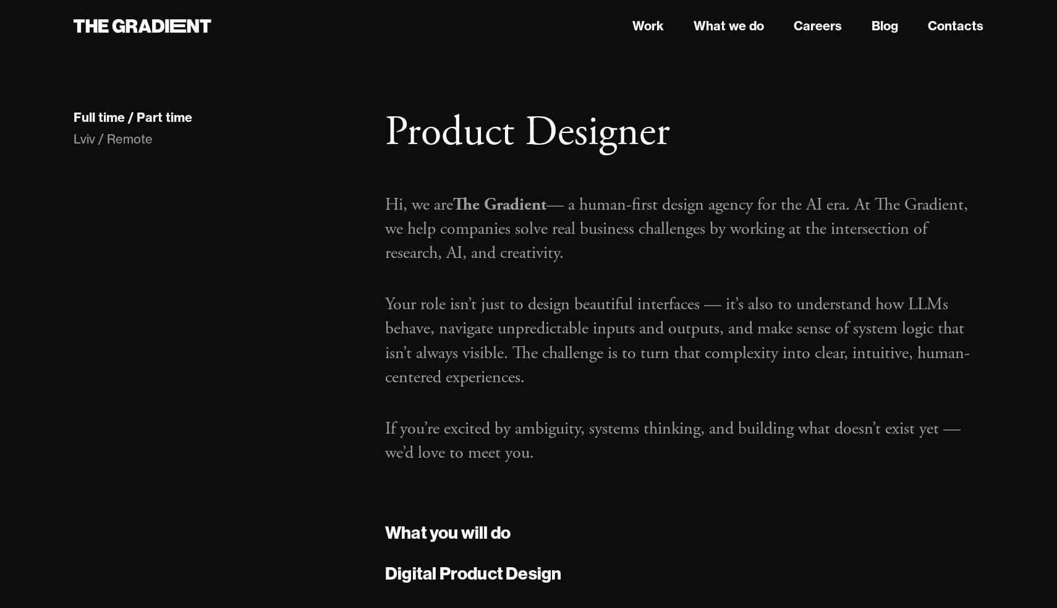
click at [642, 453] on p "If you’re excited by ambiguity, systems thinking, and building what doesn’t exi…" at bounding box center [684, 441] width 598 height 48
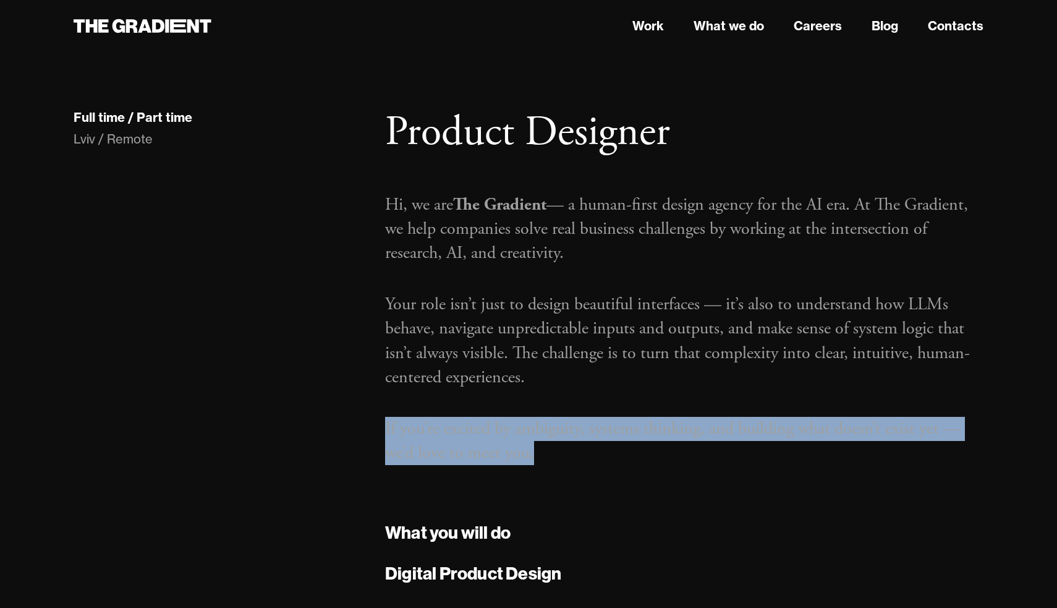
click at [642, 423] on p "If you’re excited by ambiguity, systems thinking, and building what doesn’t exi…" at bounding box center [684, 441] width 598 height 48
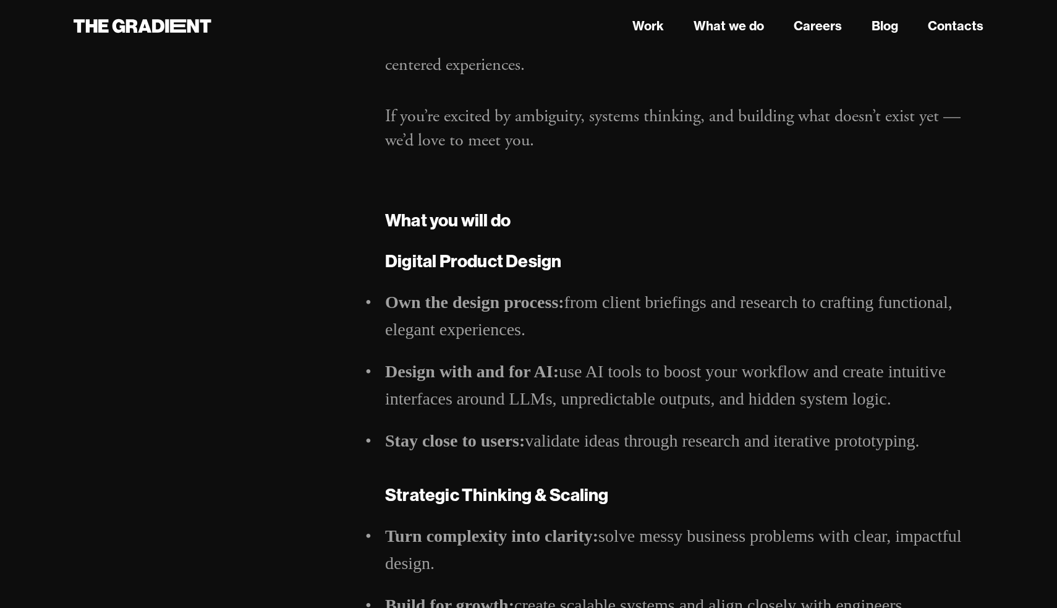
scroll to position [316, 0]
click at [631, 387] on li "Design with and for AI: use AI tools to boost your workflow and create intuitiv…" at bounding box center [684, 384] width 598 height 54
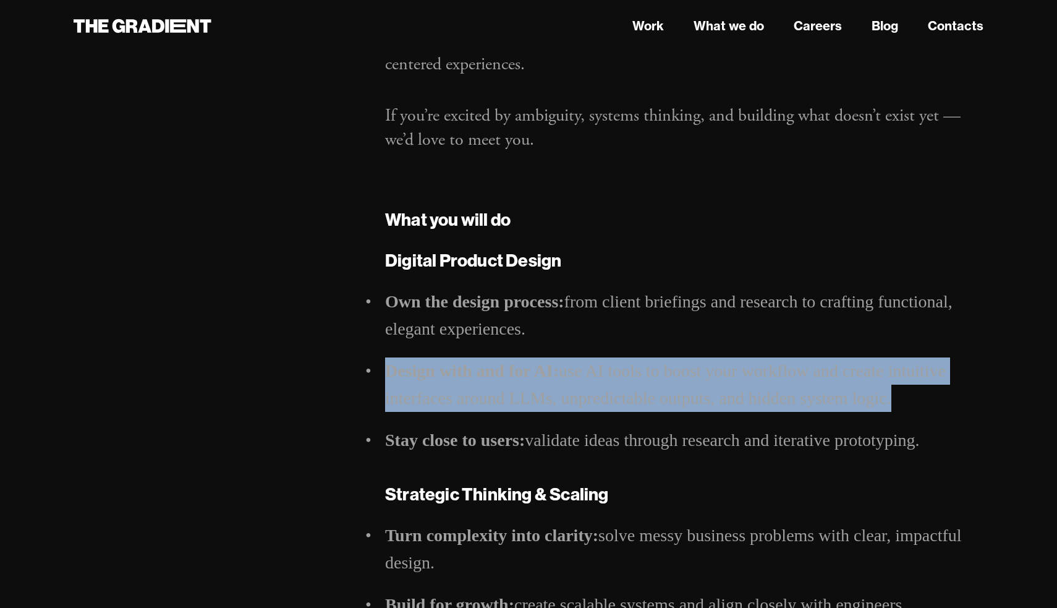
click at [631, 402] on li "Design with and for AI: use AI tools to boost your workflow and create intuitiv…" at bounding box center [684, 384] width 598 height 54
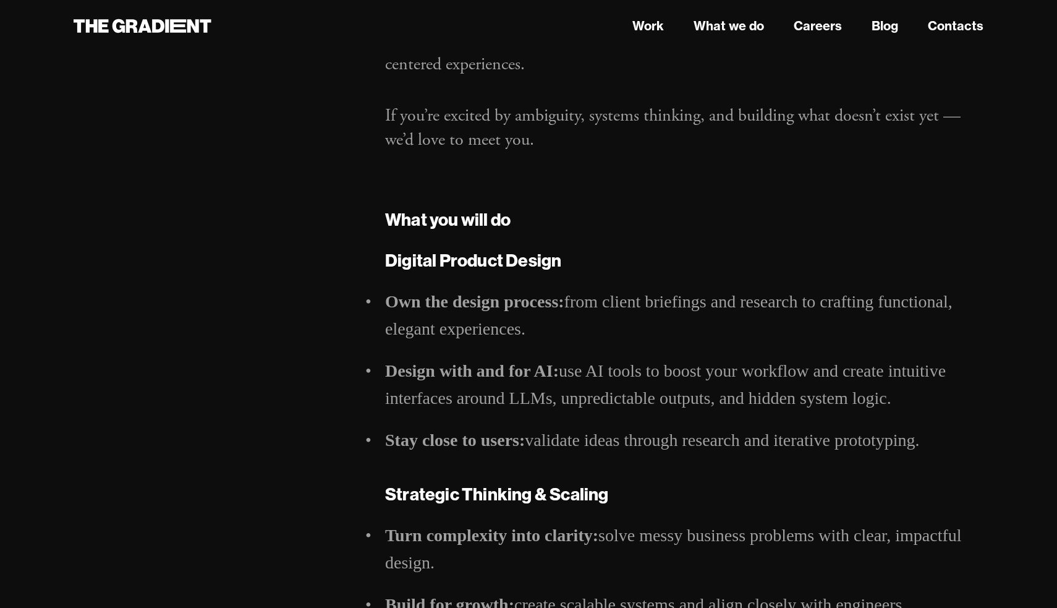
click at [631, 402] on li "Design with and for AI: use AI tools to boost your workflow and create intuitiv…" at bounding box center [684, 384] width 598 height 54
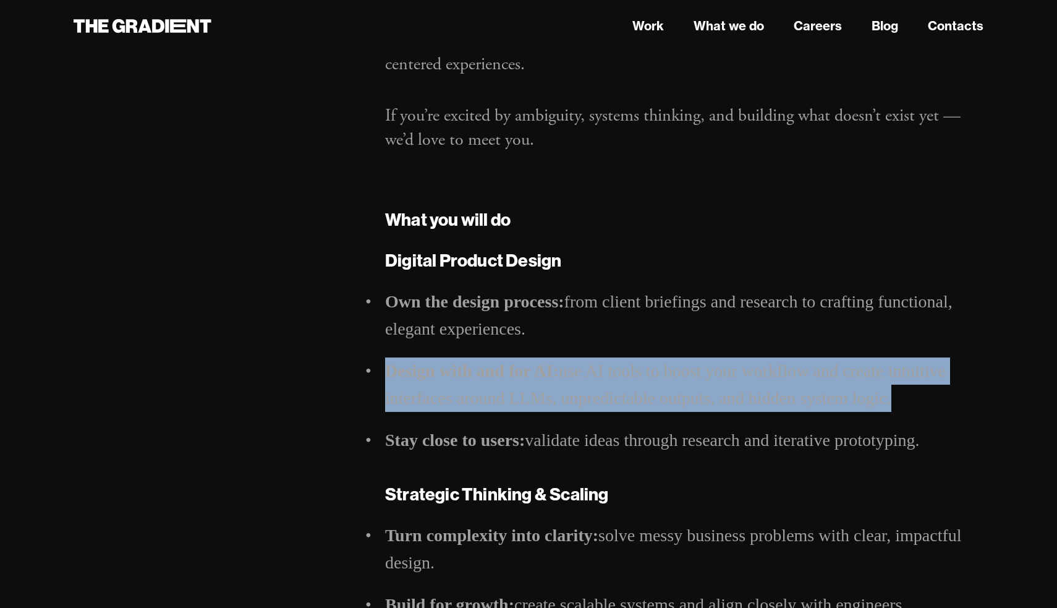
click at [626, 376] on li "Design with and for AI: use AI tools to boost your workflow and create intuitiv…" at bounding box center [684, 384] width 598 height 54
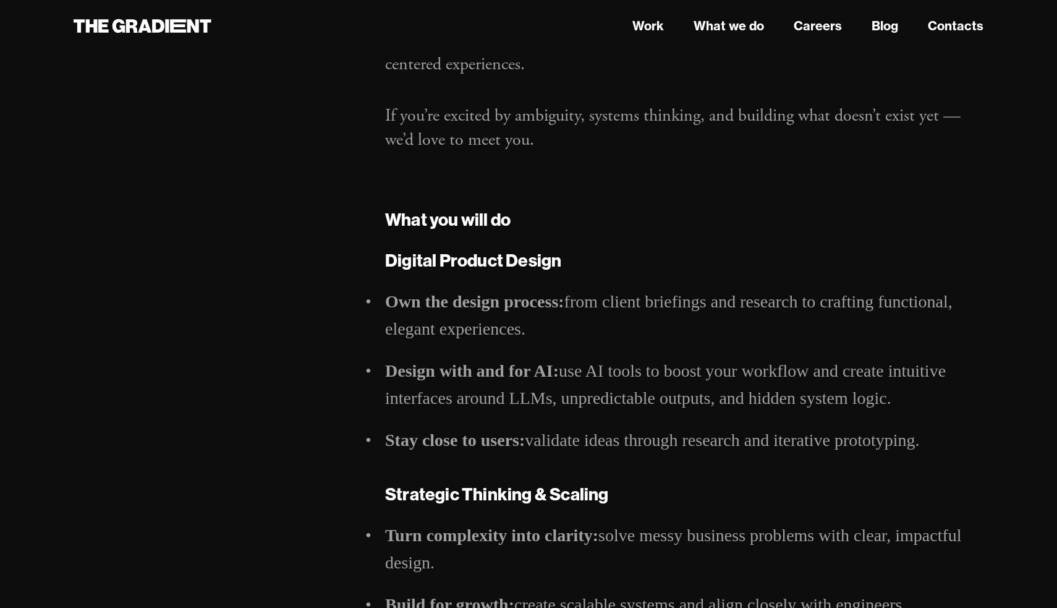
click at [626, 376] on li "Design with and for AI: use AI tools to boost your workflow and create intuitiv…" at bounding box center [684, 384] width 598 height 54
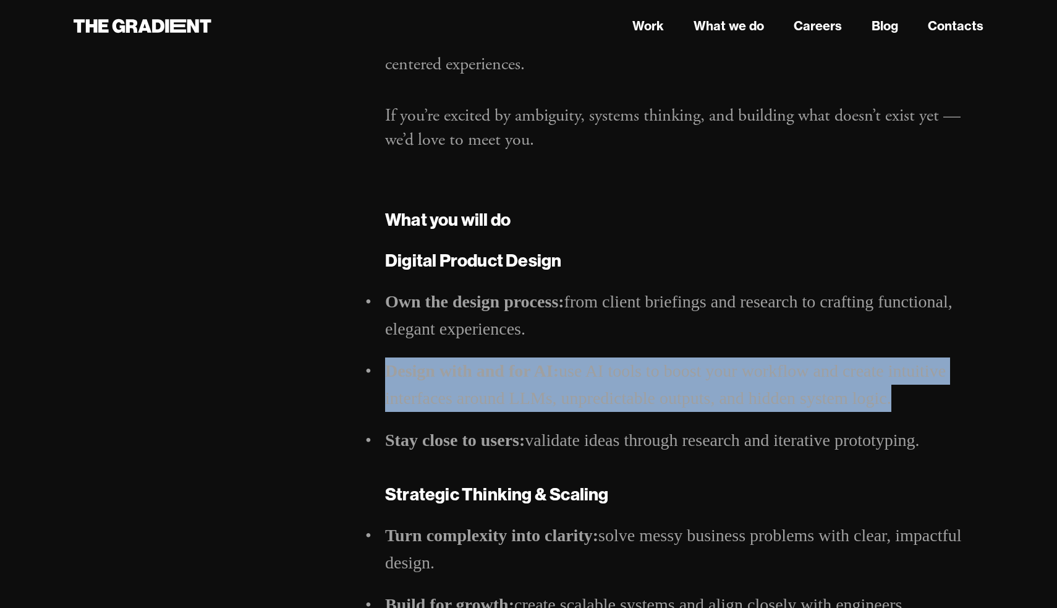
click at [629, 404] on li "Design with and for AI: use AI tools to boost your workflow and create intuitiv…" at bounding box center [684, 384] width 598 height 54
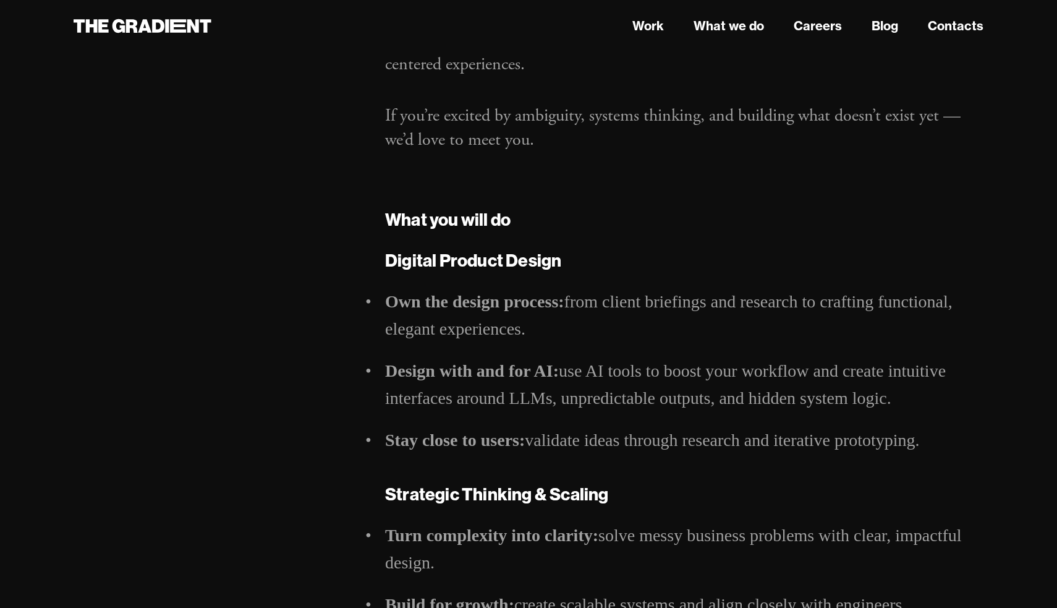
click at [629, 404] on li "Design with and for AI: use AI tools to boost your workflow and create intuitiv…" at bounding box center [684, 384] width 598 height 54
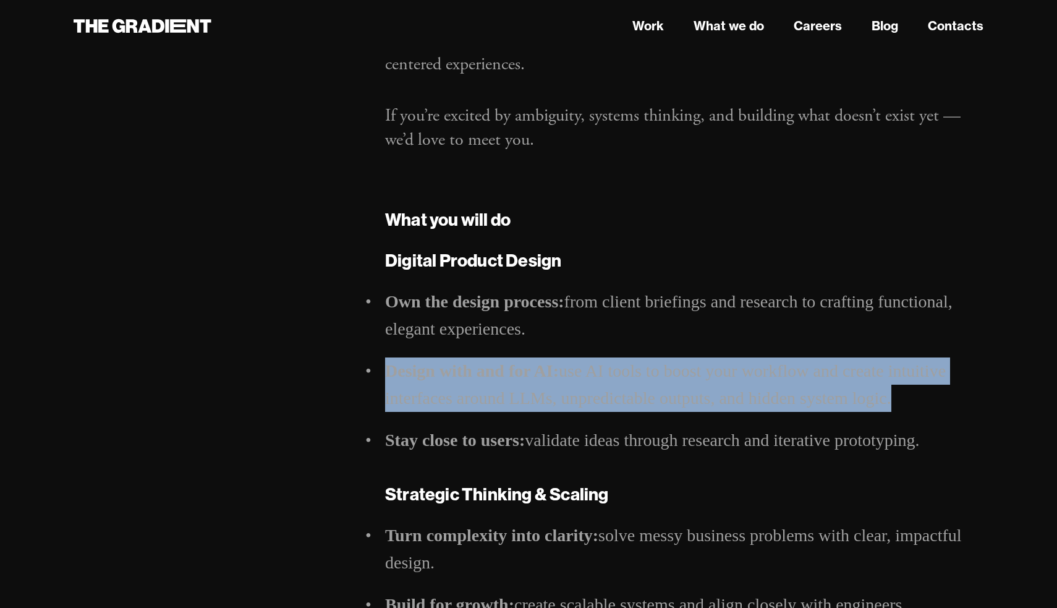
click at [634, 447] on li "Stay close to users: validate ideas through research and iterative prototyping." at bounding box center [684, 440] width 598 height 27
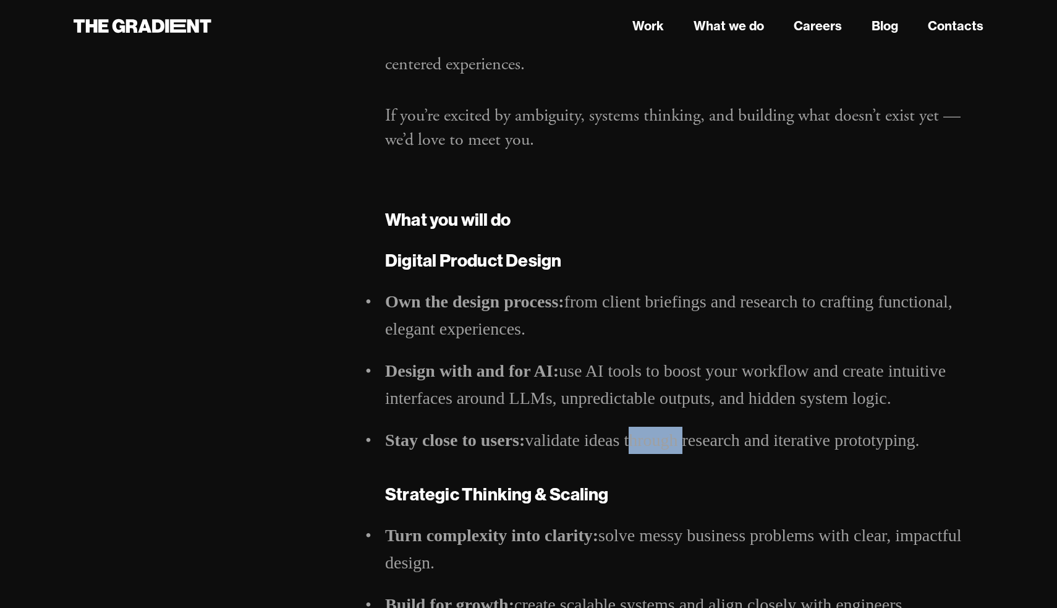
click at [634, 447] on li "Stay close to users: validate ideas through research and iterative prototyping." at bounding box center [684, 440] width 598 height 27
click at [633, 400] on li "Design with and for AI: use AI tools to boost your workflow and create intuitiv…" at bounding box center [684, 384] width 598 height 54
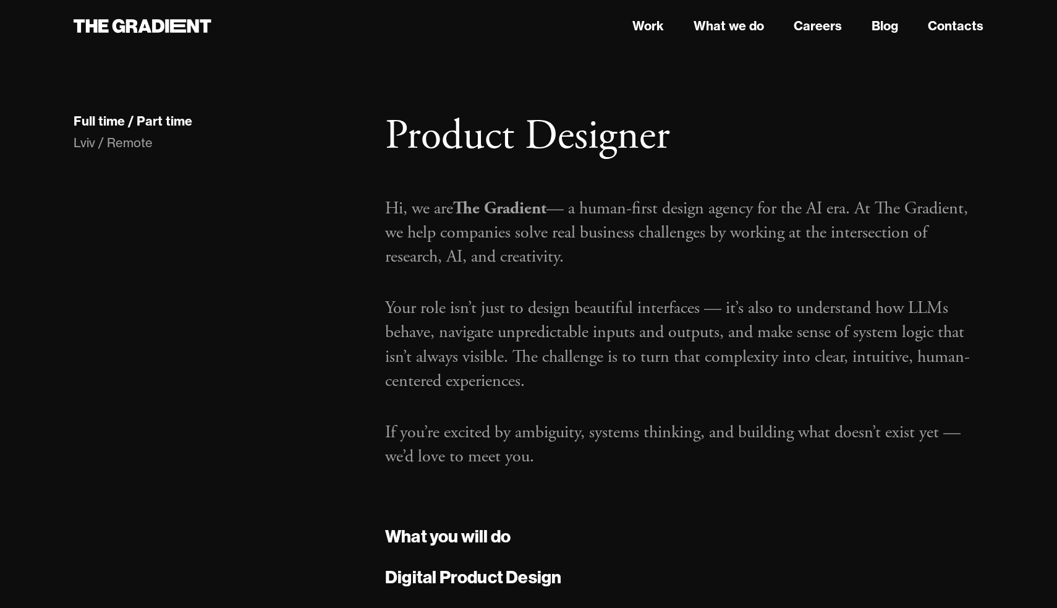
scroll to position [0, 0]
